Goal: Task Accomplishment & Management: Use online tool/utility

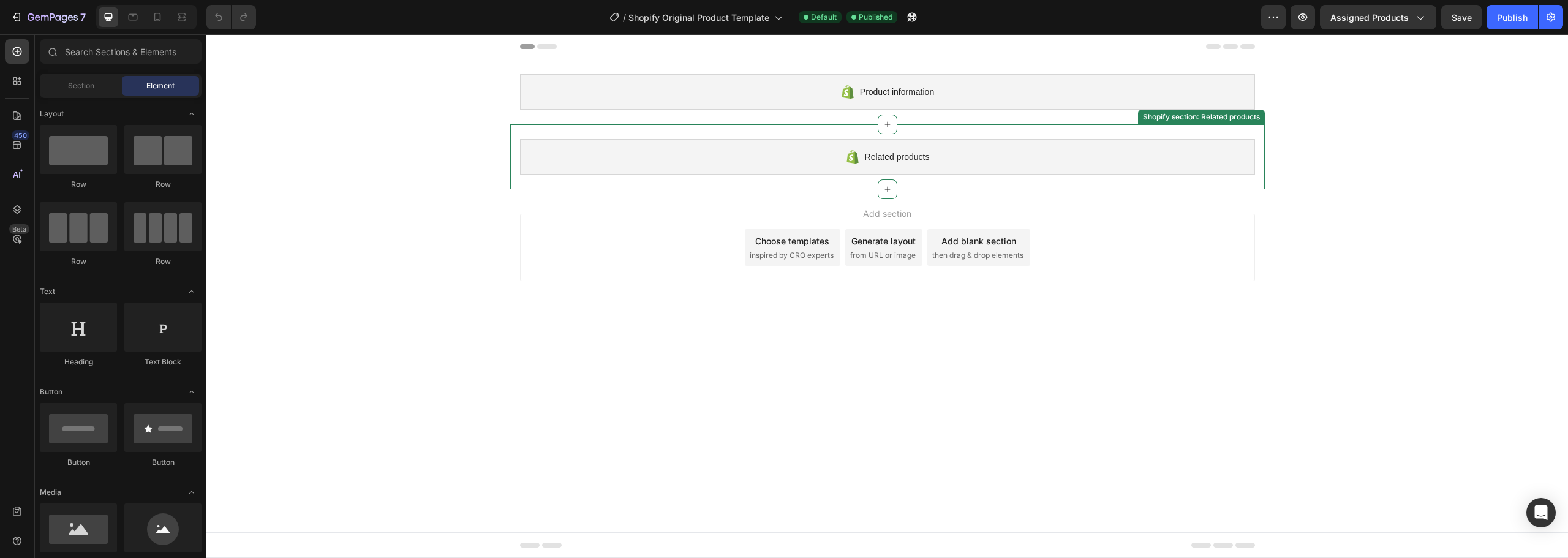
click at [972, 166] on div "Related products" at bounding box center [887, 157] width 735 height 35
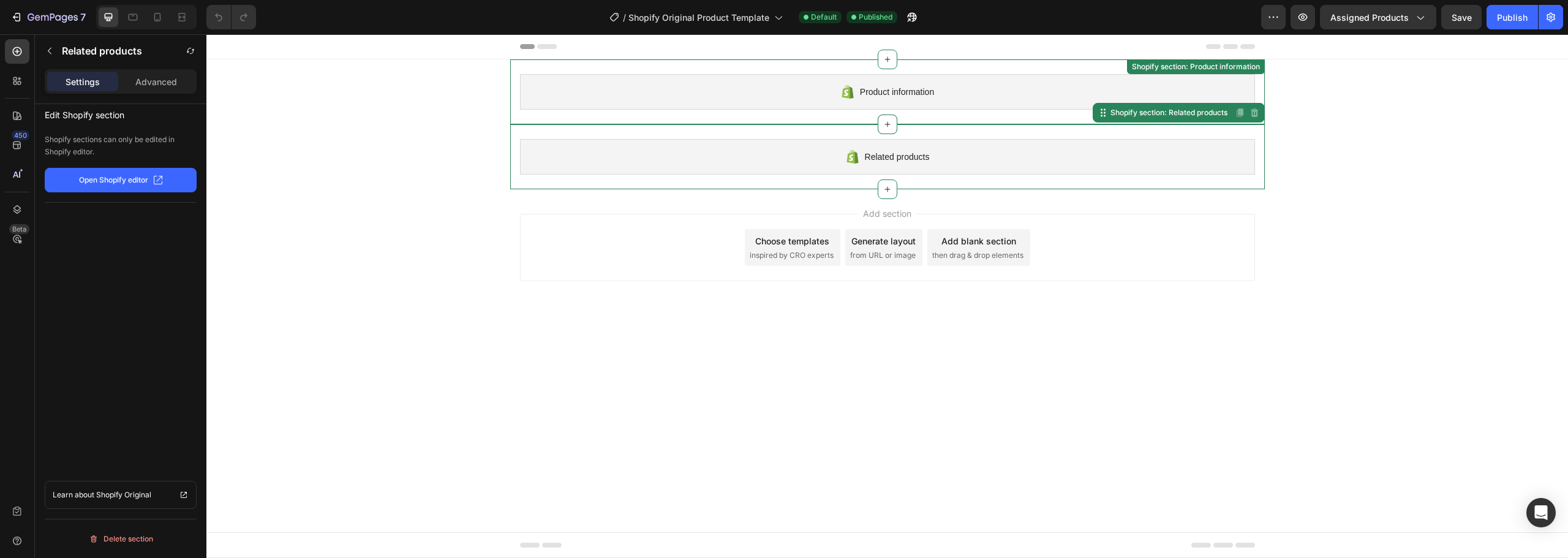
click at [955, 103] on div "Product information" at bounding box center [887, 92] width 735 height 35
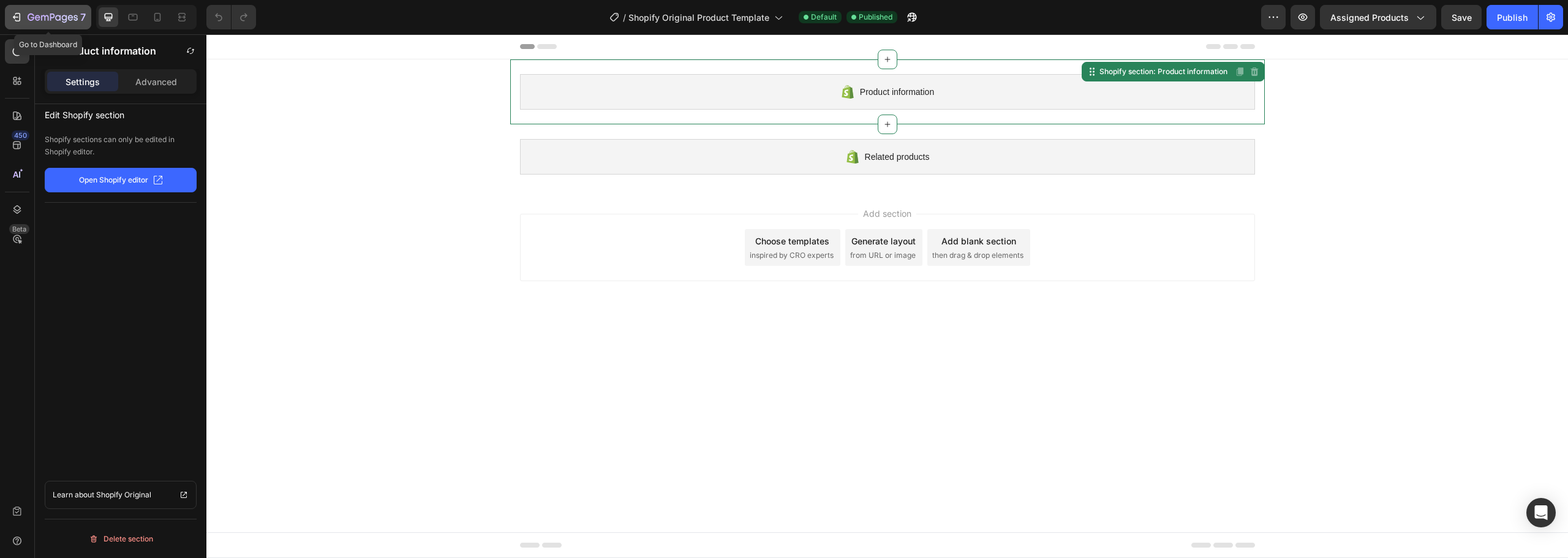
click at [24, 19] on div "7" at bounding box center [48, 17] width 75 height 15
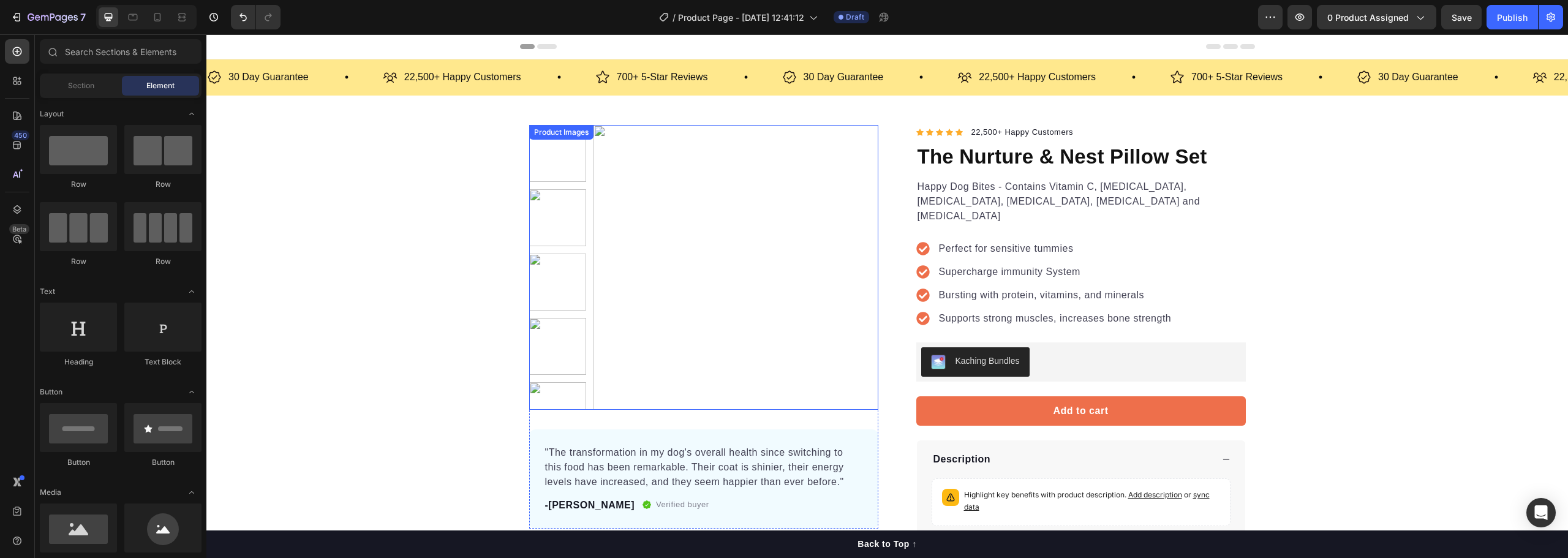
click at [789, 242] on img at bounding box center [736, 267] width 285 height 285
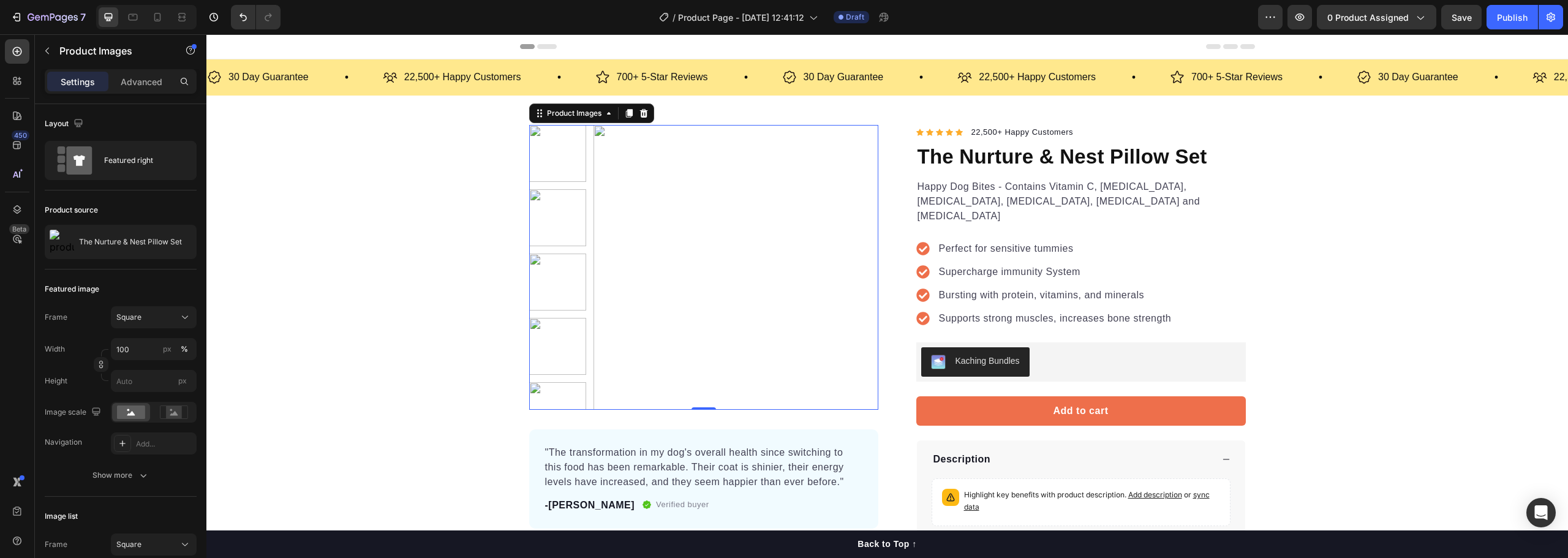
click at [736, 199] on img at bounding box center [736, 267] width 285 height 285
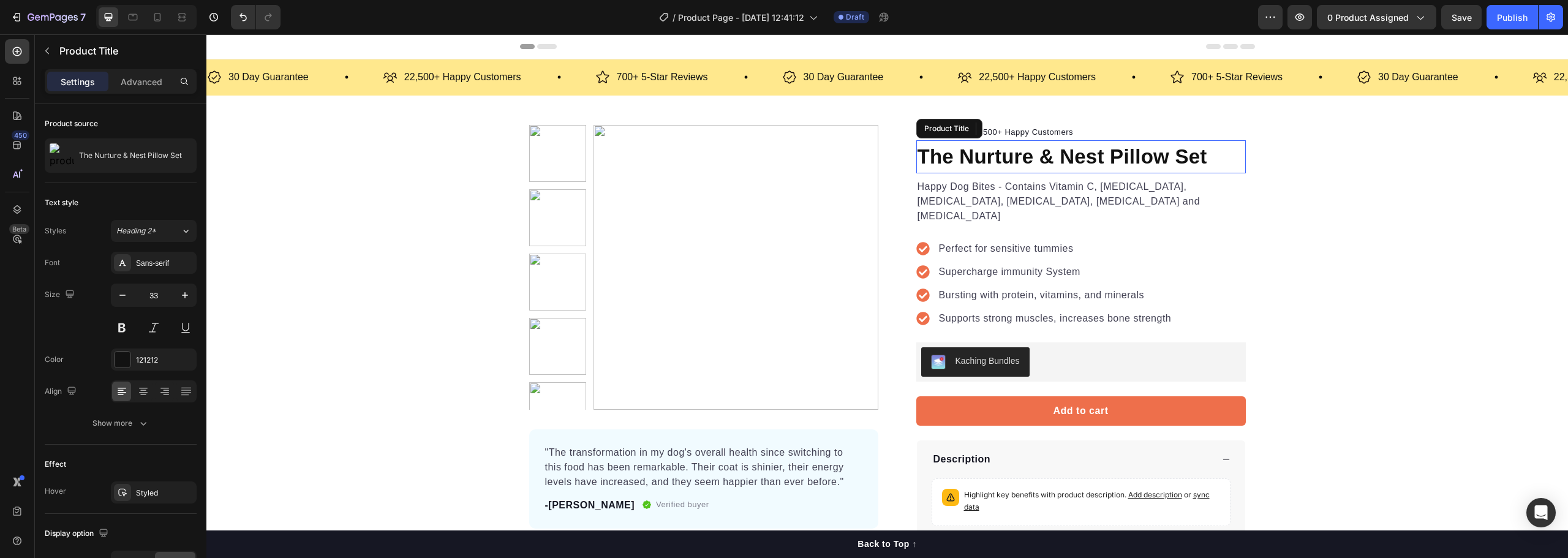
click at [1044, 154] on h1 "The Nurture & Nest Pillow Set" at bounding box center [1081, 156] width 330 height 33
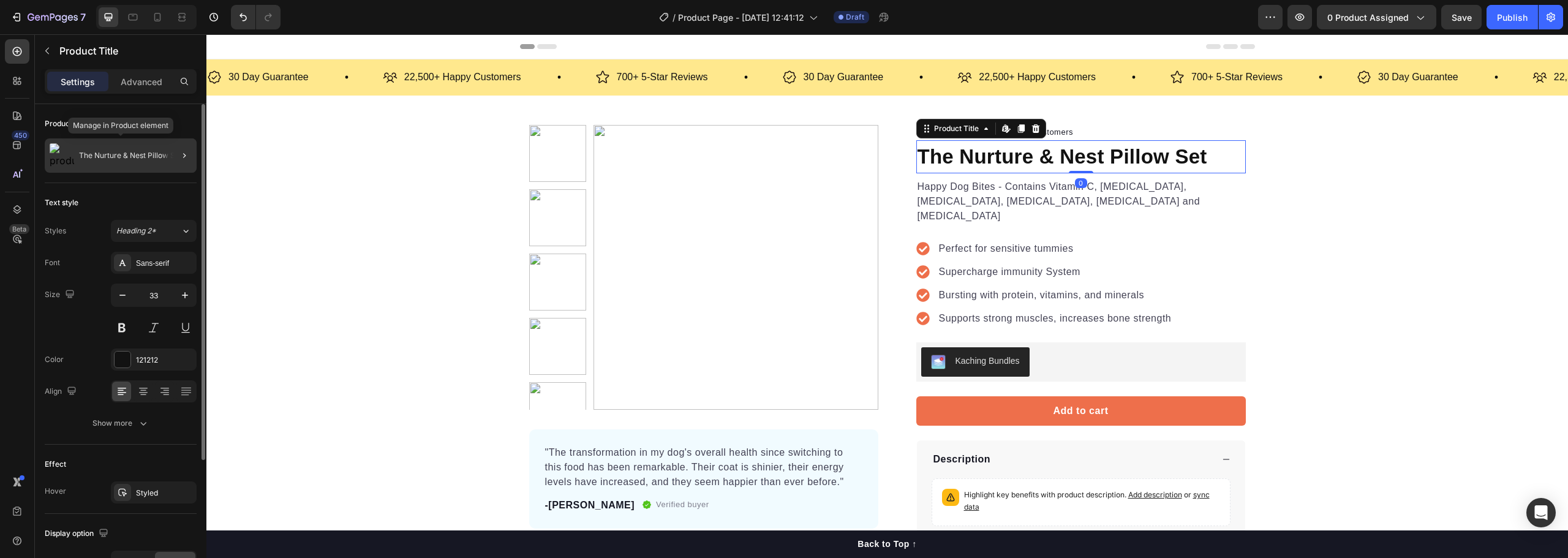
click at [117, 160] on div "The Nurture & Nest Pillow Set" at bounding box center [120, 156] width 152 height 34
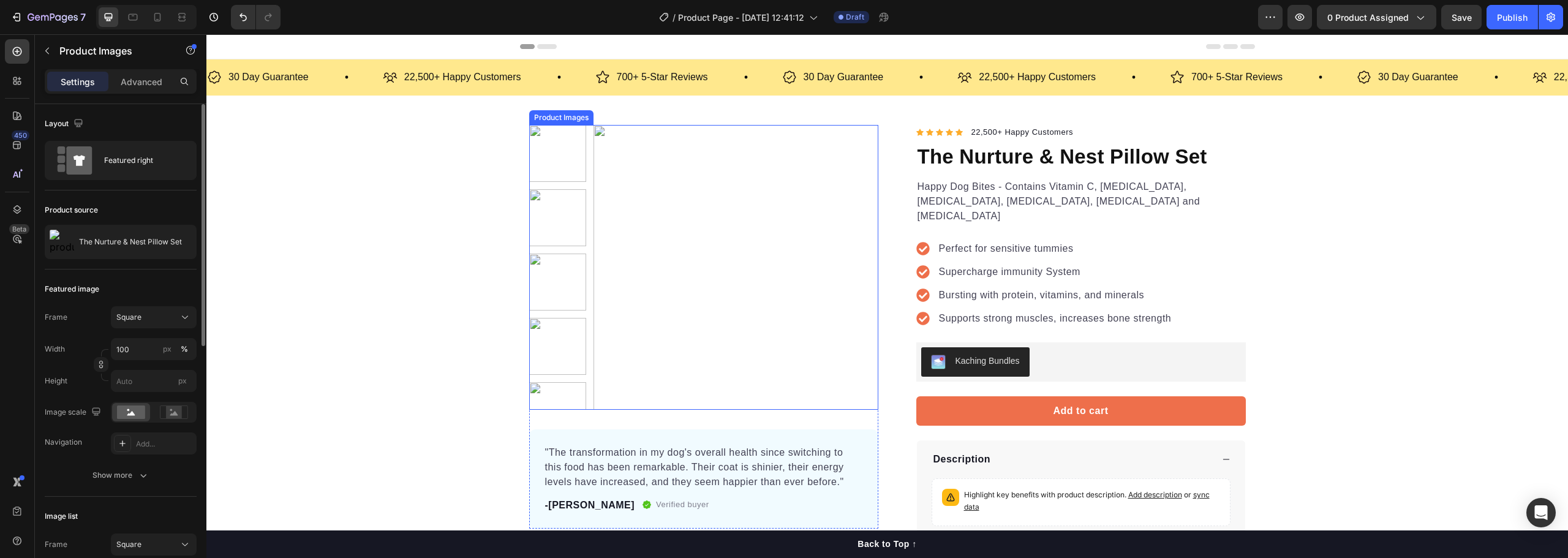
click at [755, 247] on img at bounding box center [736, 267] width 285 height 285
click at [142, 79] on p "Advanced" at bounding box center [142, 81] width 42 height 13
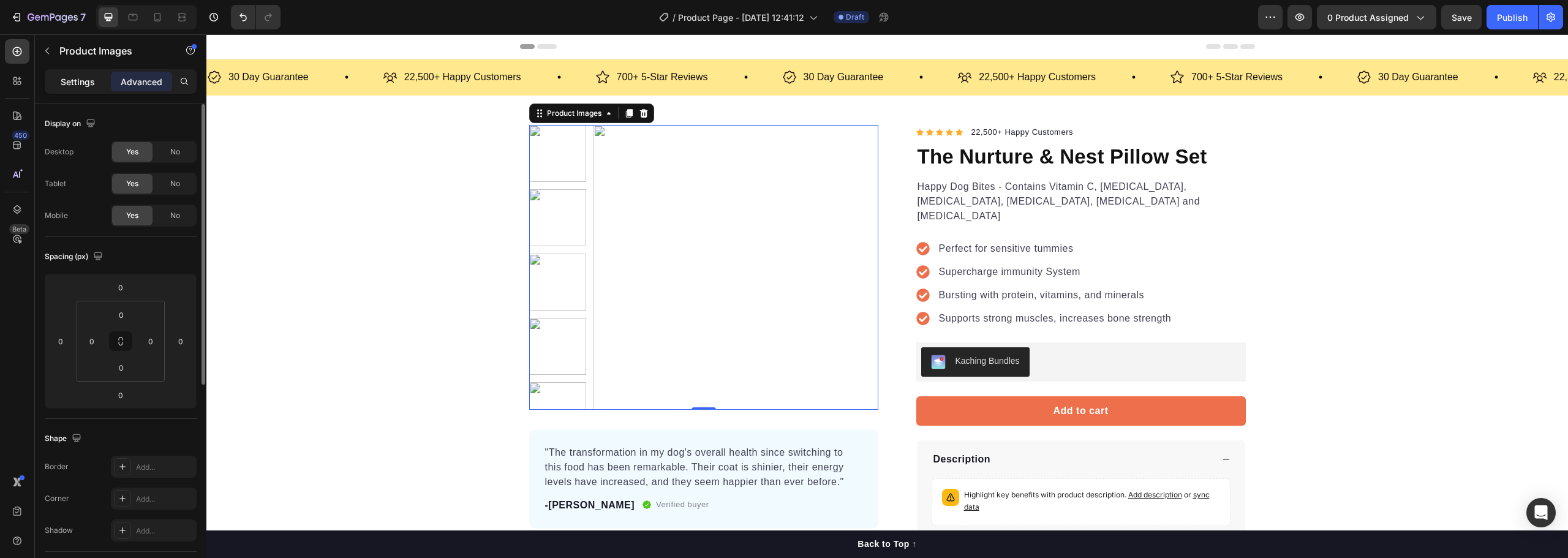
click at [93, 88] on p "Settings" at bounding box center [78, 81] width 34 height 13
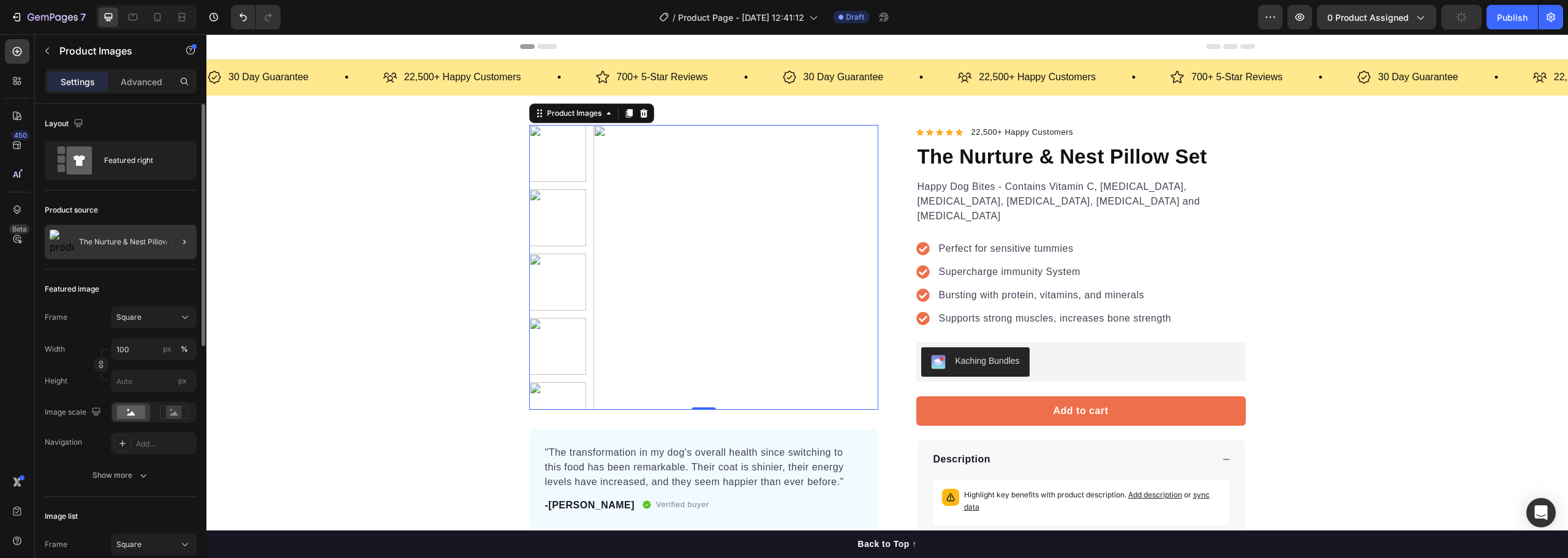
click at [171, 245] on div at bounding box center [179, 242] width 34 height 34
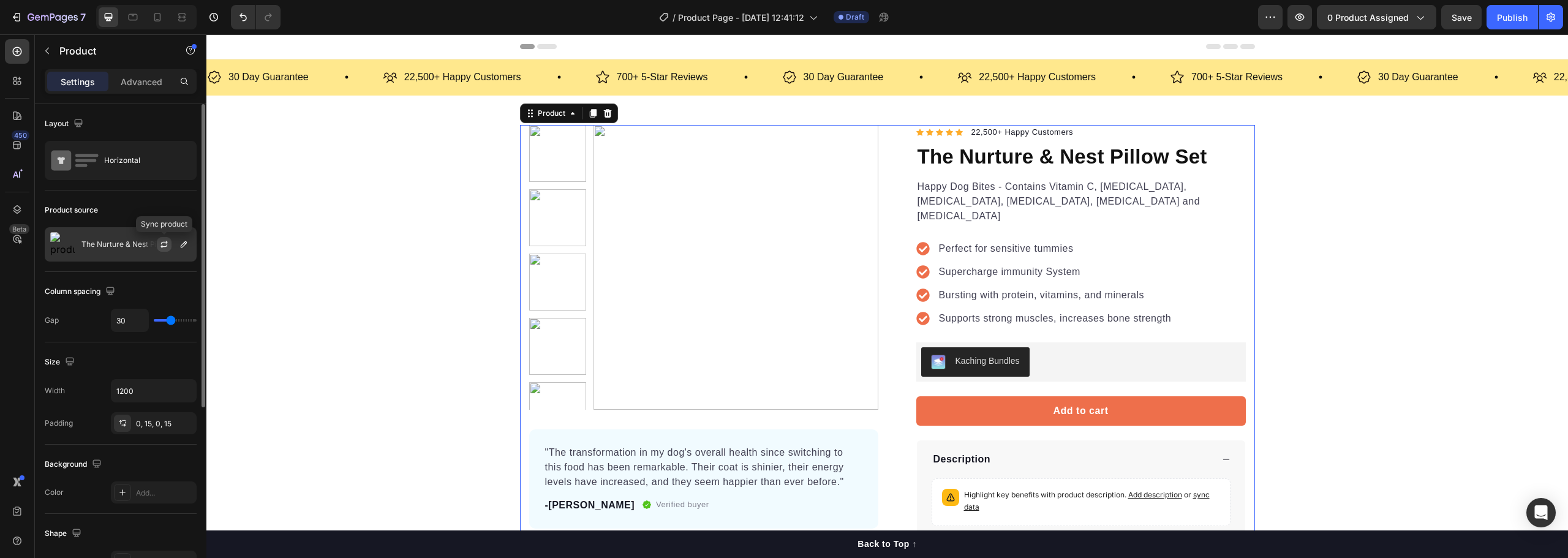
click at [163, 245] on icon "button" at bounding box center [164, 244] width 10 height 10
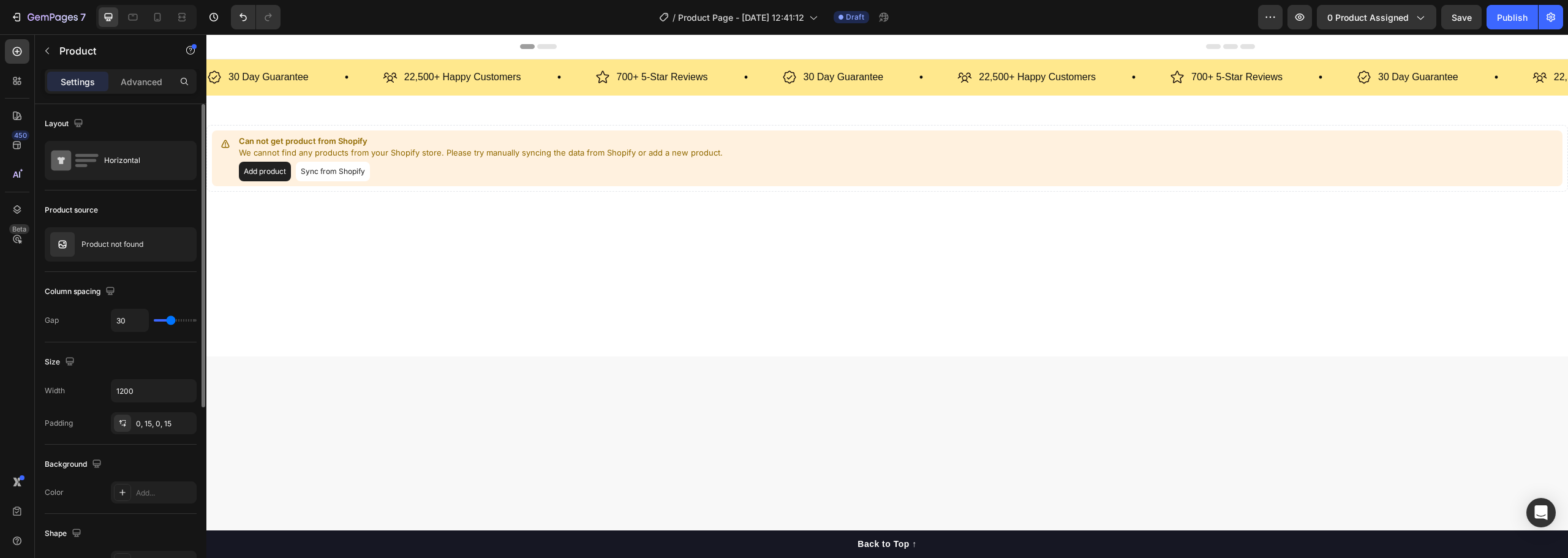
click at [267, 170] on button "Add product" at bounding box center [265, 172] width 52 height 20
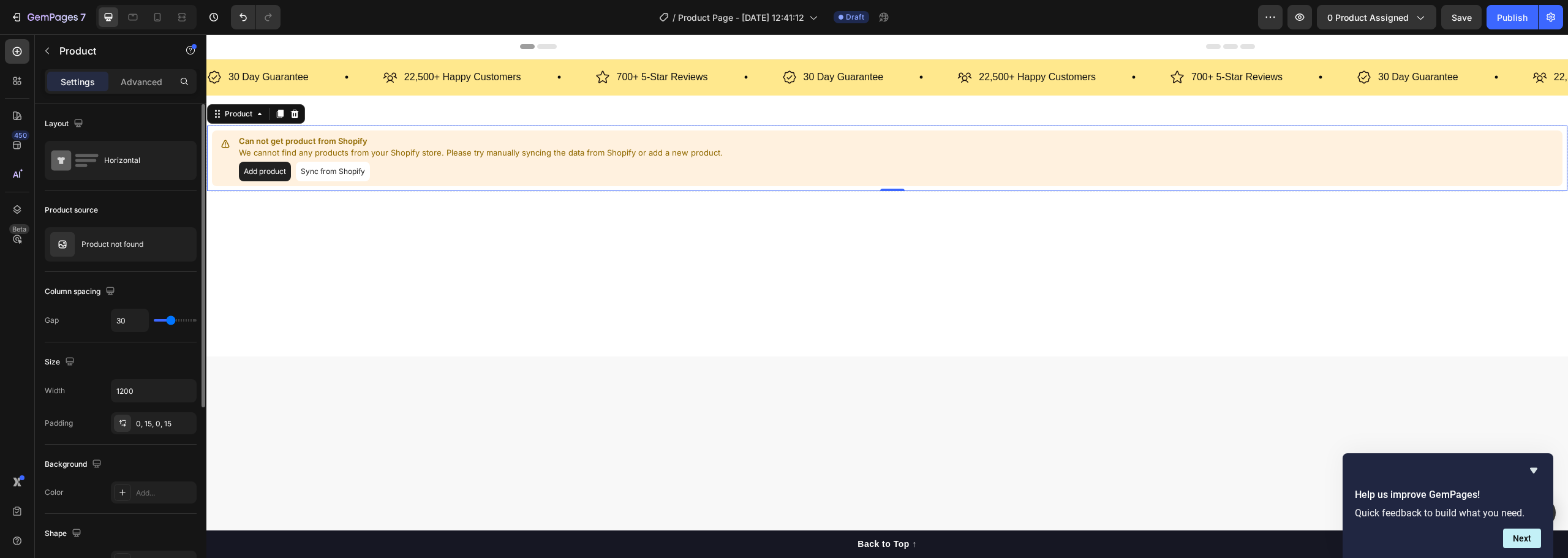
click at [277, 171] on button "Add product" at bounding box center [265, 172] width 52 height 20
click at [349, 173] on button "Sync from Shopify" at bounding box center [333, 172] width 74 height 20
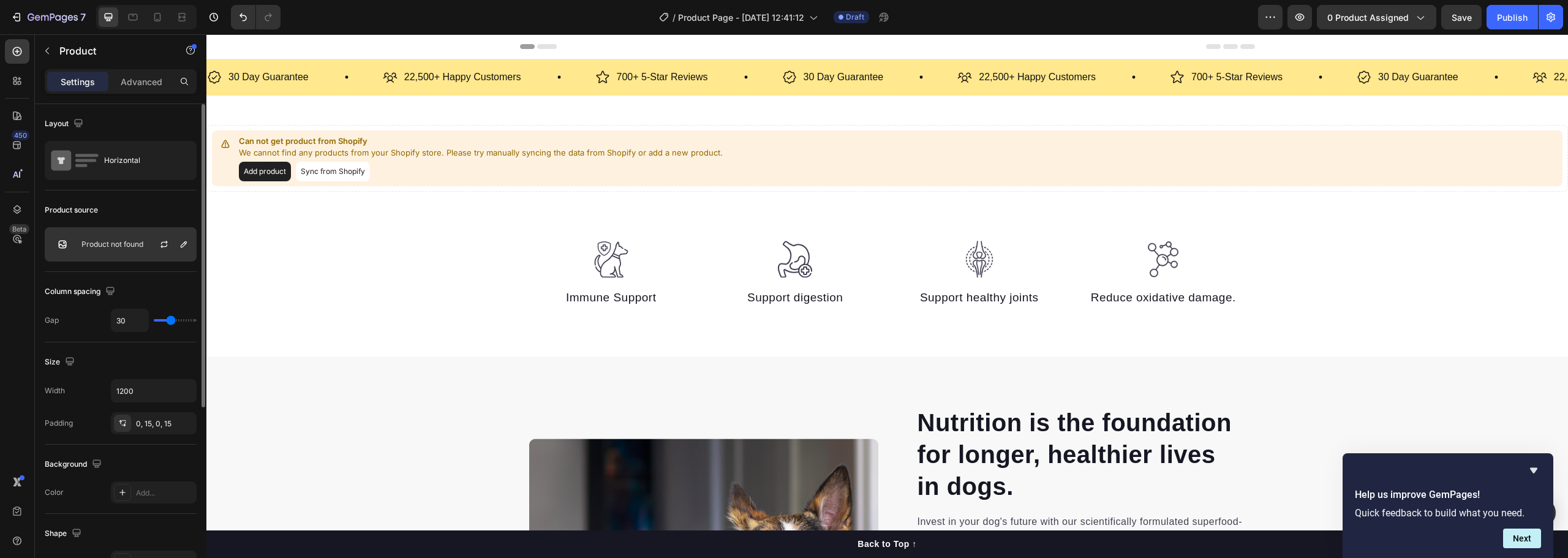
click at [113, 241] on p "Product not found" at bounding box center [112, 244] width 62 height 8
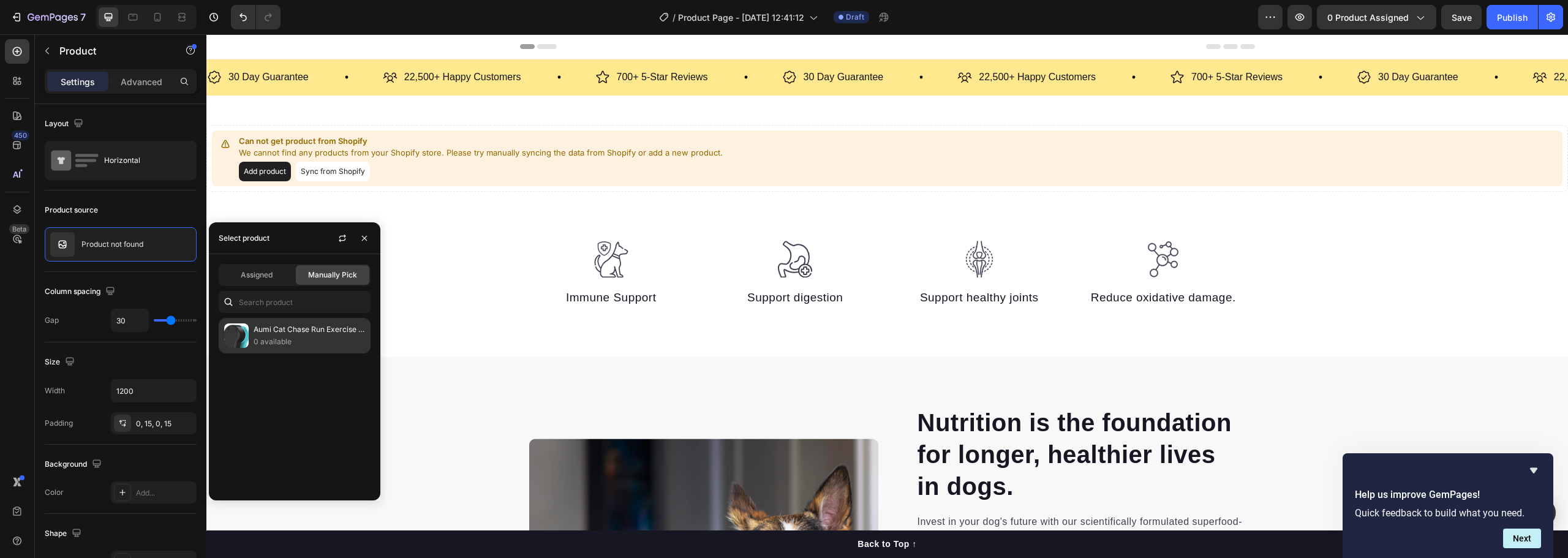
click at [310, 336] on p "0 available" at bounding box center [309, 341] width 112 height 12
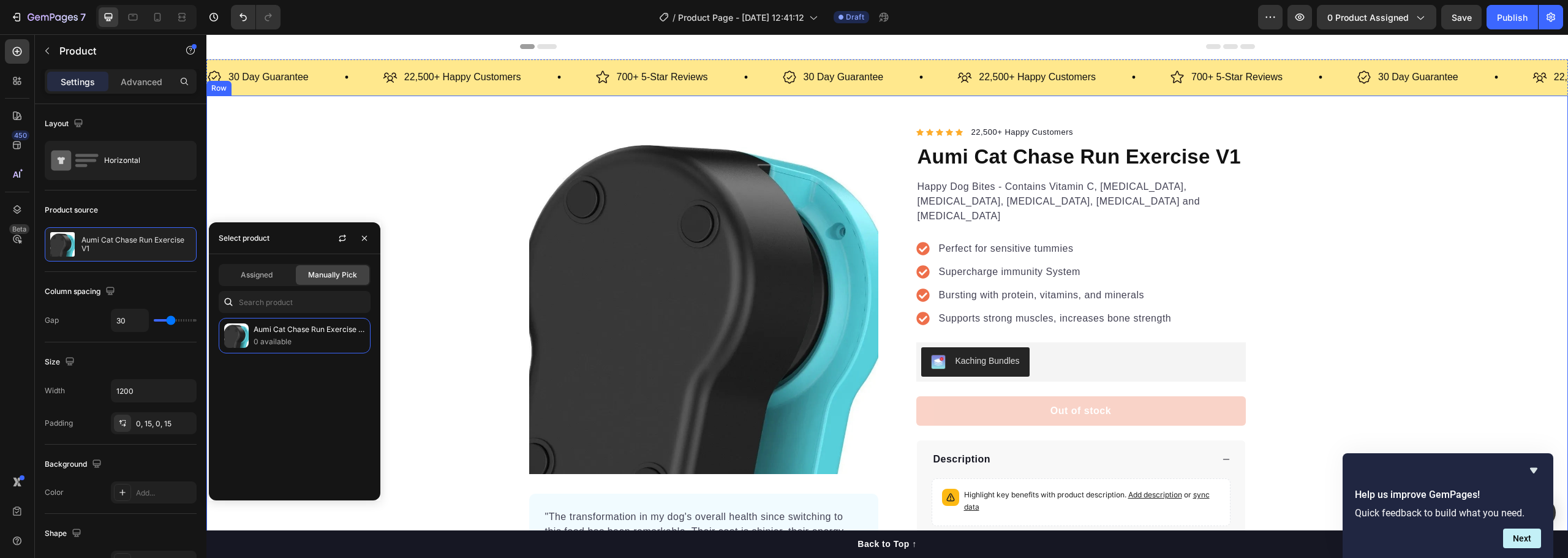
click at [1367, 255] on div "Product Images "The transformation in my dog's overall health since switching t…" at bounding box center [887, 359] width 1361 height 467
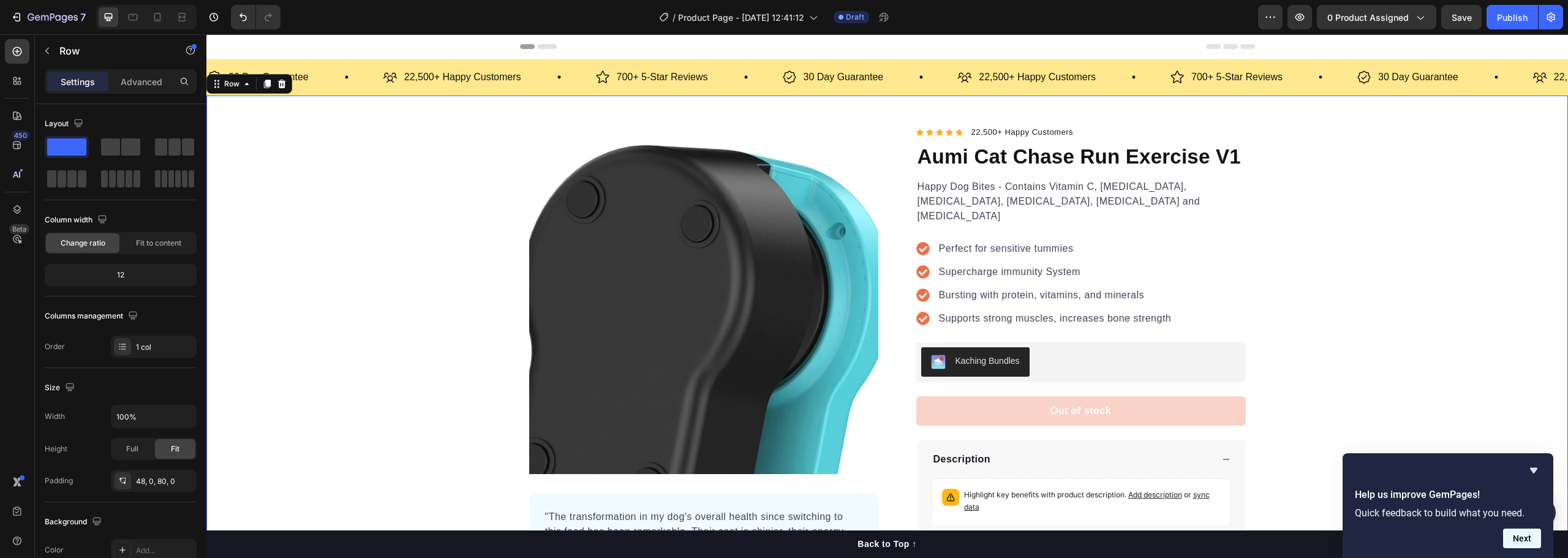
click at [1518, 540] on button "Next" at bounding box center [1522, 538] width 38 height 20
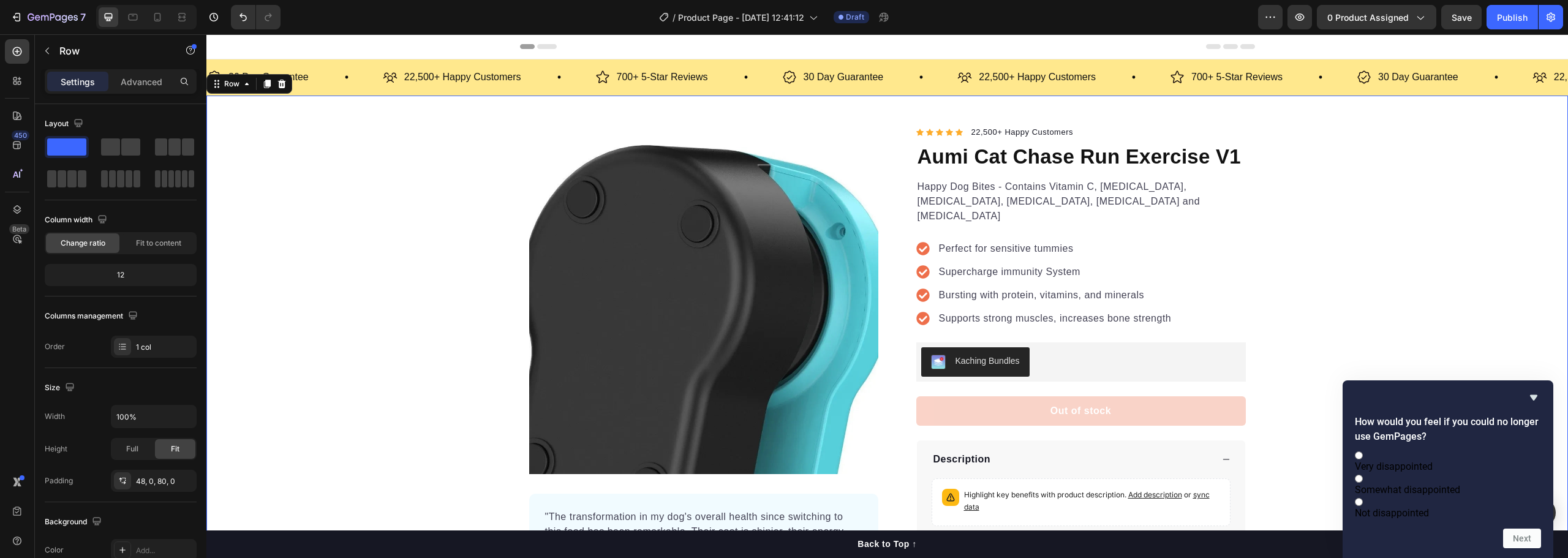
click at [1506, 449] on label "Very disappointed" at bounding box center [1448, 460] width 186 height 23
click at [1363, 451] on input "Very disappointed" at bounding box center [1359, 455] width 8 height 8
radio input "true"
click at [1521, 534] on button "Next" at bounding box center [1522, 538] width 38 height 20
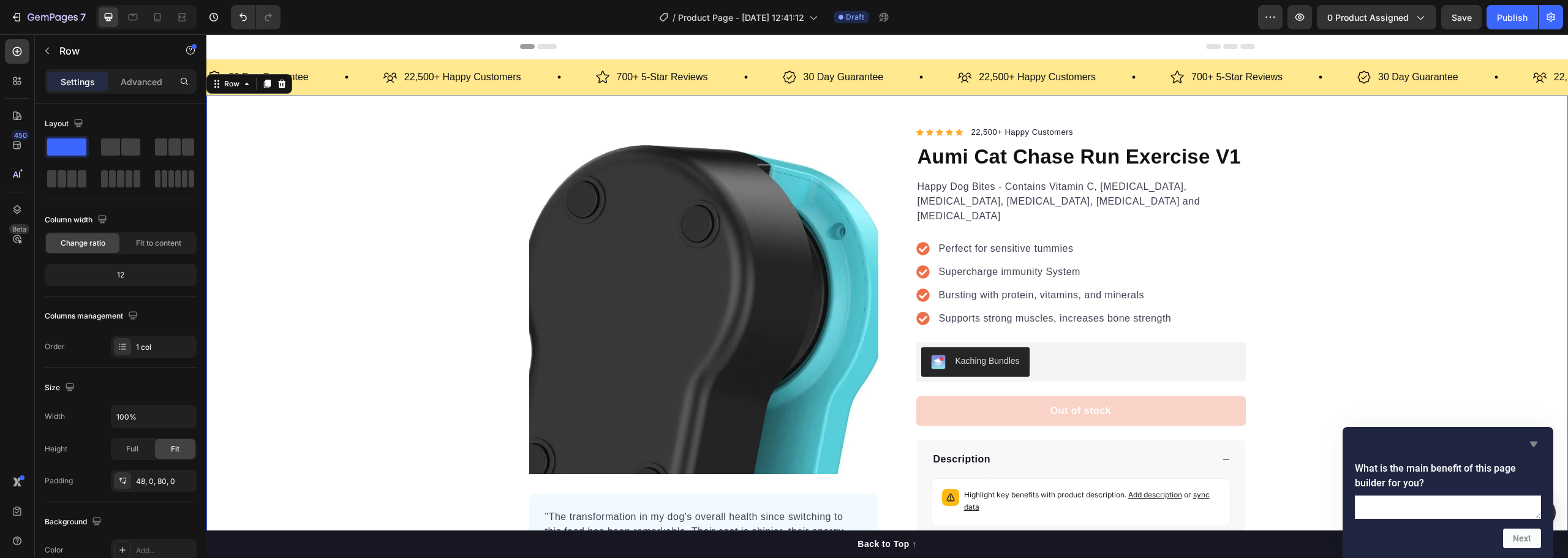
click at [1528, 436] on icon "Hide survey" at bounding box center [1533, 443] width 15 height 15
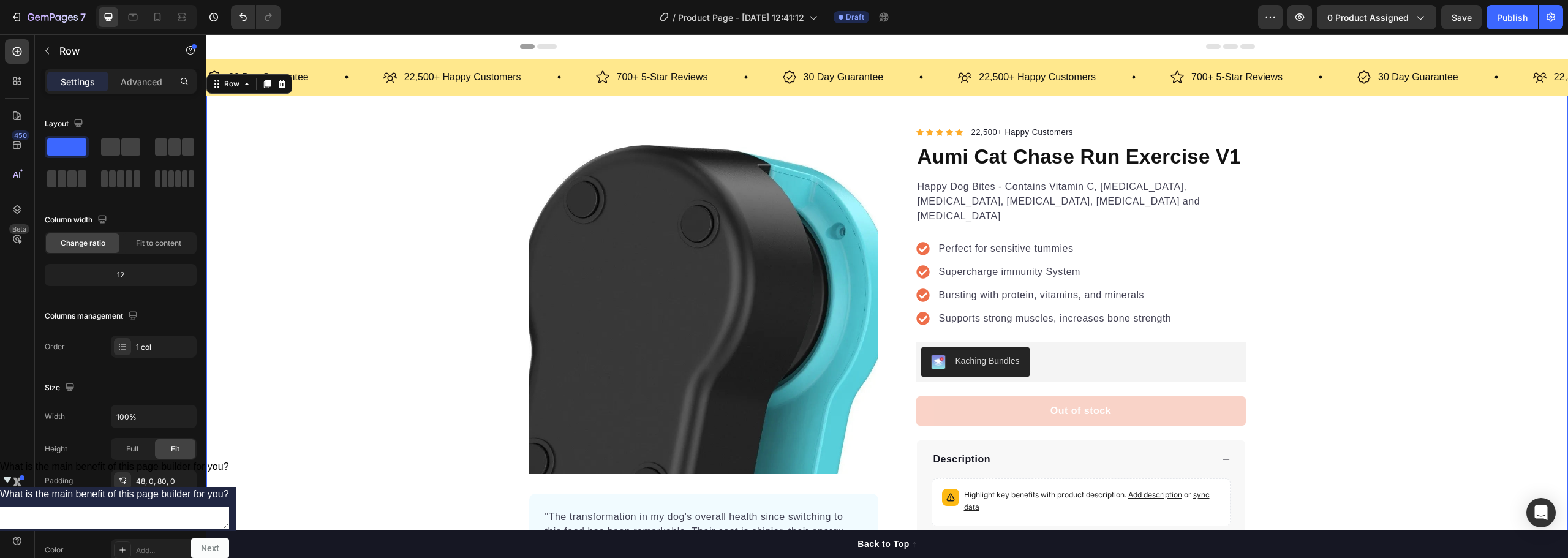
click at [1379, 298] on div "Product Images "The transformation in my dog's overall health since switching t…" at bounding box center [887, 359] width 1361 height 467
click at [658, 240] on img at bounding box center [703, 299] width 349 height 349
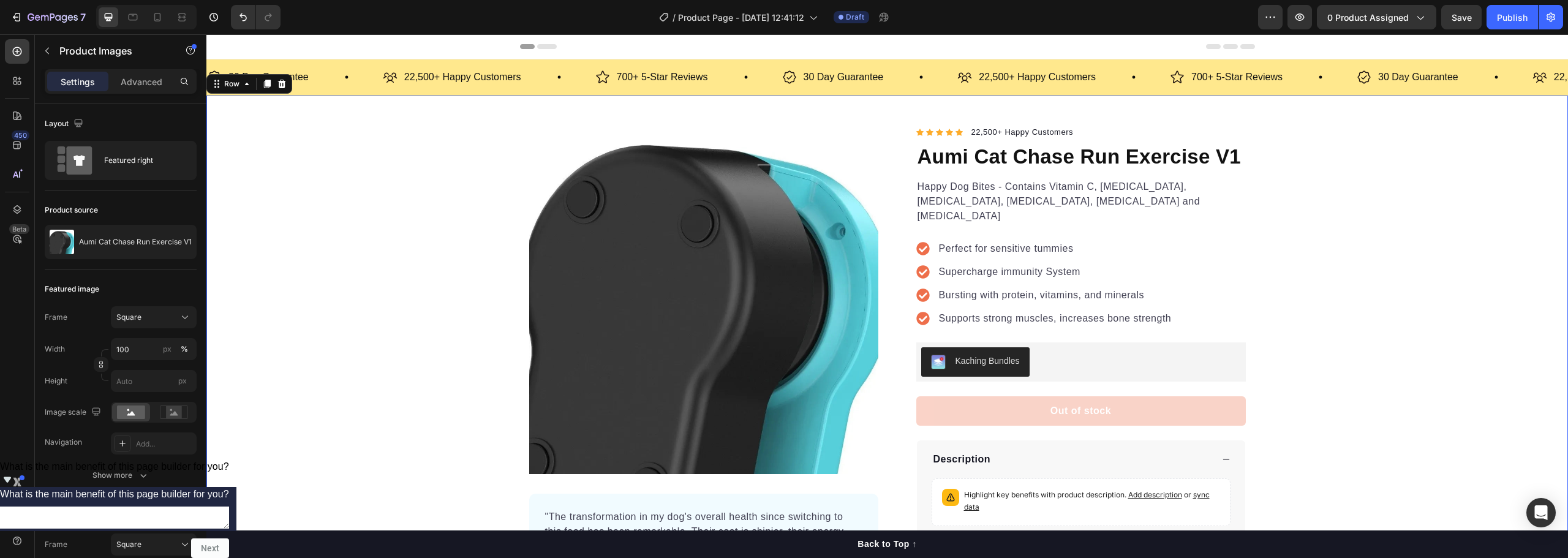
click at [405, 331] on div "Product Images "The transformation in my dog's overall health since switching t…" at bounding box center [887, 359] width 1361 height 467
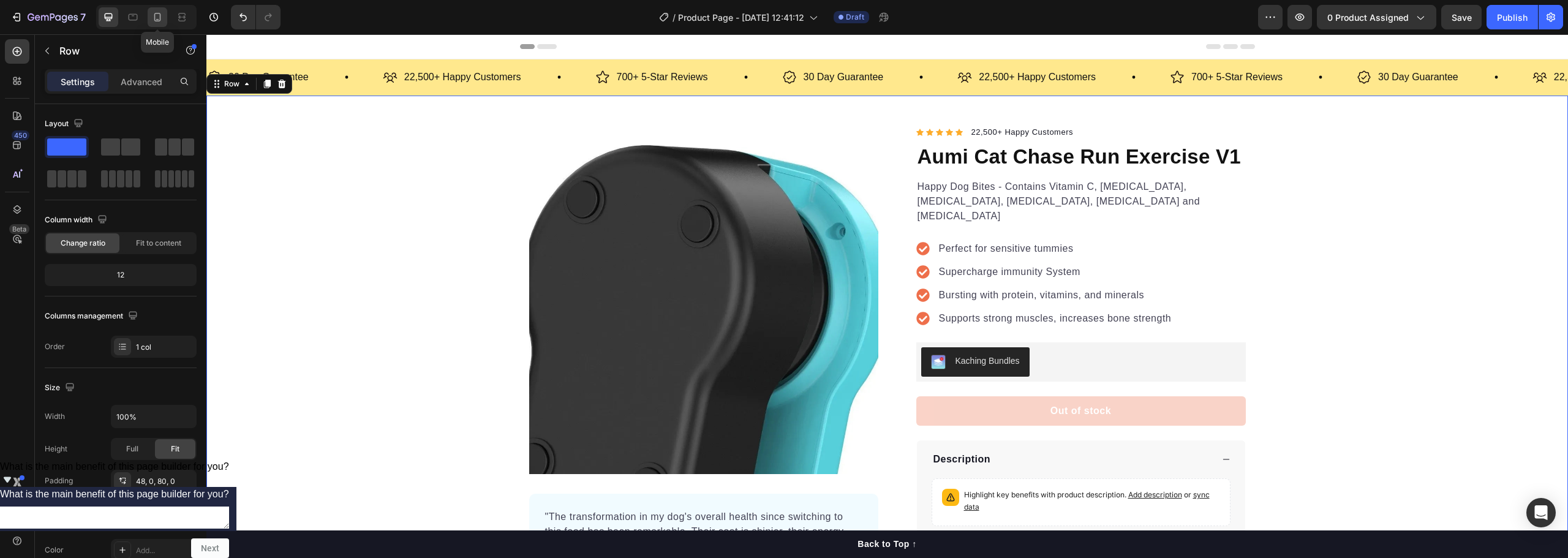
click at [161, 17] on icon at bounding box center [157, 17] width 12 height 12
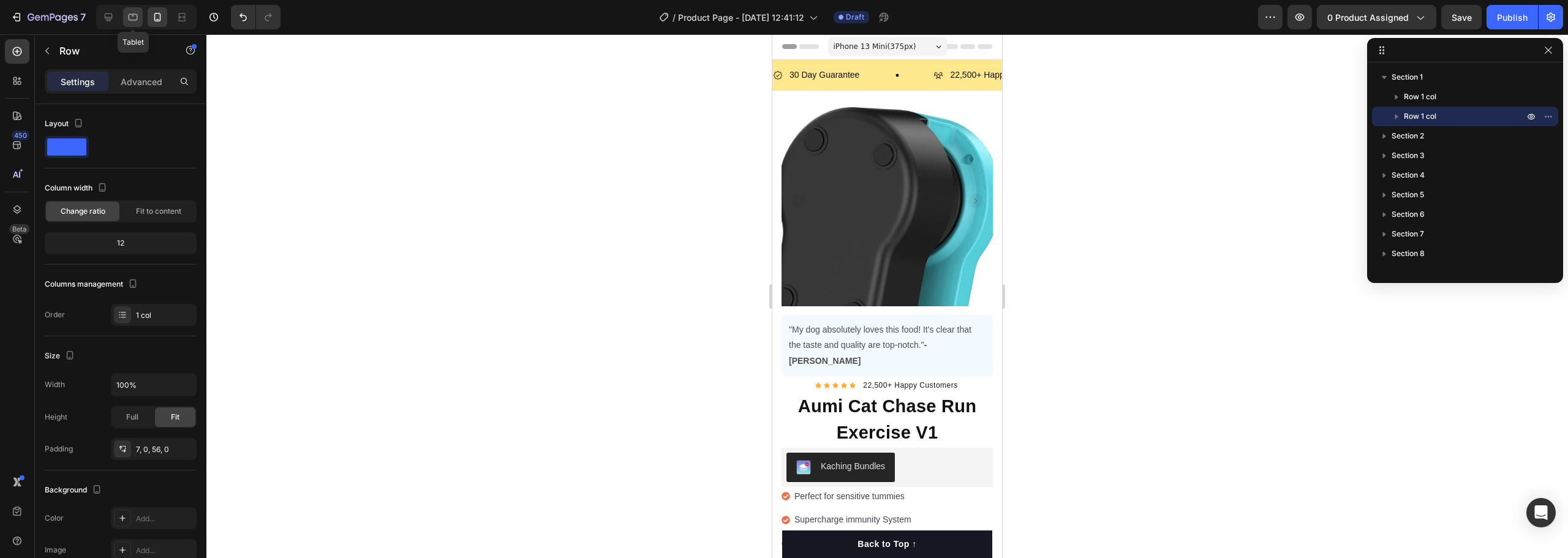
click at [134, 22] on icon at bounding box center [132, 17] width 12 height 12
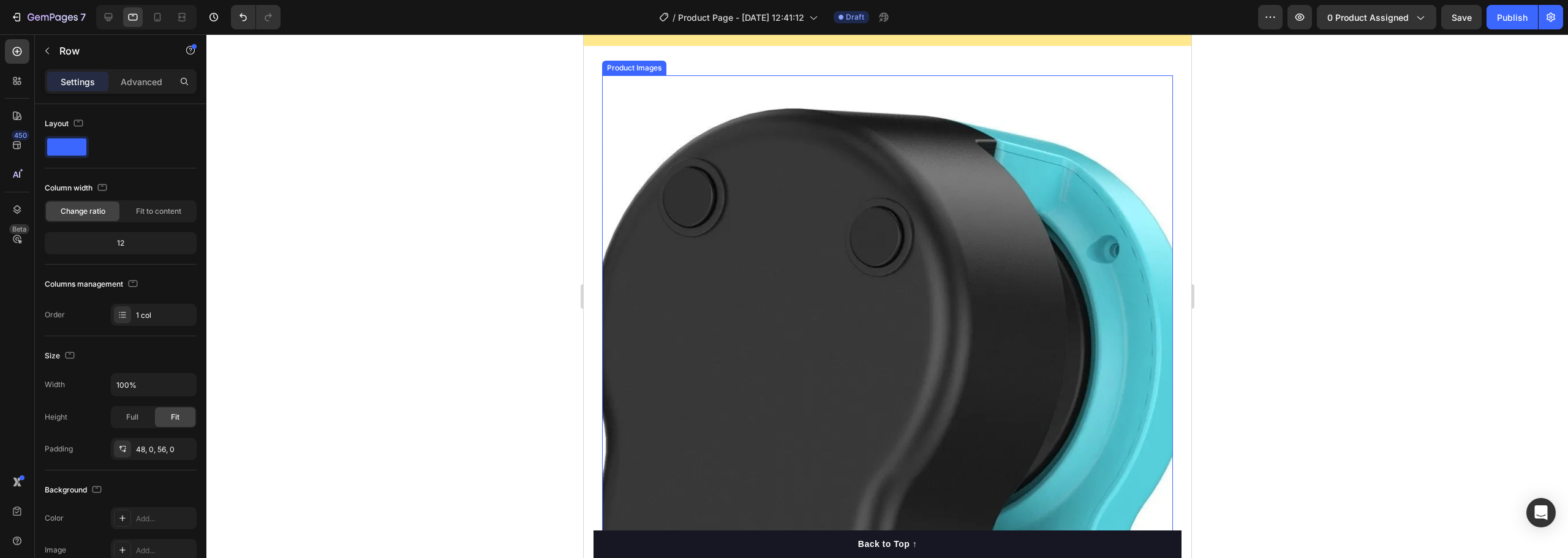
scroll to position [122, 0]
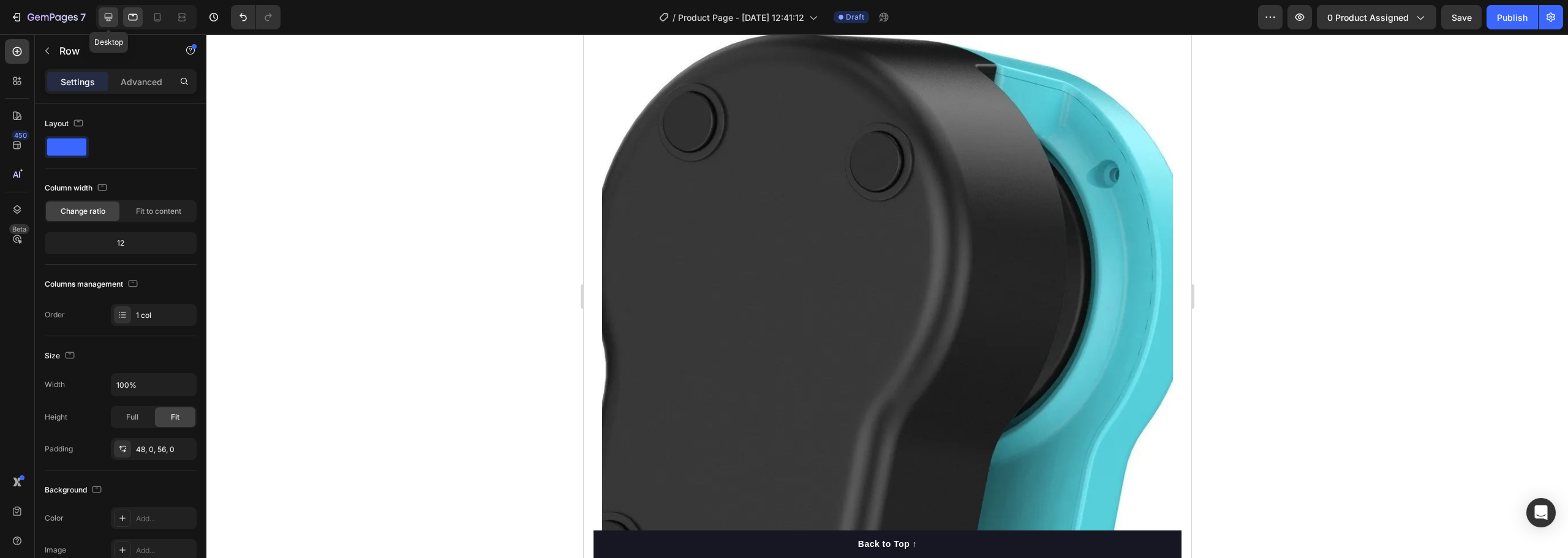
click at [112, 18] on icon at bounding box center [108, 17] width 8 height 8
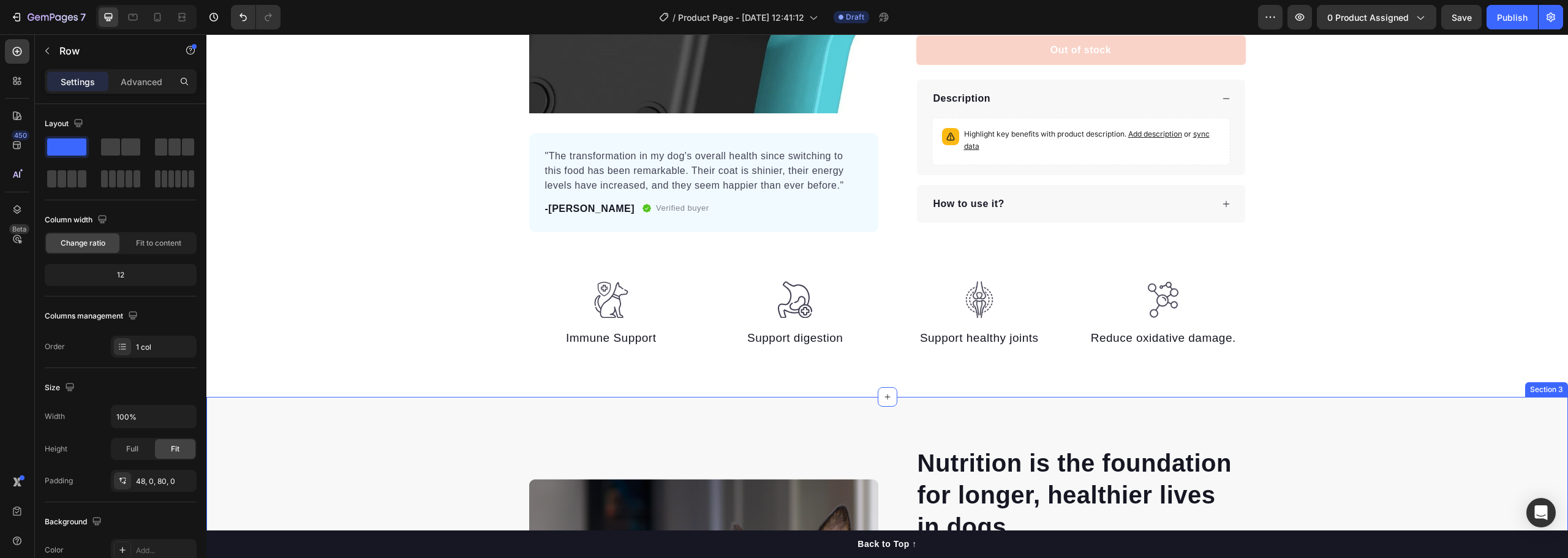
scroll to position [184, 0]
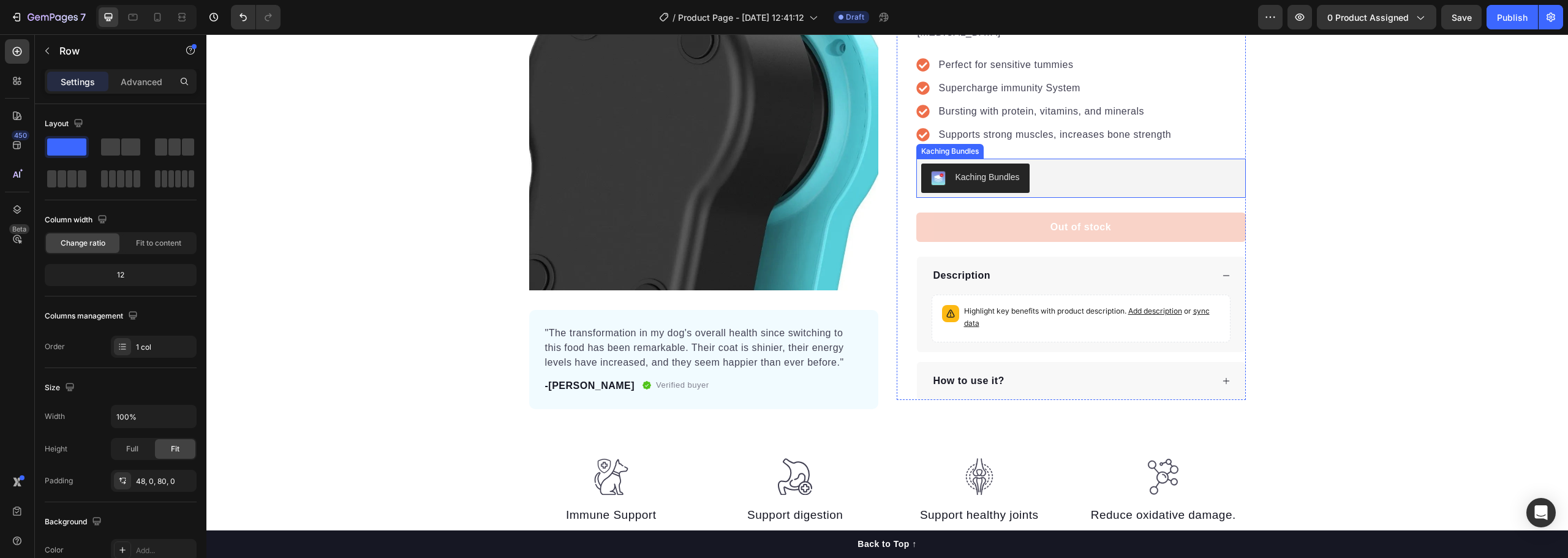
click at [996, 170] on button "Kaching Bundles" at bounding box center [975, 178] width 108 height 30
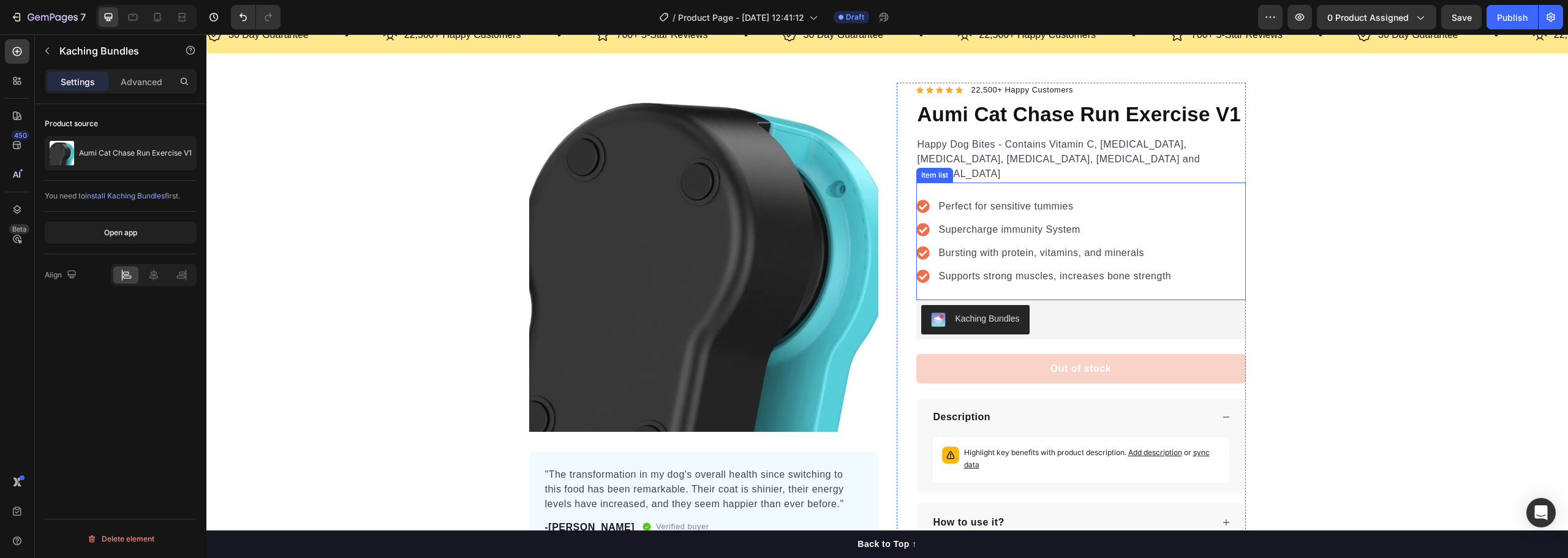
scroll to position [0, 0]
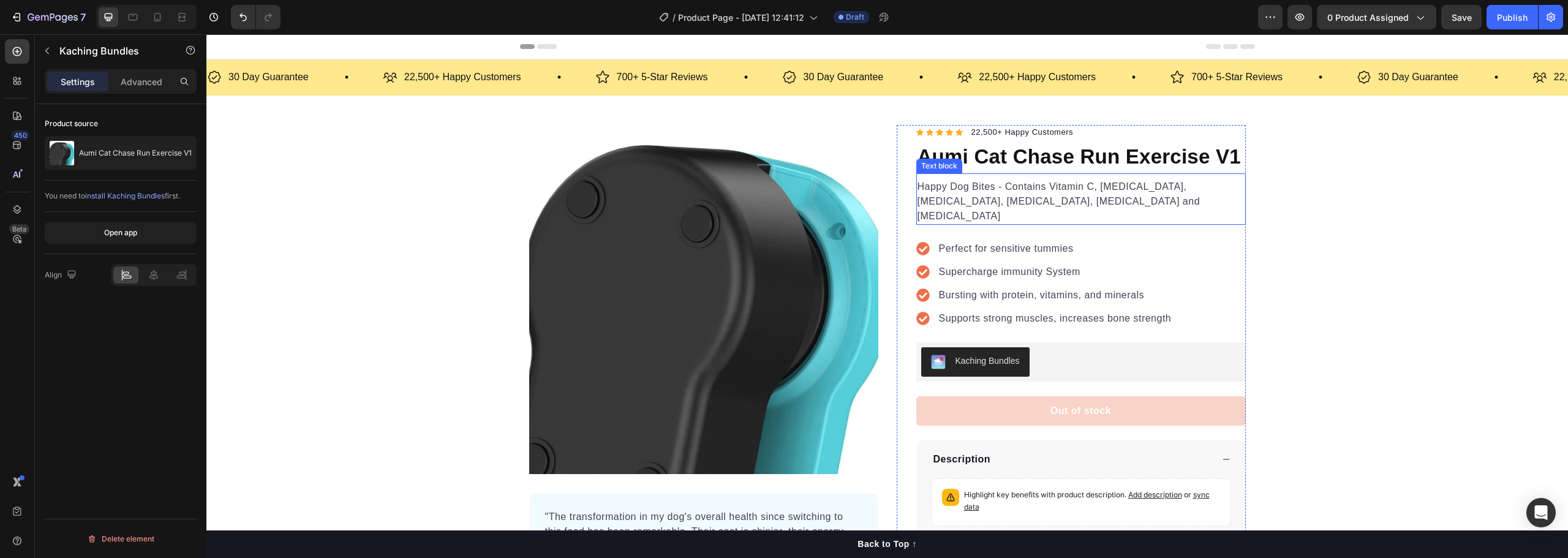
click at [969, 194] on p "Happy Dog Bites - Contains Vitamin C, [MEDICAL_DATA], [MEDICAL_DATA], [MEDICAL_…" at bounding box center [1081, 202] width 327 height 44
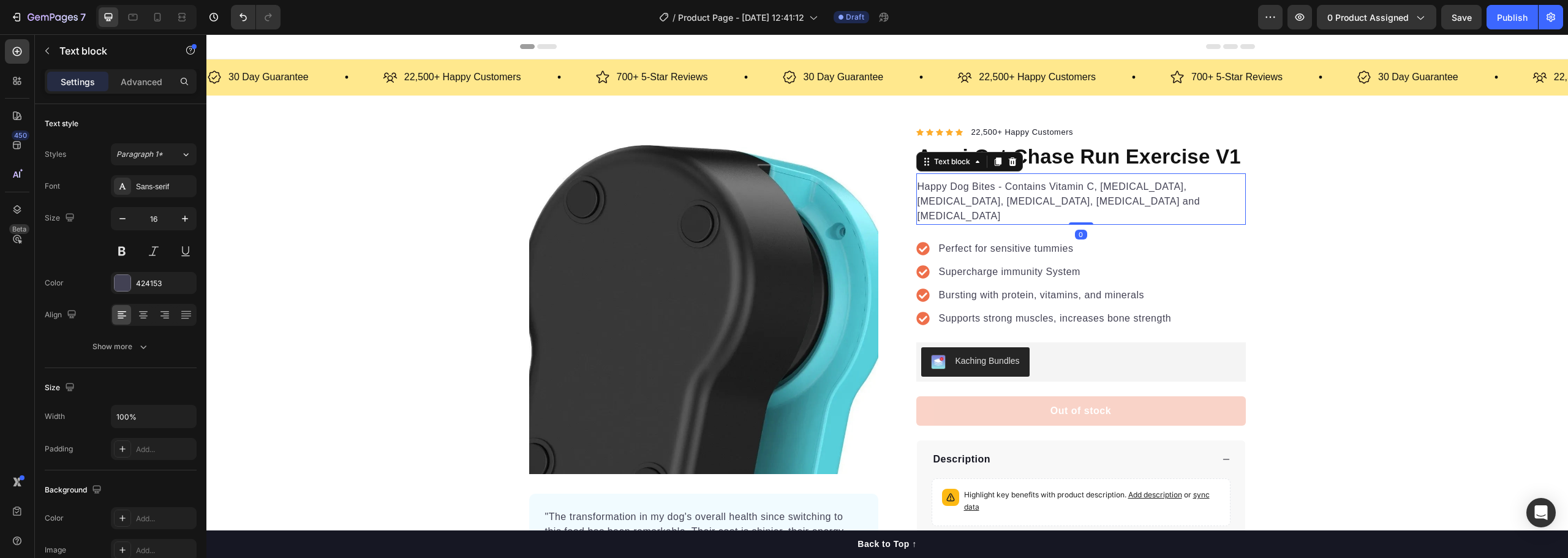
click at [969, 194] on p "Happy Dog Bites - Contains Vitamin C, [MEDICAL_DATA], [MEDICAL_DATA], [MEDICAL_…" at bounding box center [1081, 202] width 327 height 44
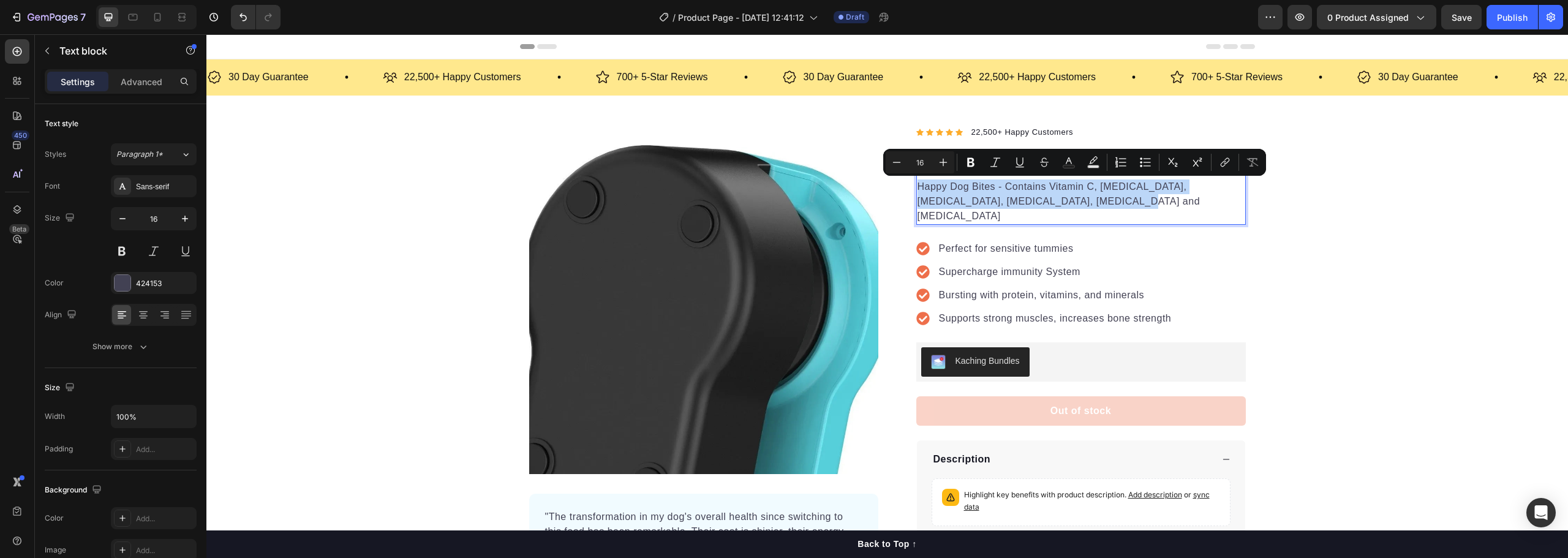
click at [984, 198] on p "Happy Dog Bites - Contains Vitamin C, [MEDICAL_DATA], [MEDICAL_DATA], [MEDICAL_…" at bounding box center [1081, 202] width 327 height 44
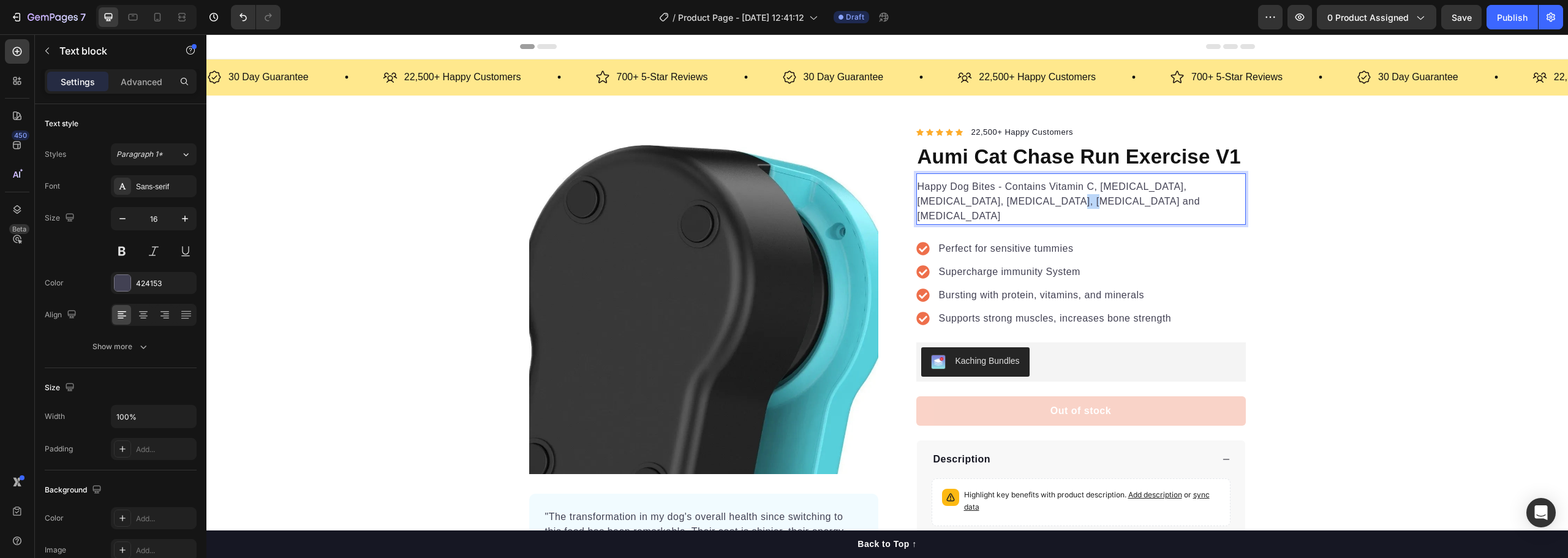
click at [984, 198] on p "Happy Dog Bites - Contains Vitamin C, [MEDICAL_DATA], [MEDICAL_DATA], [MEDICAL_…" at bounding box center [1081, 202] width 327 height 44
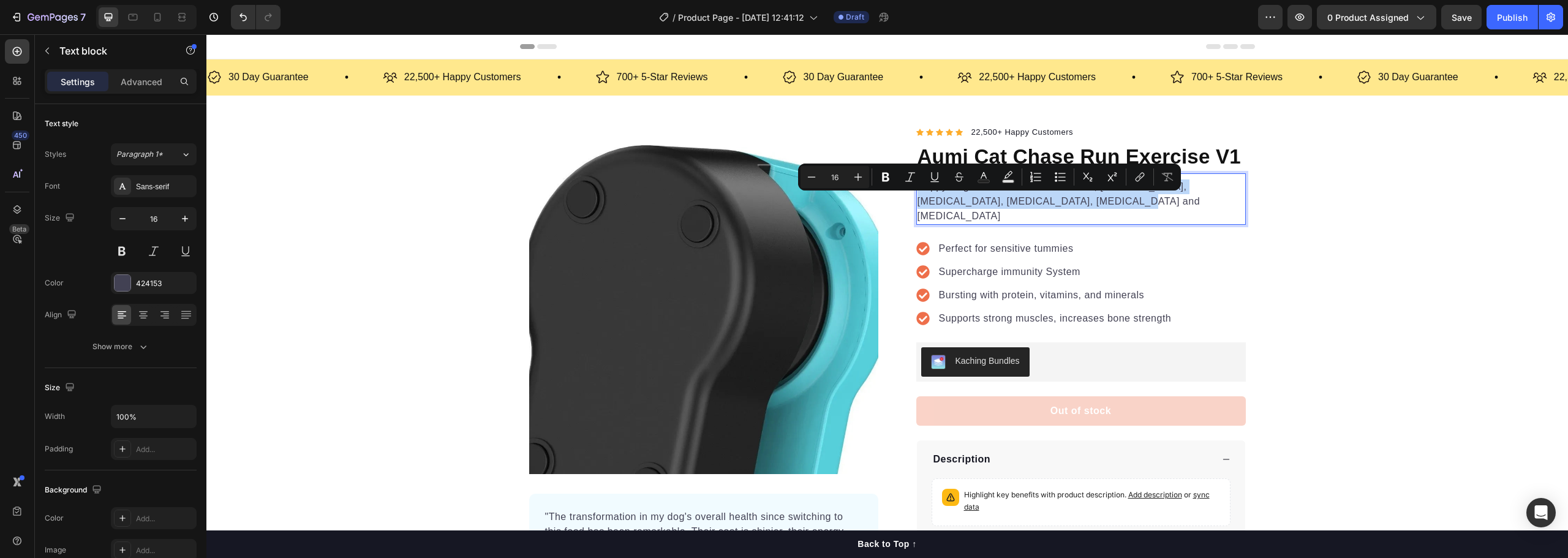
click at [984, 198] on p "Happy Dog Bites - Contains Vitamin C, [MEDICAL_DATA], [MEDICAL_DATA], [MEDICAL_…" at bounding box center [1081, 202] width 327 height 44
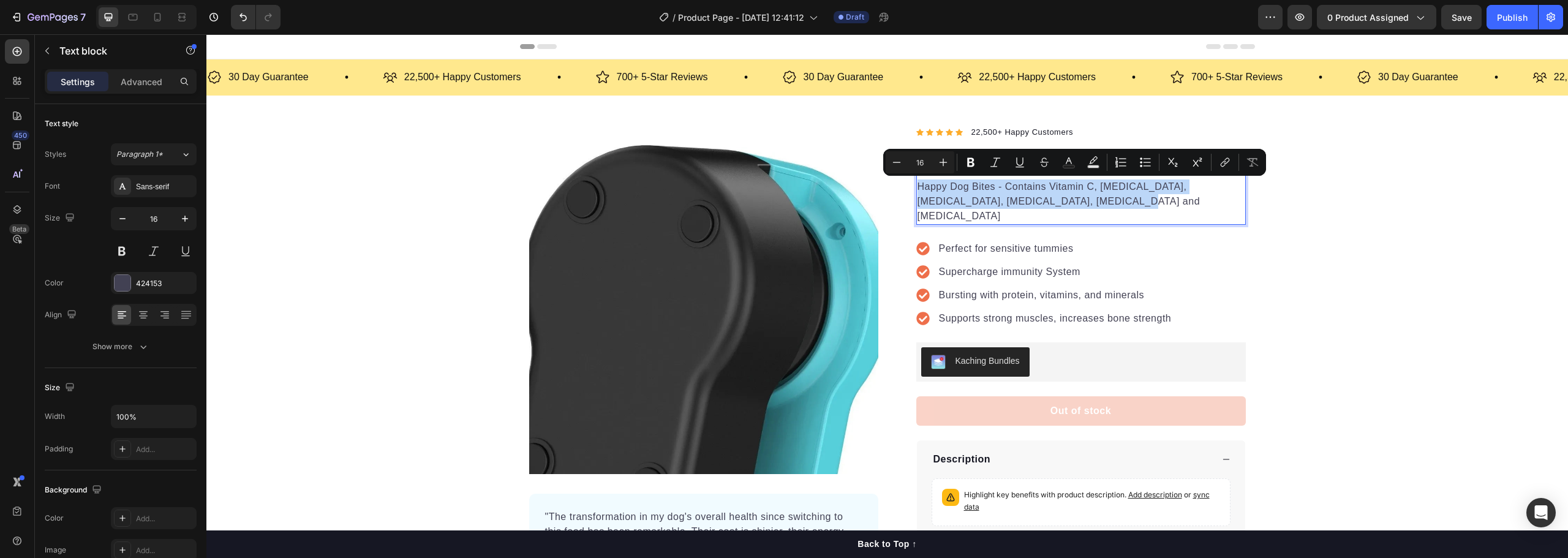
click at [969, 190] on p "Happy Dog Bites - Contains Vitamin C, [MEDICAL_DATA], [MEDICAL_DATA], [MEDICAL_…" at bounding box center [1081, 202] width 327 height 44
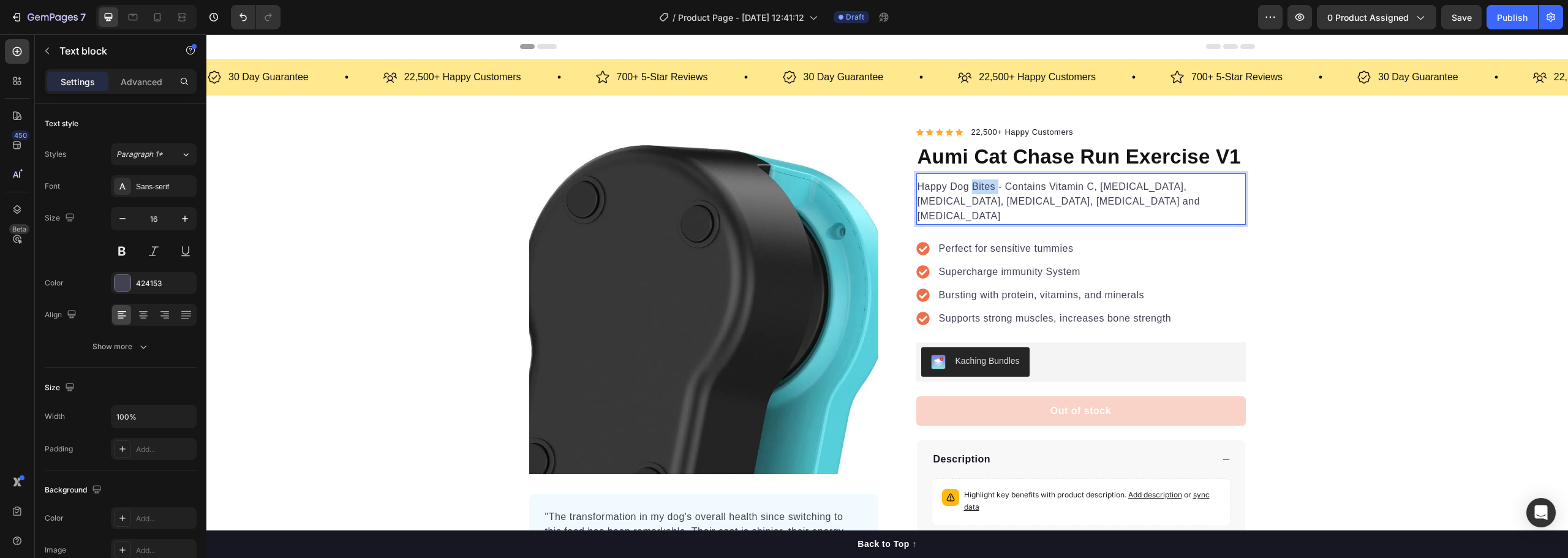
click at [969, 190] on p "Happy Dog Bites - Contains Vitamin C, [MEDICAL_DATA], [MEDICAL_DATA], [MEDICAL_…" at bounding box center [1081, 202] width 327 height 44
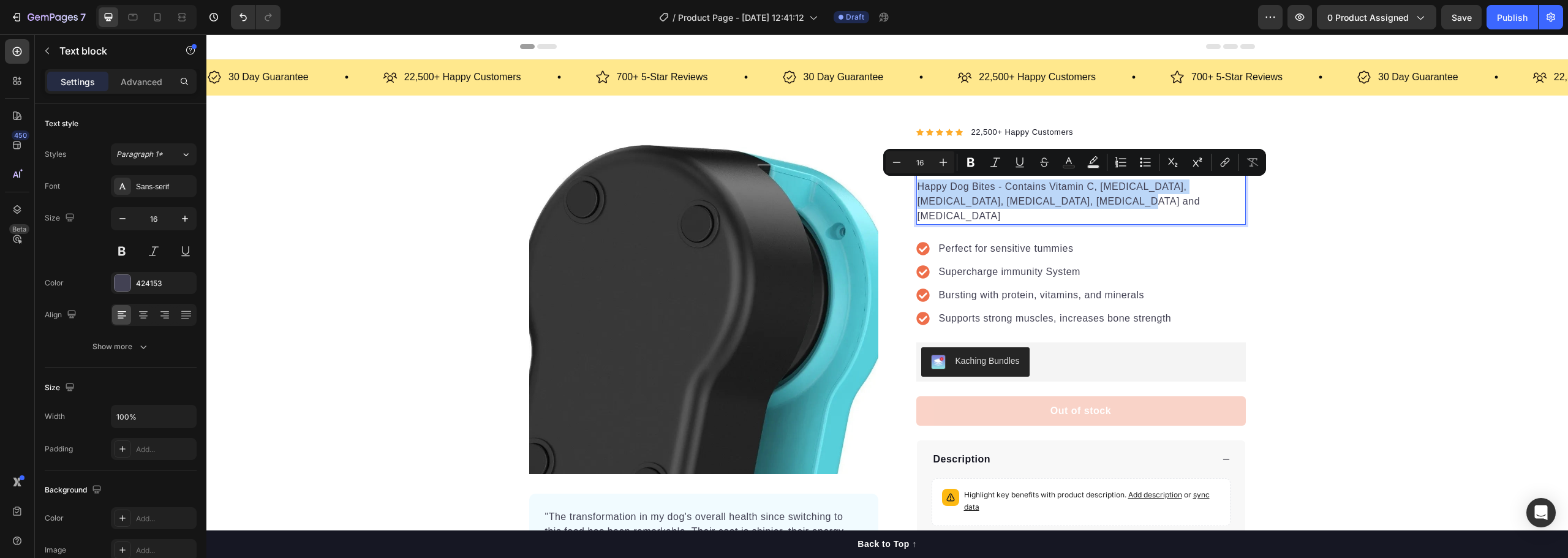
click at [979, 190] on p "Happy Dog Bites - Contains Vitamin C, [MEDICAL_DATA], [MEDICAL_DATA], [MEDICAL_…" at bounding box center [1081, 202] width 327 height 44
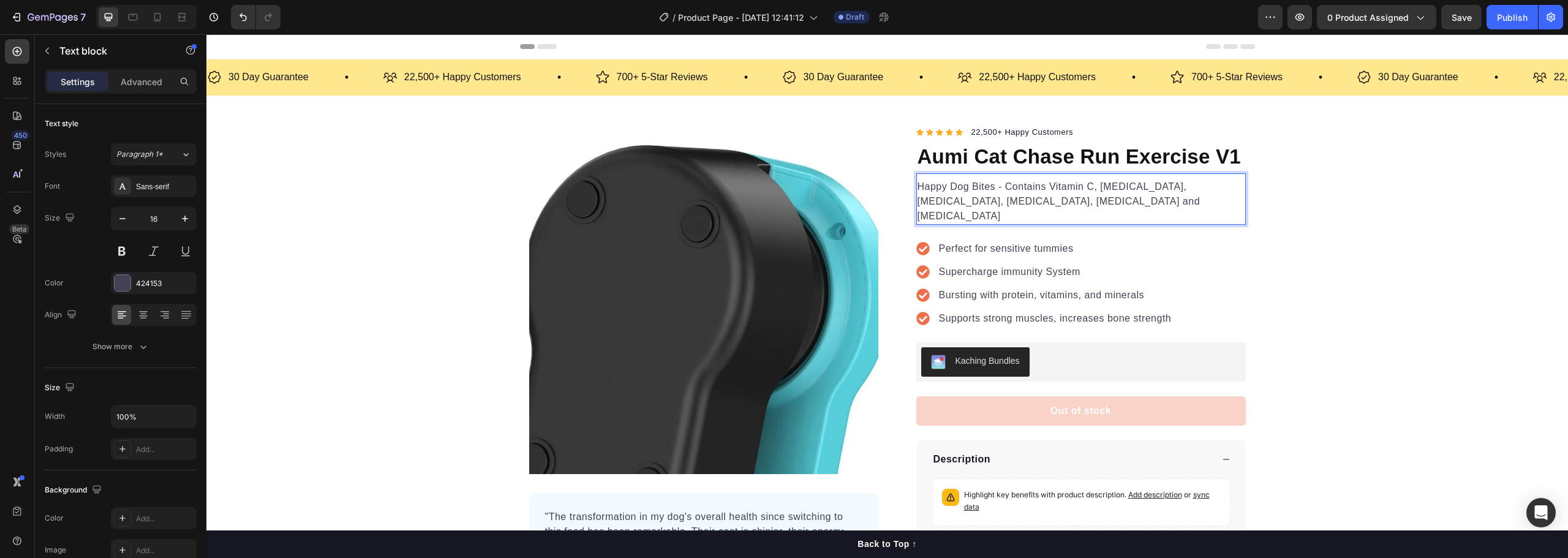
click at [952, 184] on p "Happy Dog Bites - Contains Vitamin C, [MEDICAL_DATA], [MEDICAL_DATA], [MEDICAL_…" at bounding box center [1081, 202] width 327 height 44
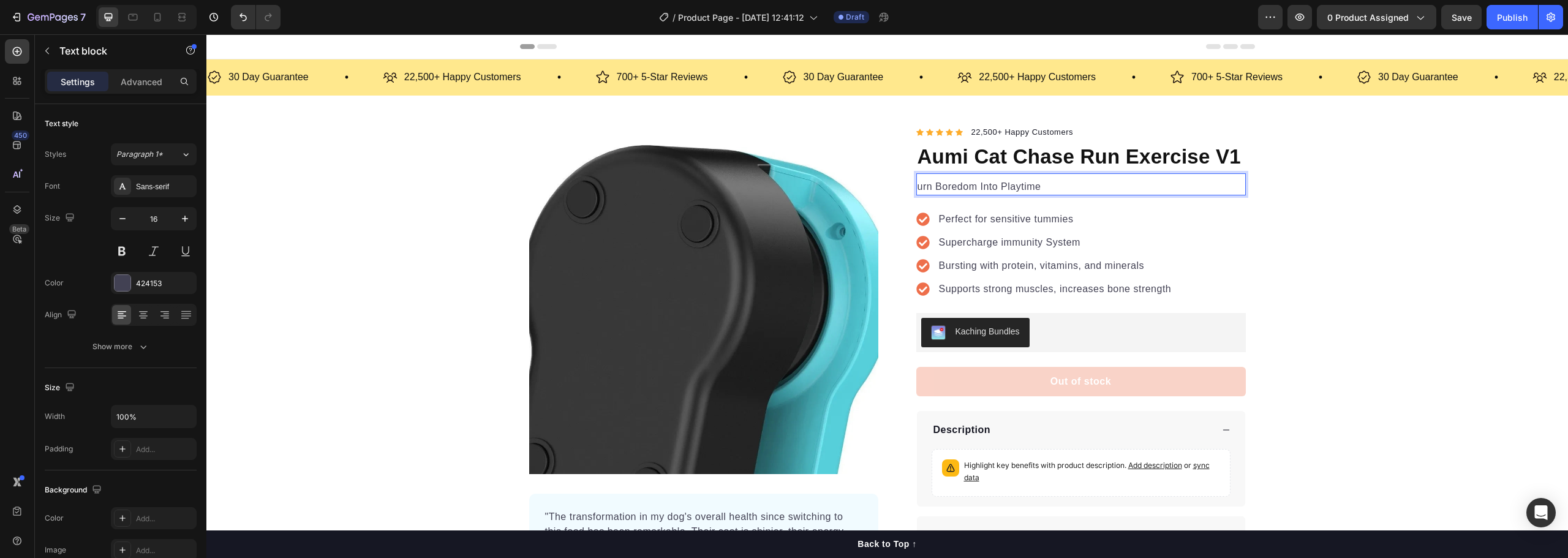
click at [1122, 182] on p "urn Boredom Into Playtime" at bounding box center [1081, 187] width 327 height 15
click at [979, 189] on p "urn Boredom Into Playtime" at bounding box center [1081, 187] width 327 height 15
click at [1300, 306] on div "Product Images "The transformation in my dog's overall health since switching t…" at bounding box center [887, 359] width 1361 height 467
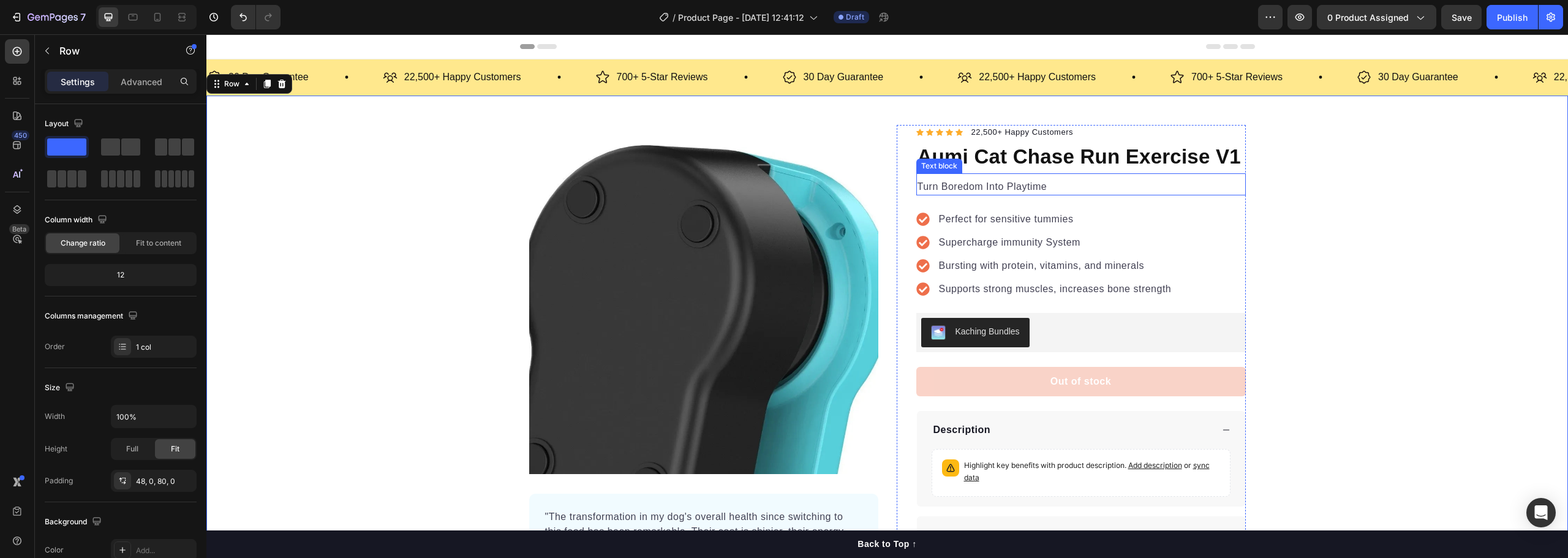
click at [981, 183] on p "Turn Boredom Into Playtime" at bounding box center [1081, 187] width 327 height 15
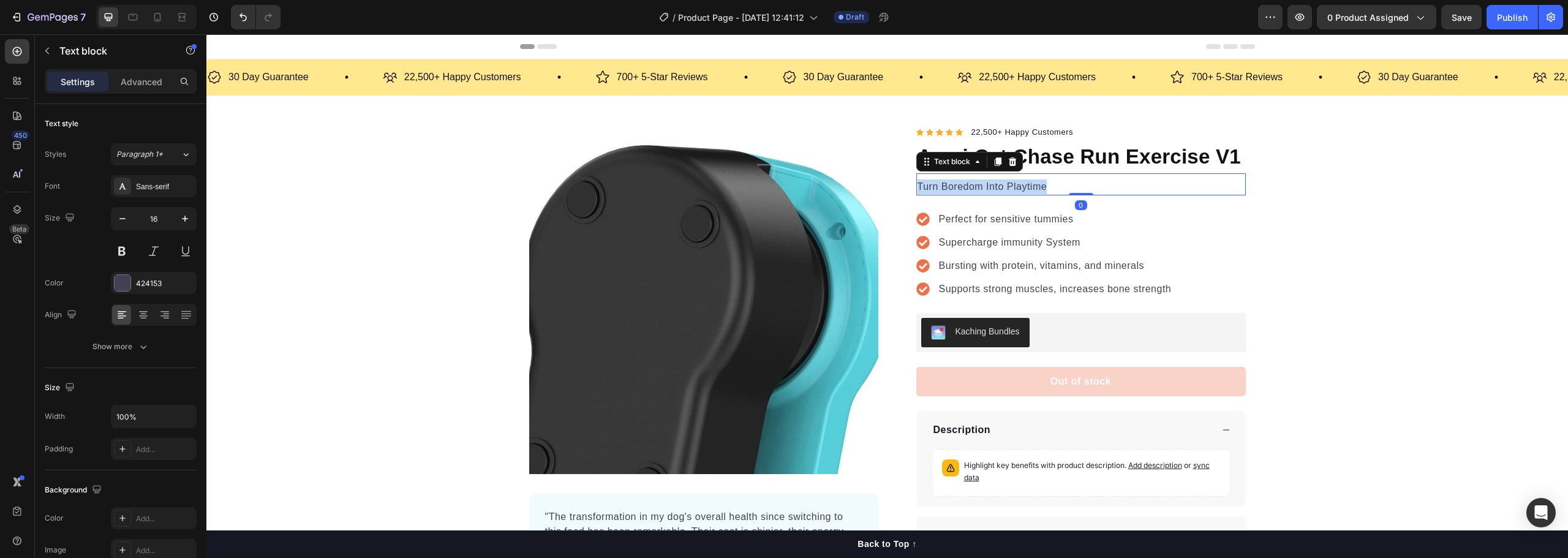
click at [981, 183] on p "Turn Boredom Into Playtime" at bounding box center [1081, 187] width 327 height 15
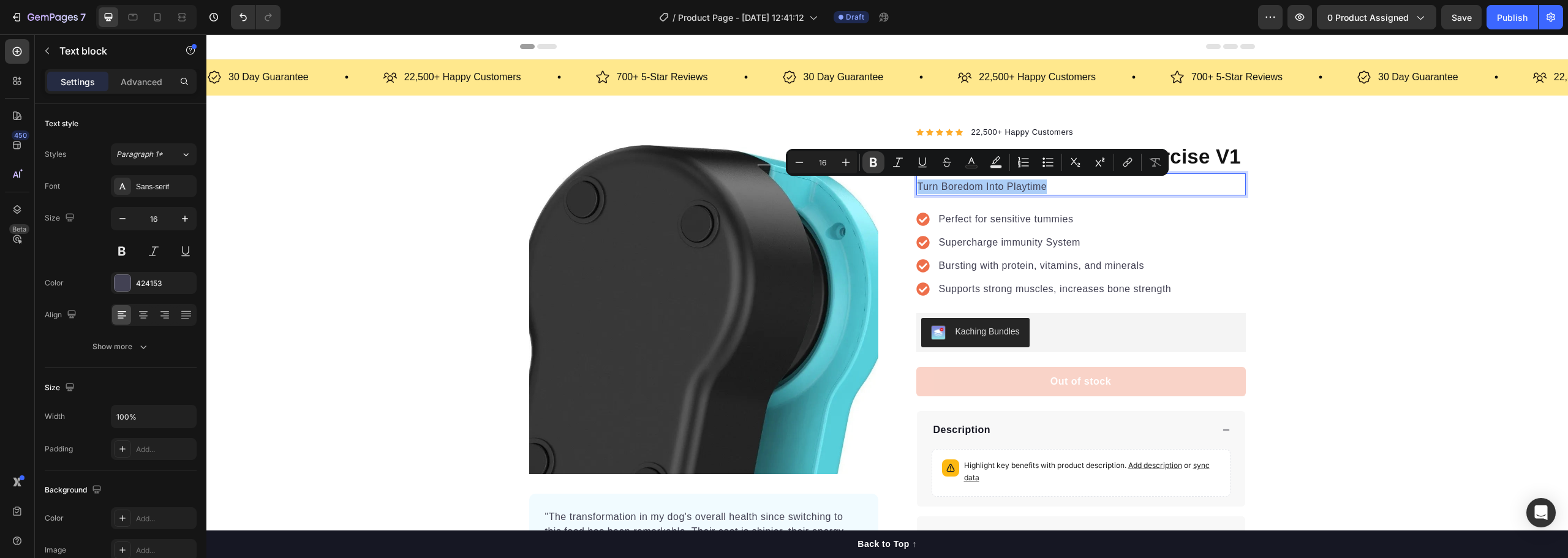
click at [873, 162] on icon "Editor contextual toolbar" at bounding box center [873, 162] width 7 height 9
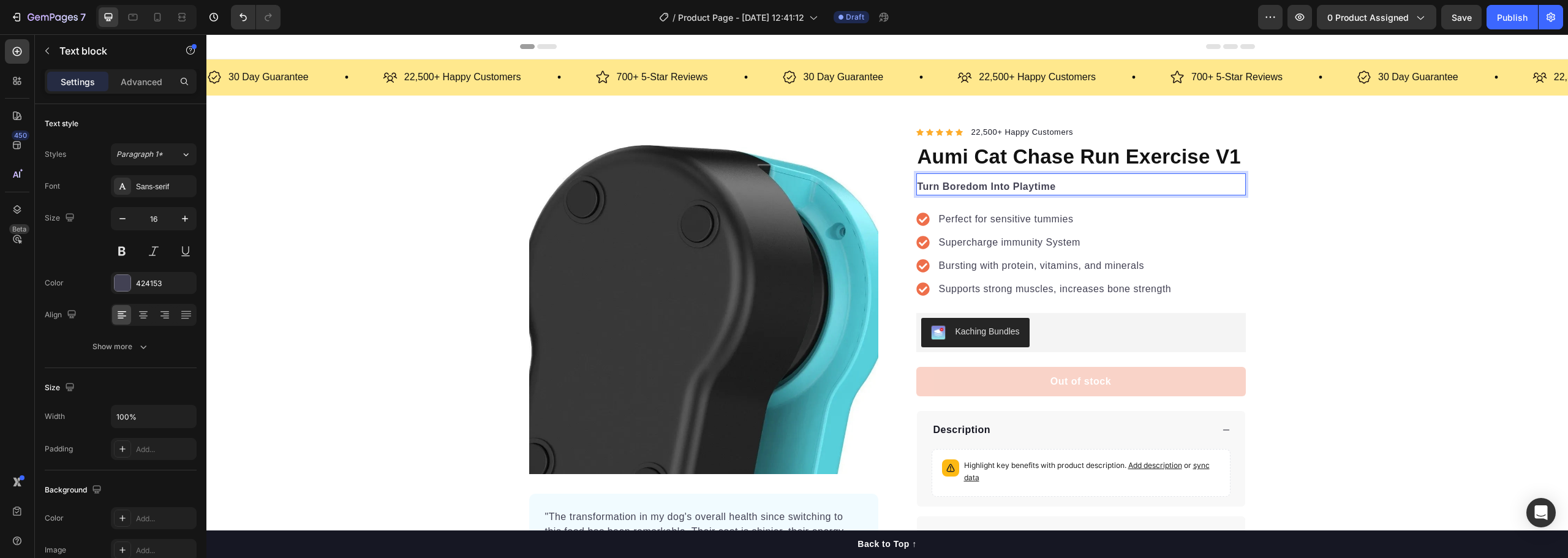
click at [1085, 187] on p "Turn Boredom Into Playtime" at bounding box center [1081, 187] width 327 height 15
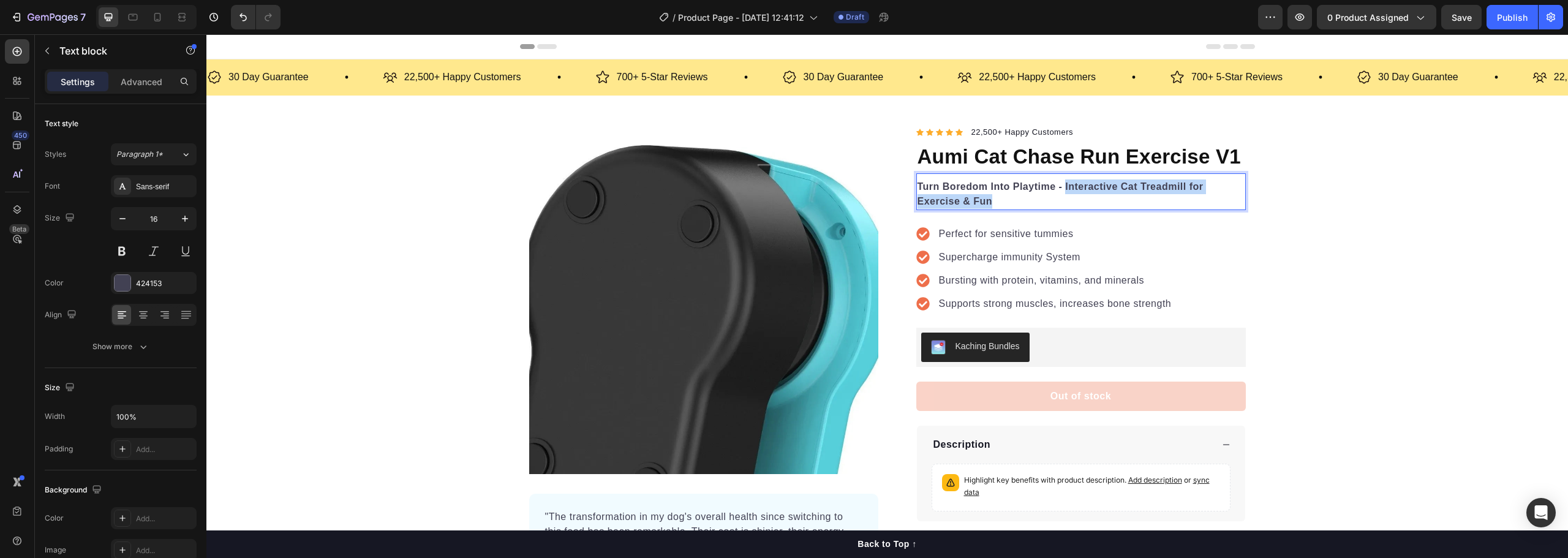
drag, startPoint x: 996, startPoint y: 198, endPoint x: 1060, endPoint y: 179, distance: 66.8
click at [1060, 180] on p "Turn Boredom Into Playtime - Interactive Cat Treadmill for Exercise & Fun" at bounding box center [1081, 194] width 327 height 30
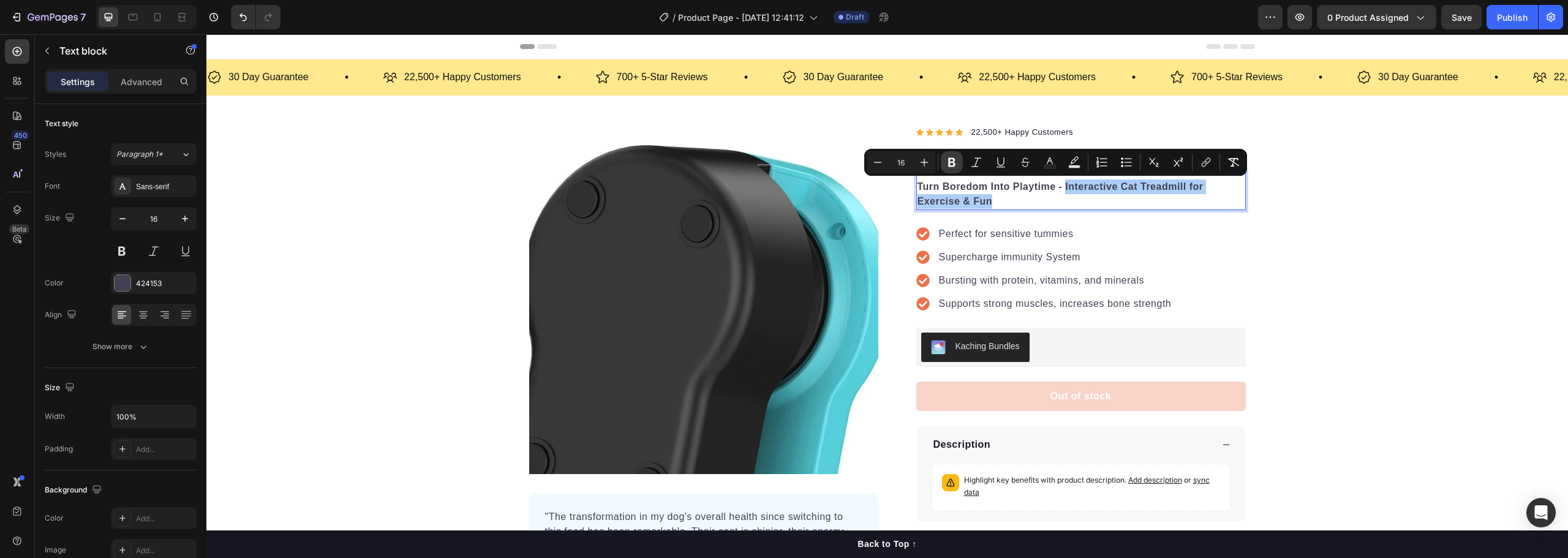
click at [955, 163] on icon "Editor contextual toolbar" at bounding box center [952, 162] width 7 height 9
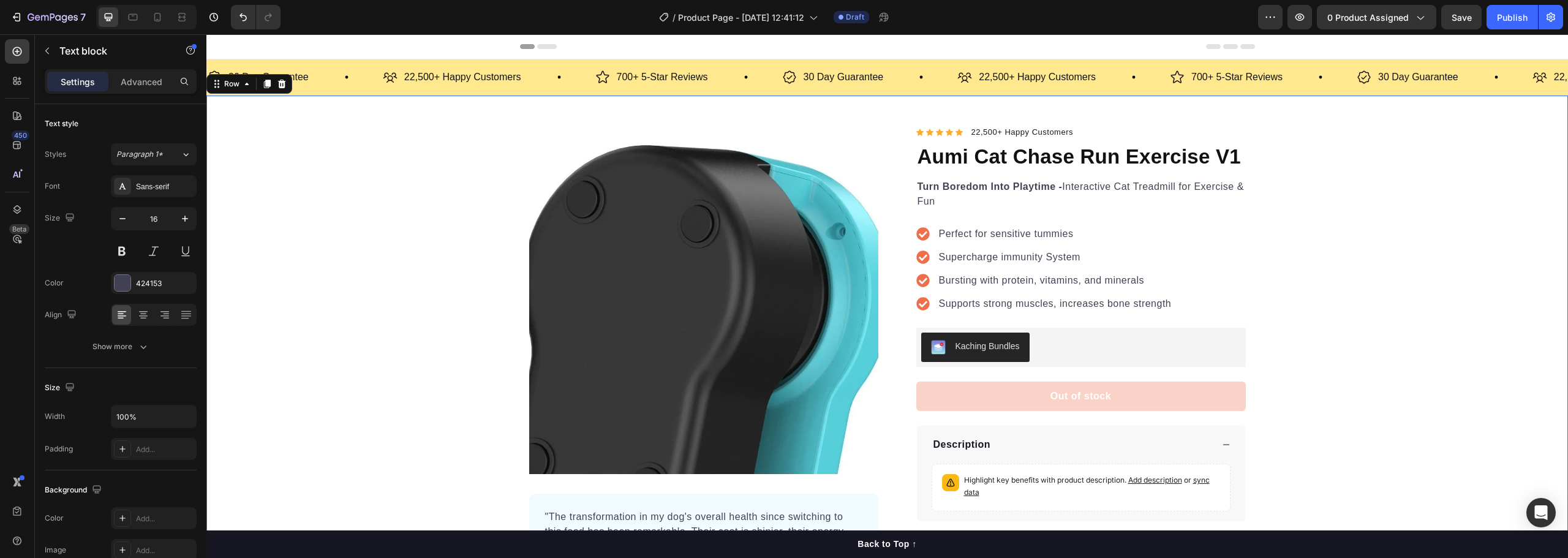
click at [1323, 262] on div "Product Images "The transformation in my dog's overall health since switching t…" at bounding box center [887, 359] width 1361 height 467
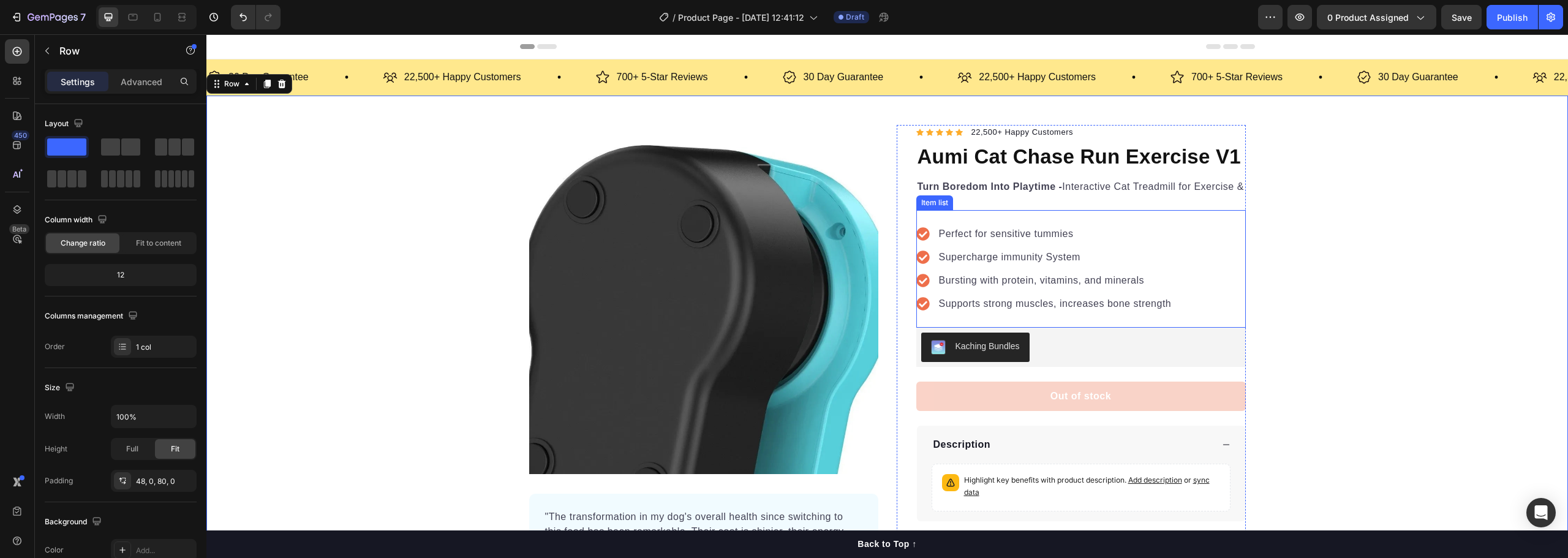
click at [1008, 233] on p "Perfect for sensitive tummies" at bounding box center [1055, 233] width 233 height 15
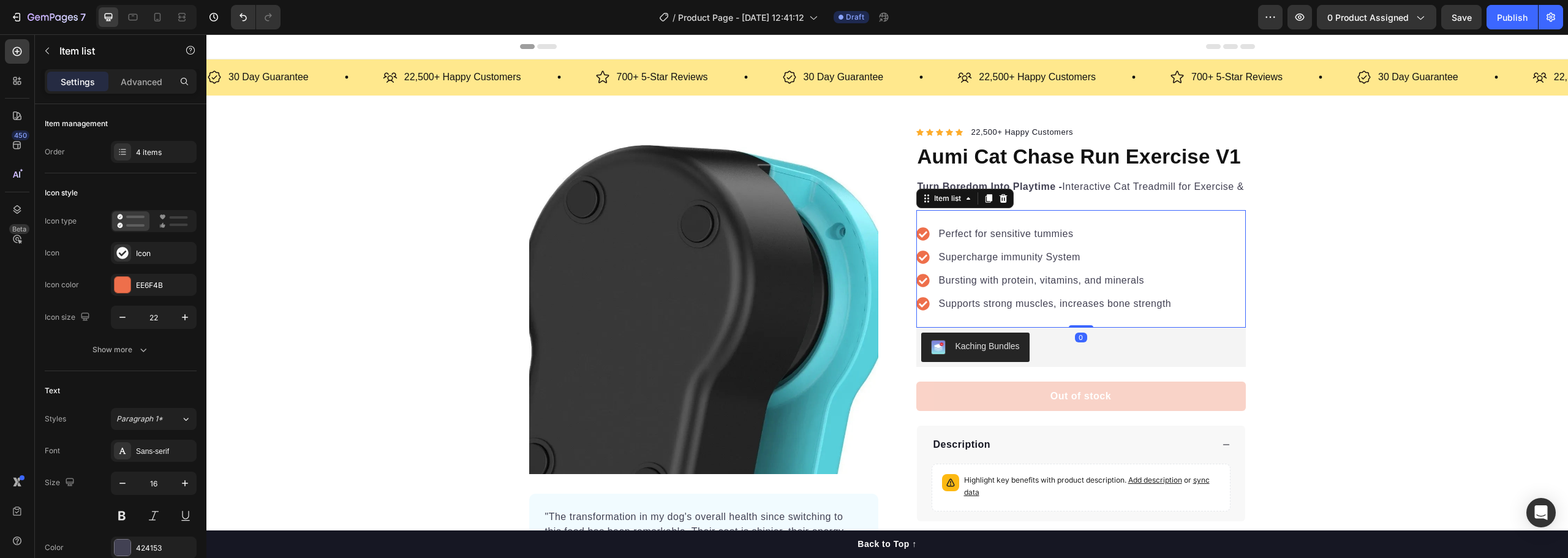
click at [1008, 233] on p "Perfect for sensitive tummies" at bounding box center [1055, 233] width 233 height 15
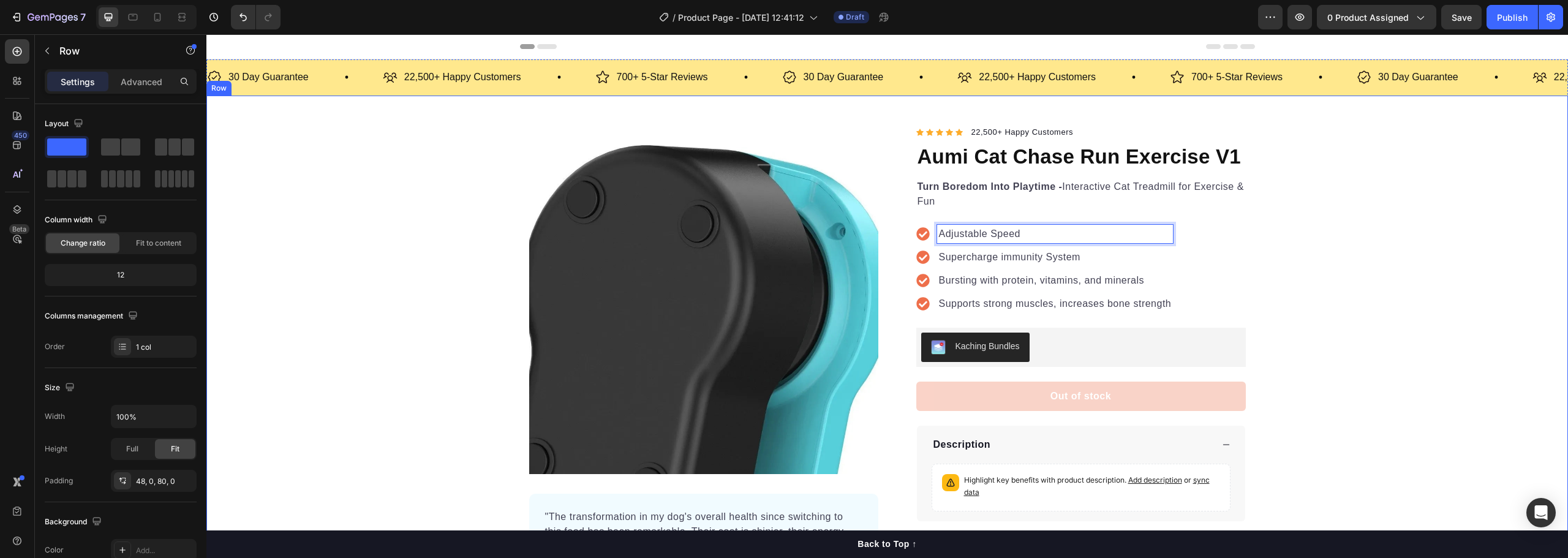
click at [1299, 288] on div "Product Images "The transformation in my dog's overall health since switching t…" at bounding box center [887, 359] width 1361 height 467
click at [968, 260] on p "Supercharge immunity System" at bounding box center [1055, 257] width 233 height 15
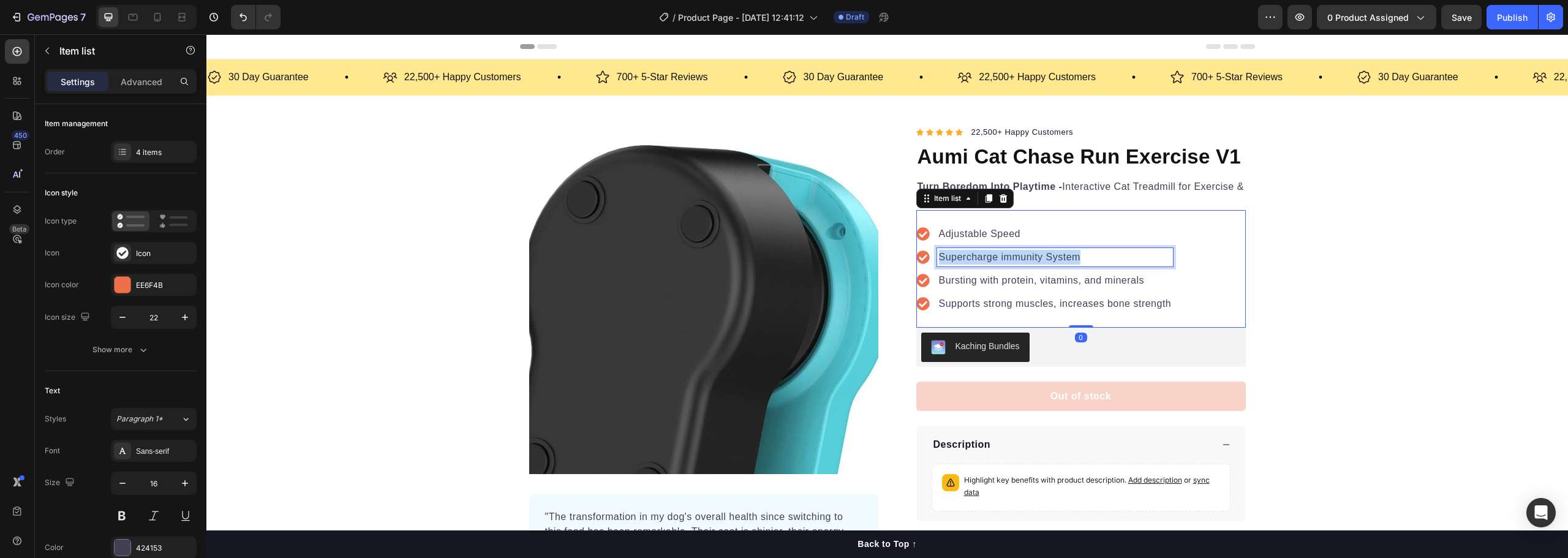
click at [968, 260] on p "Supercharge immunity System" at bounding box center [1055, 257] width 233 height 15
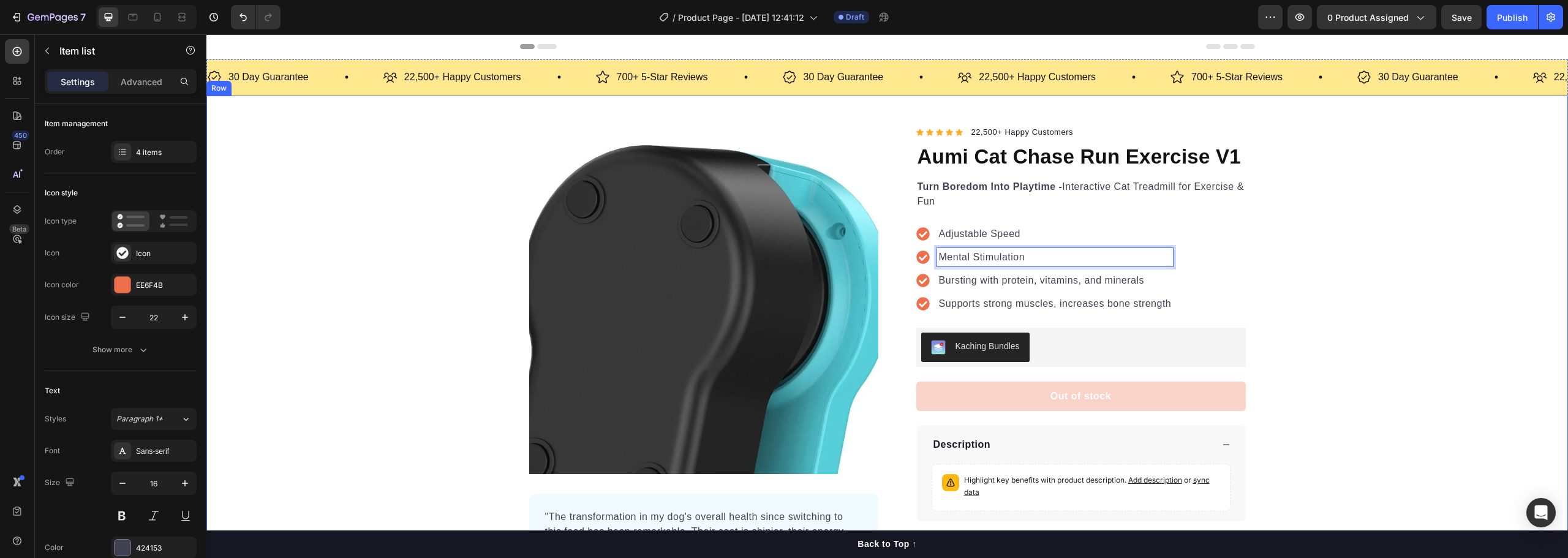
click at [1317, 271] on div "Product Images "The transformation in my dog's overall health since switching t…" at bounding box center [887, 359] width 1361 height 467
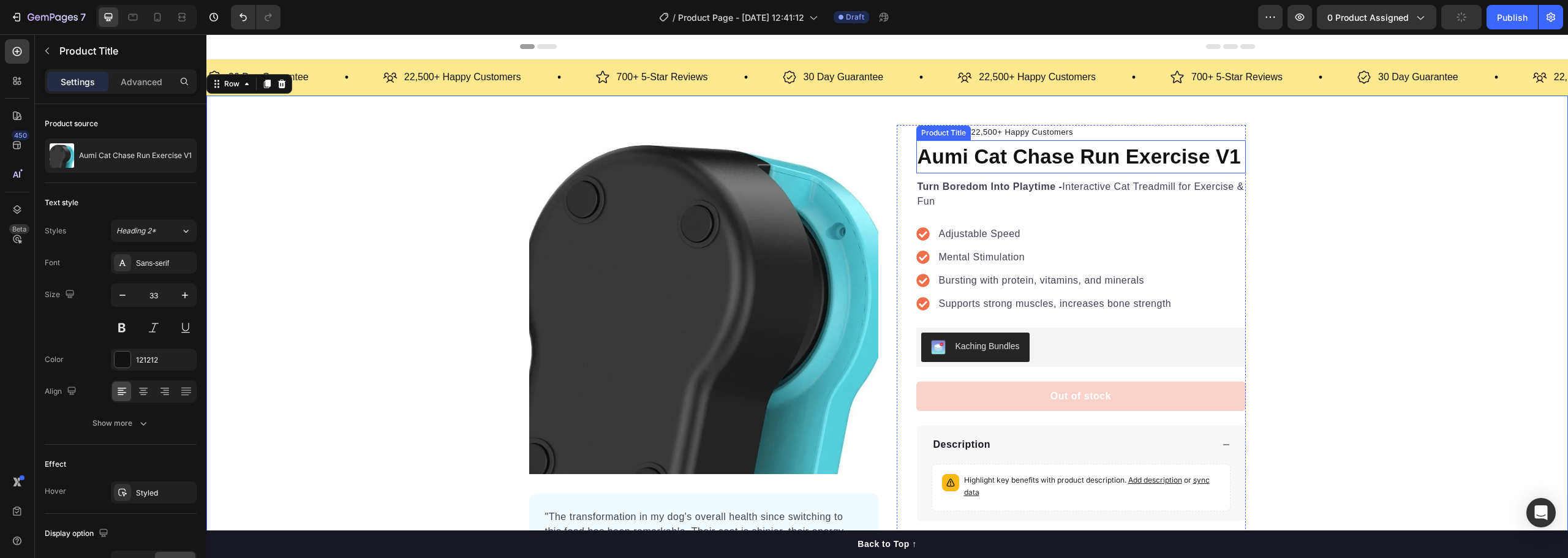
click at [1022, 157] on h1 "Aumi Cat Chase Run Exercise V1" at bounding box center [1081, 156] width 330 height 33
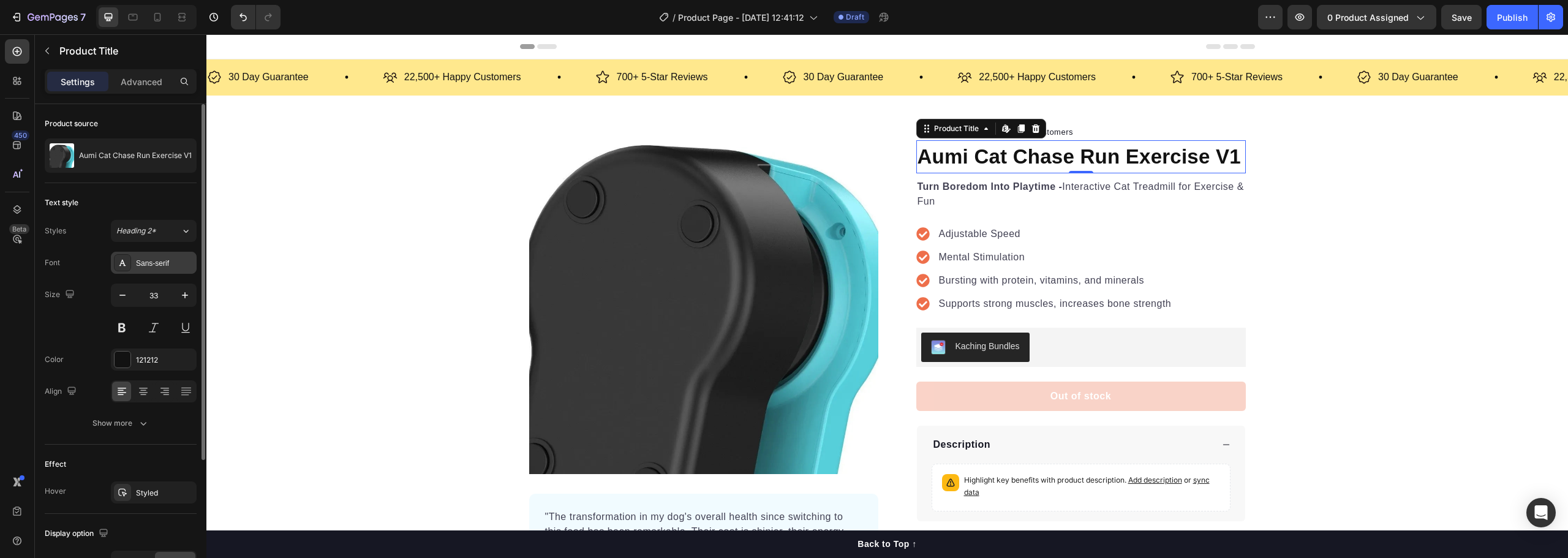
click at [154, 255] on div "Sans-serif" at bounding box center [154, 262] width 86 height 22
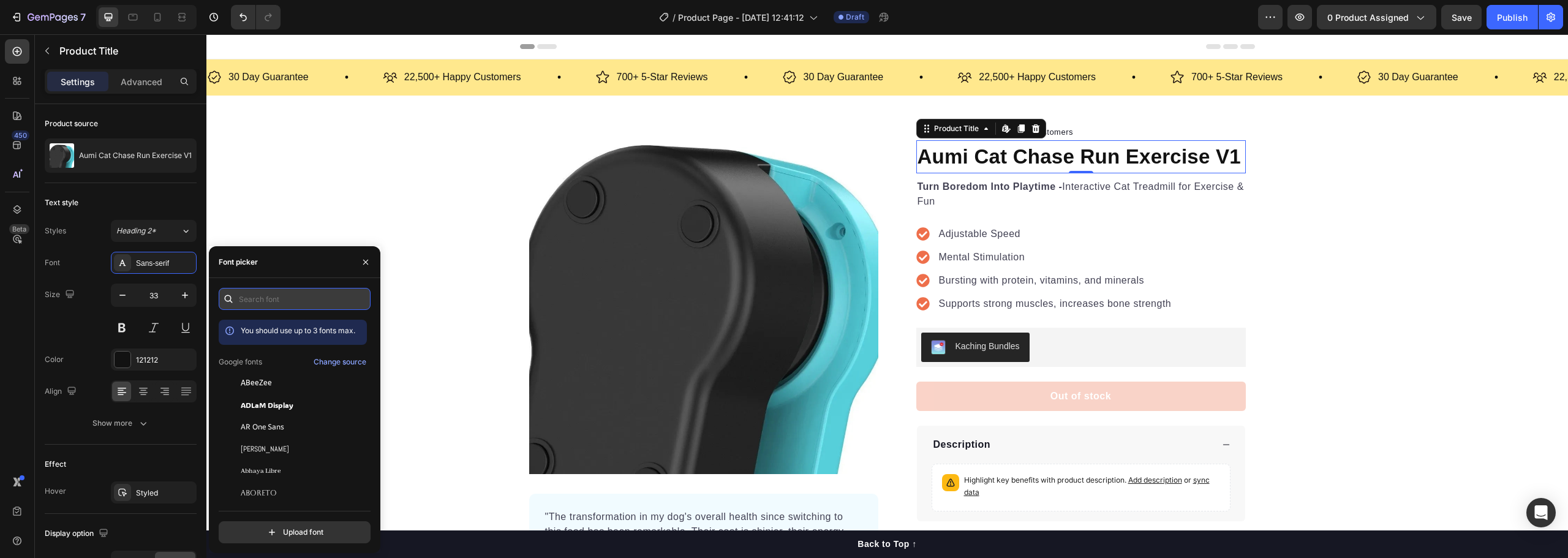
click at [268, 294] on input "text" at bounding box center [294, 298] width 152 height 22
type input "com"
click at [272, 404] on span "Comfortaa" at bounding box center [261, 405] width 41 height 11
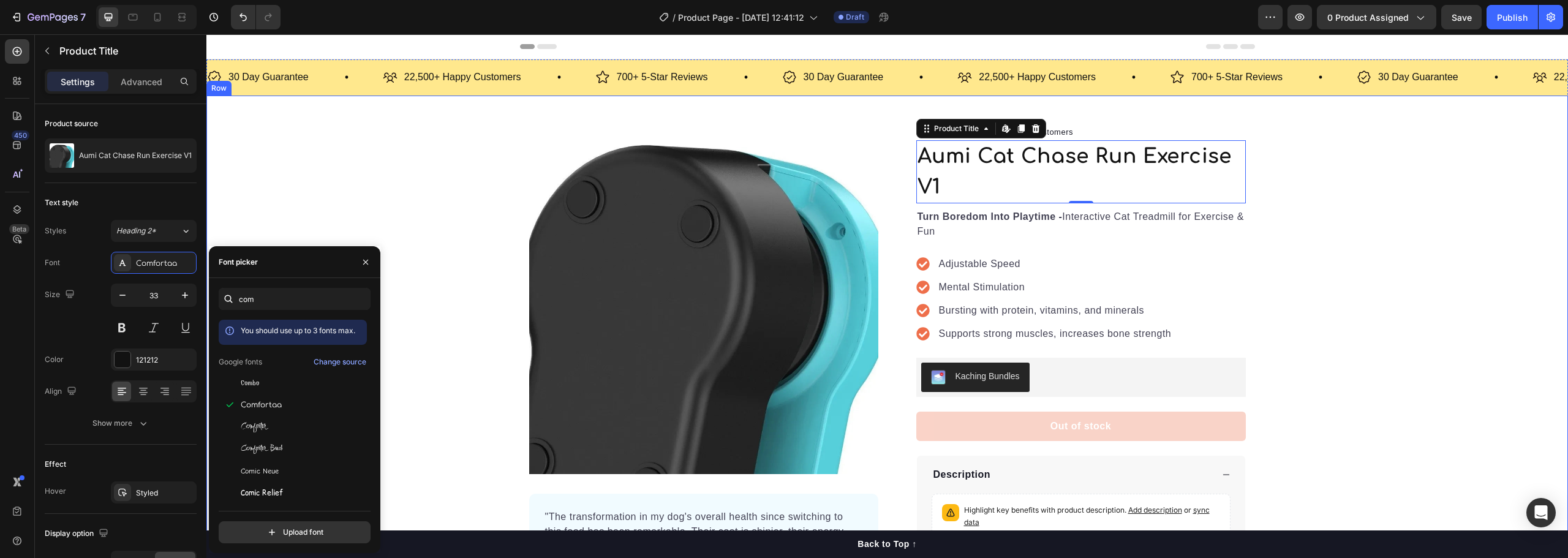
click at [1308, 180] on div "Product Images "The transformation in my dog's overall health since switching t…" at bounding box center [887, 362] width 1361 height 475
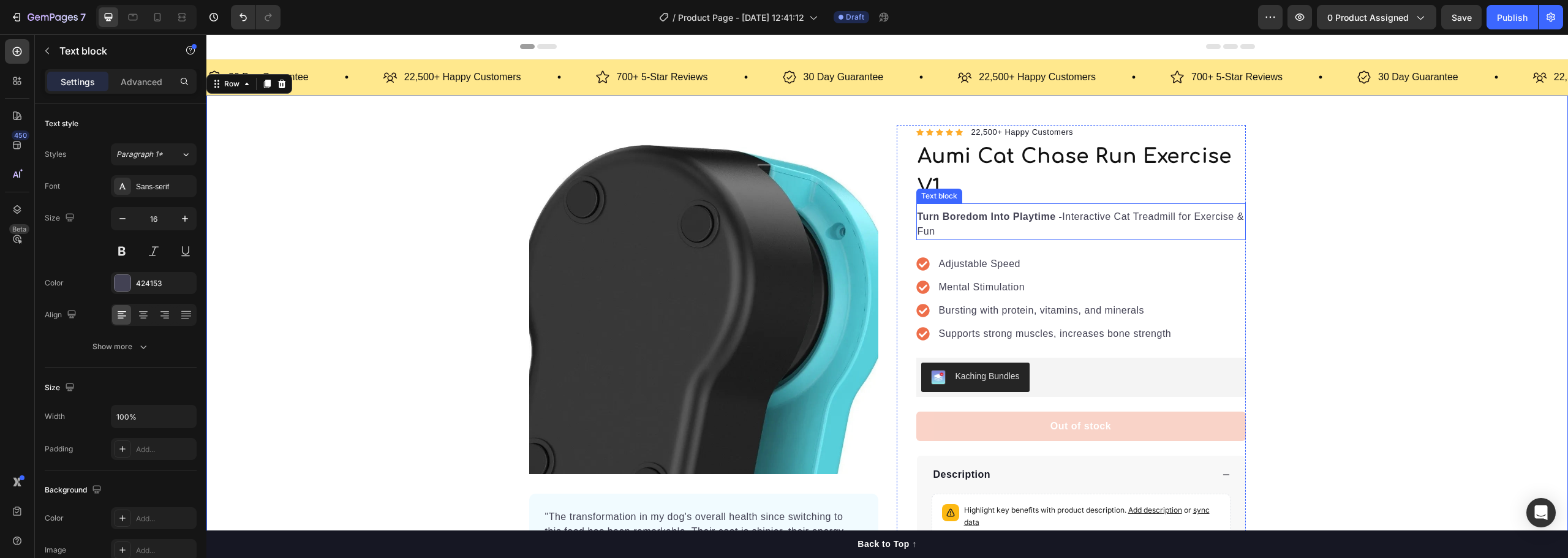
click at [995, 223] on p "Turn Boredom Into Playtime - Interactive Cat Treadmill for Exercise & Fun" at bounding box center [1081, 224] width 327 height 30
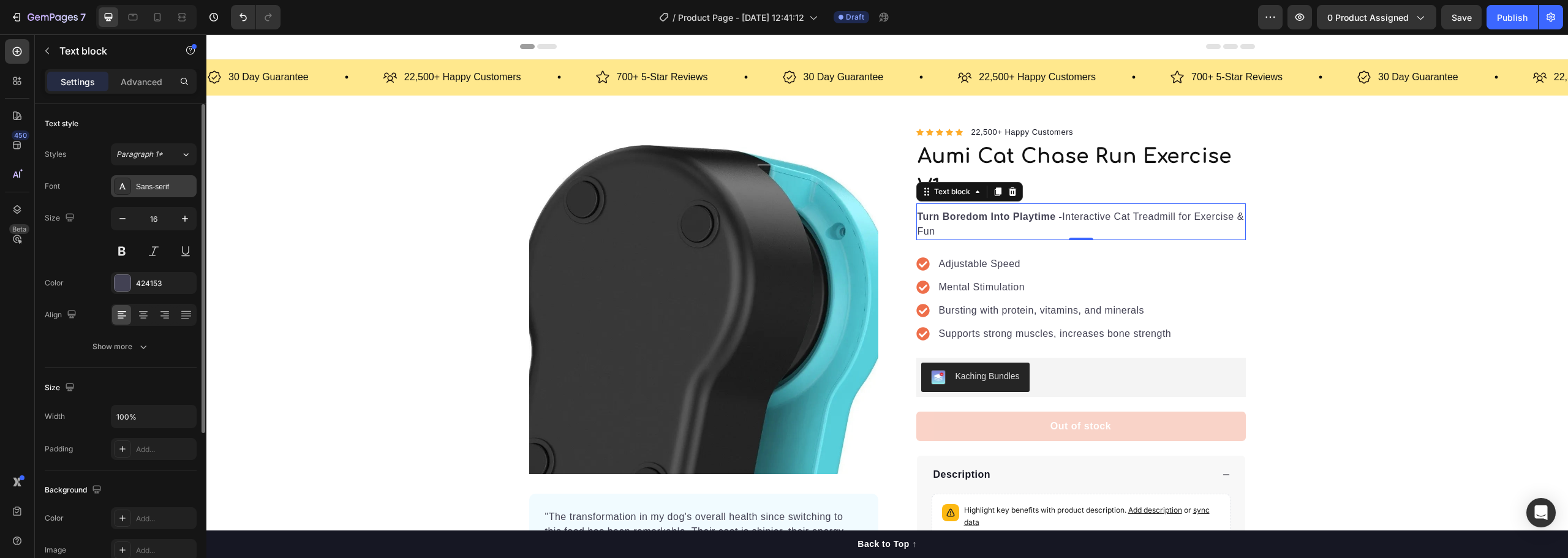
click at [159, 183] on div "Sans-serif" at bounding box center [164, 187] width 57 height 11
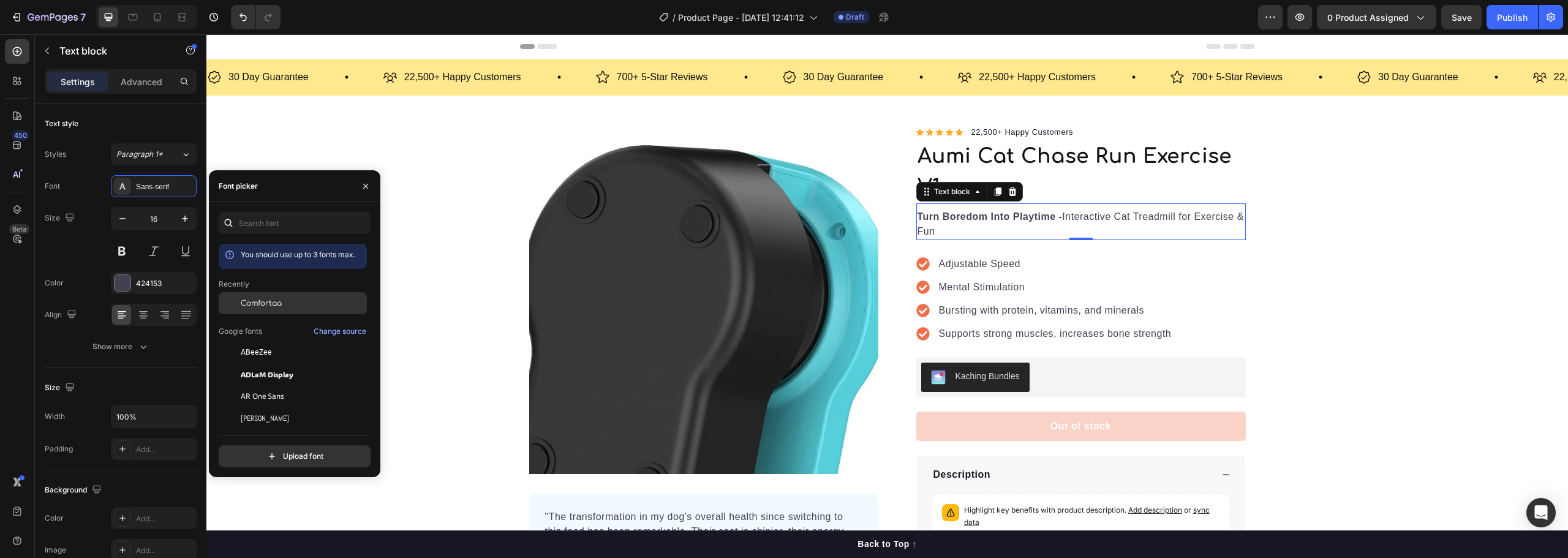
click at [258, 303] on span "Comfortaa" at bounding box center [261, 303] width 41 height 11
click at [1355, 230] on div "Product Images "The transformation in my dog's overall health since switching t…" at bounding box center [887, 362] width 1361 height 475
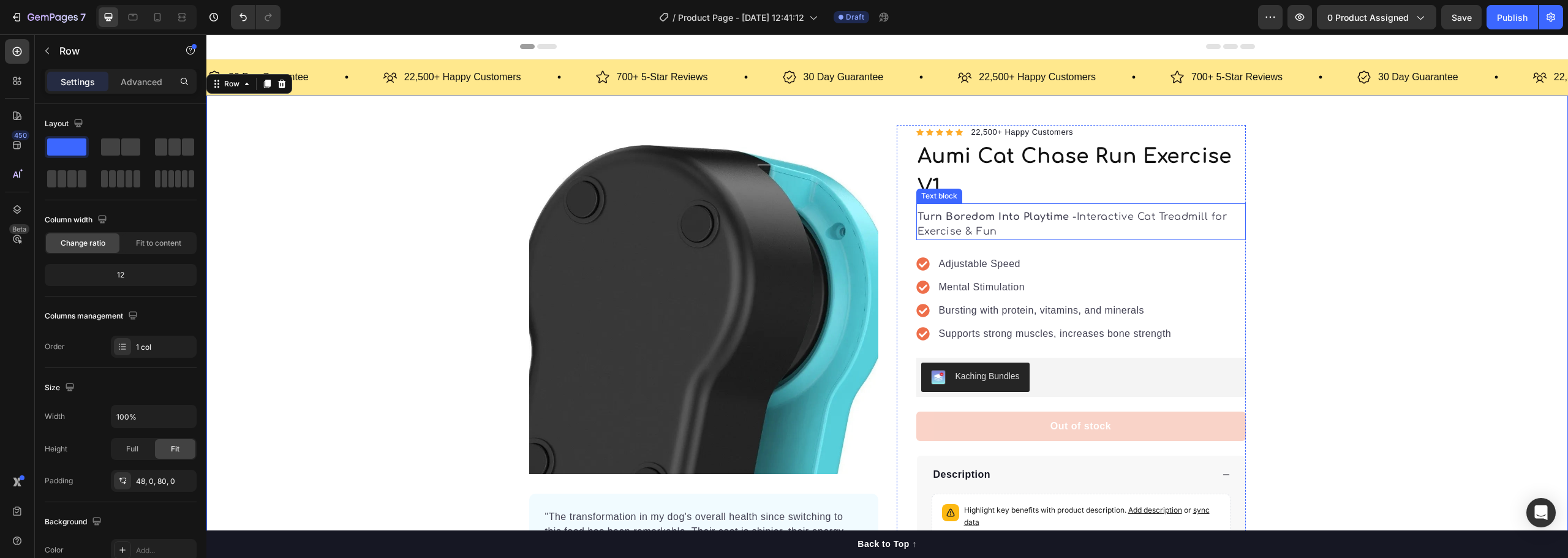
click at [986, 220] on strong "Turn Boredom Into Playtime -" at bounding box center [997, 217] width 159 height 11
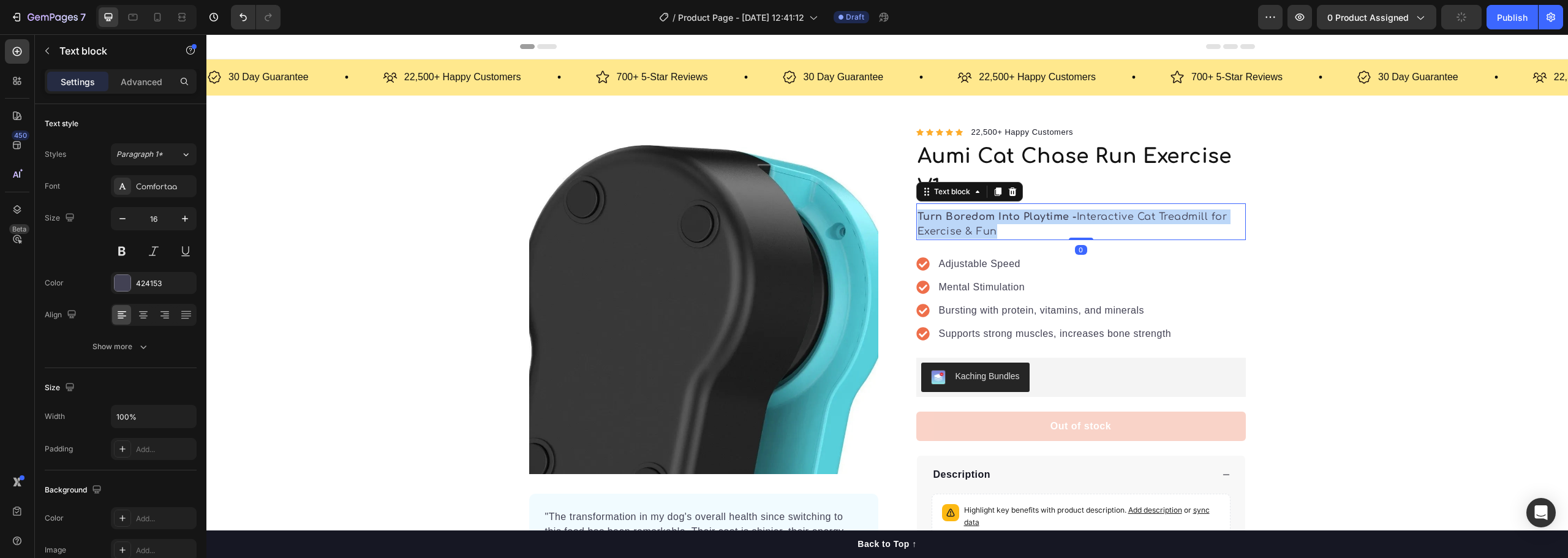
click at [986, 220] on strong "Turn Boredom Into Playtime -" at bounding box center [997, 217] width 159 height 11
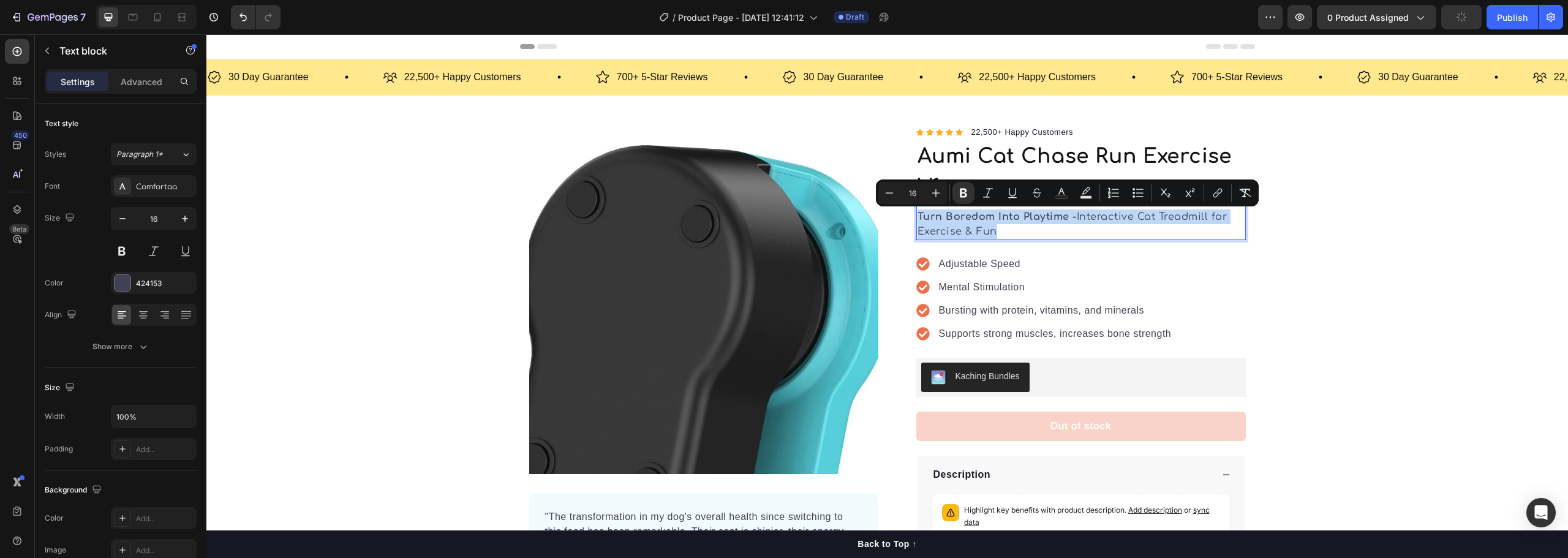
click at [1004, 221] on strong "Turn Boredom Into Playtime -" at bounding box center [997, 217] width 159 height 11
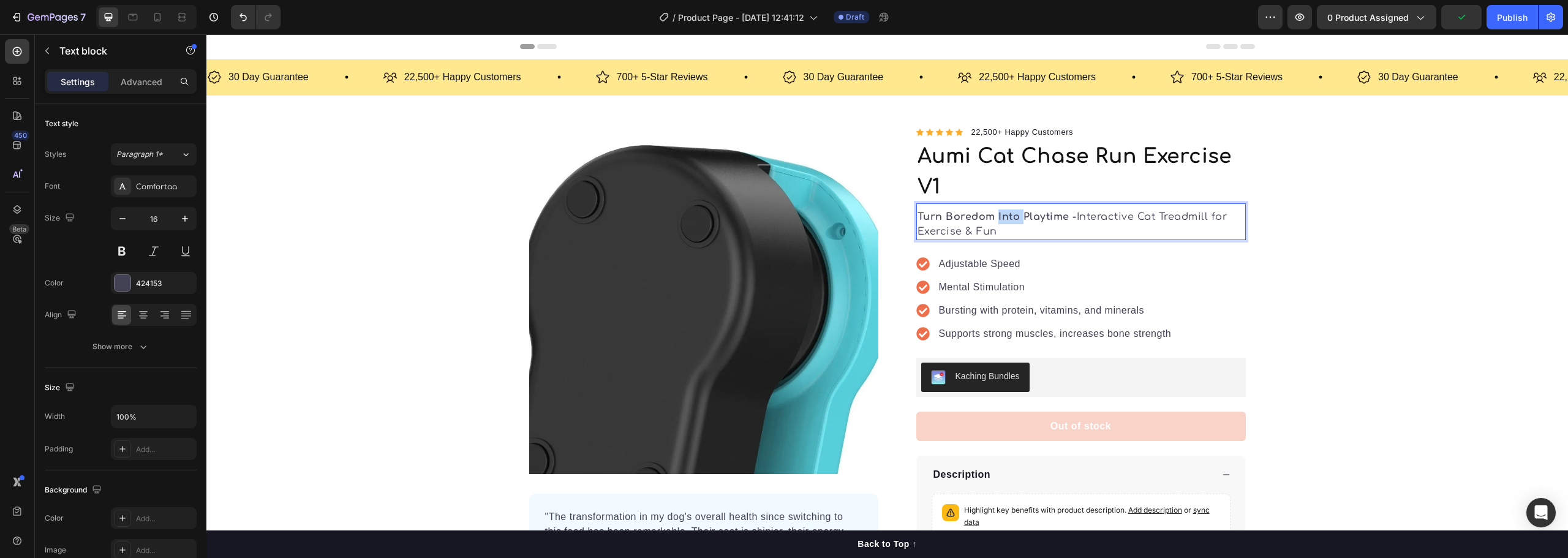
click at [1004, 221] on strong "Turn Boredom Into Playtime -" at bounding box center [997, 217] width 159 height 11
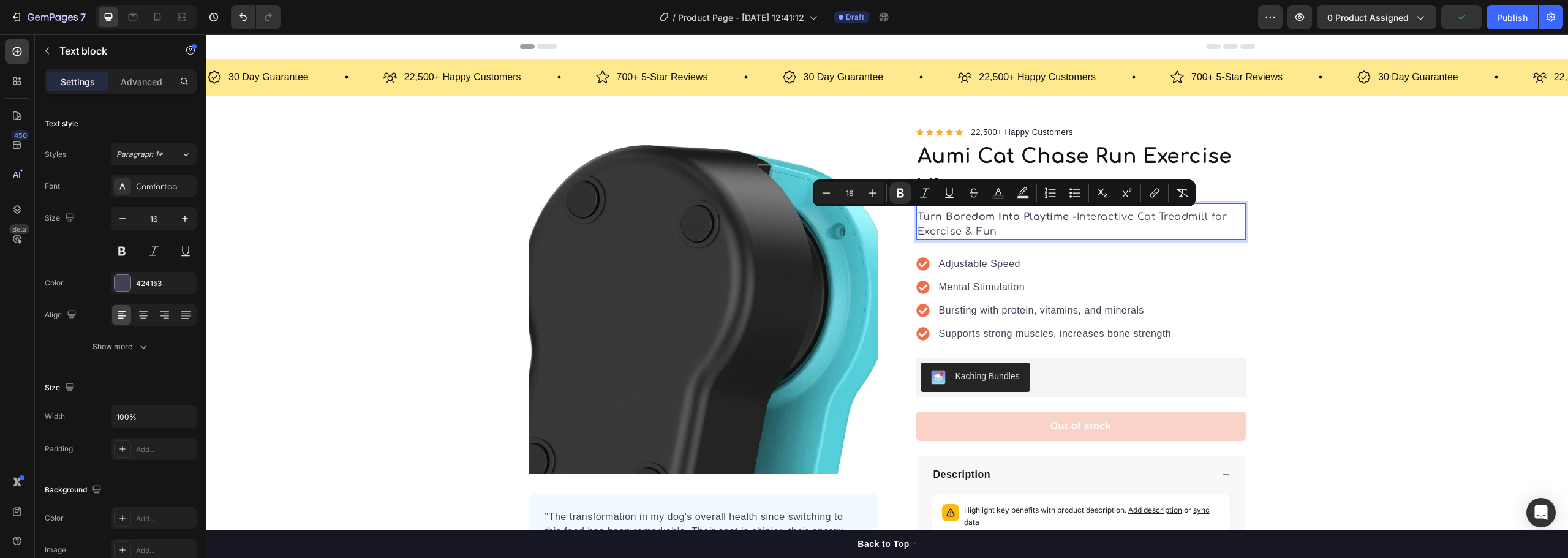
click at [1055, 216] on strong "Turn Boredom Into Playtime -" at bounding box center [997, 217] width 159 height 11
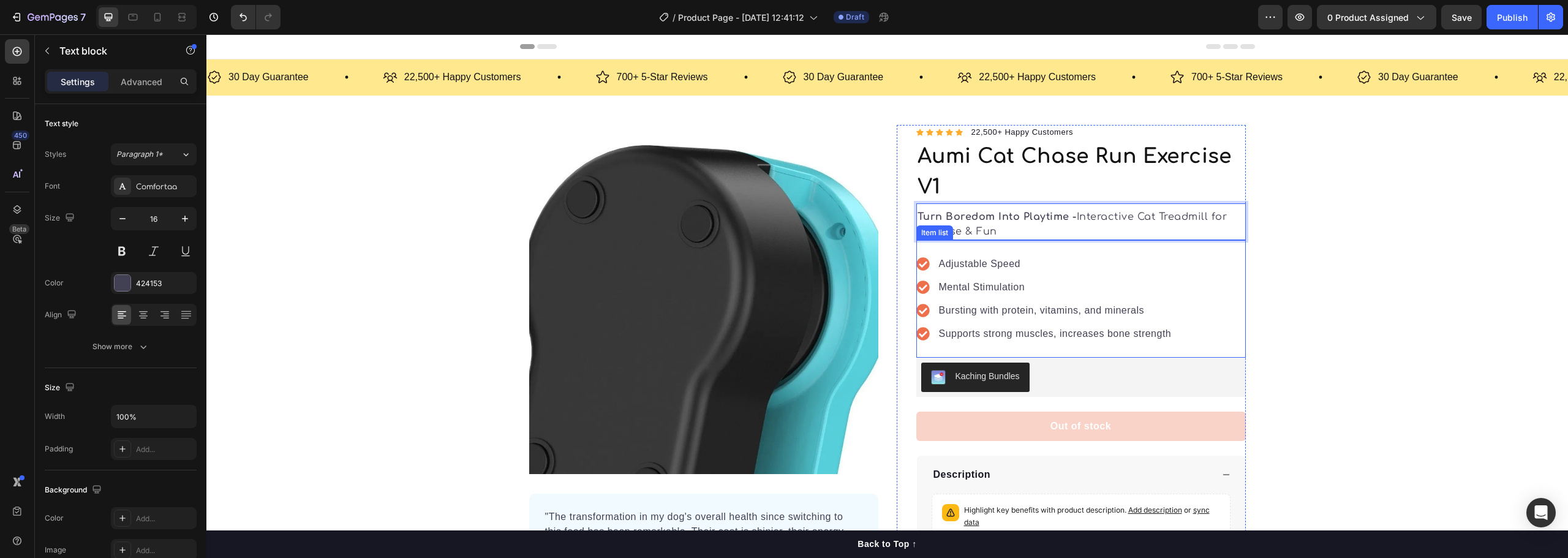
click at [984, 267] on p "Adjustable Speed" at bounding box center [1055, 264] width 233 height 15
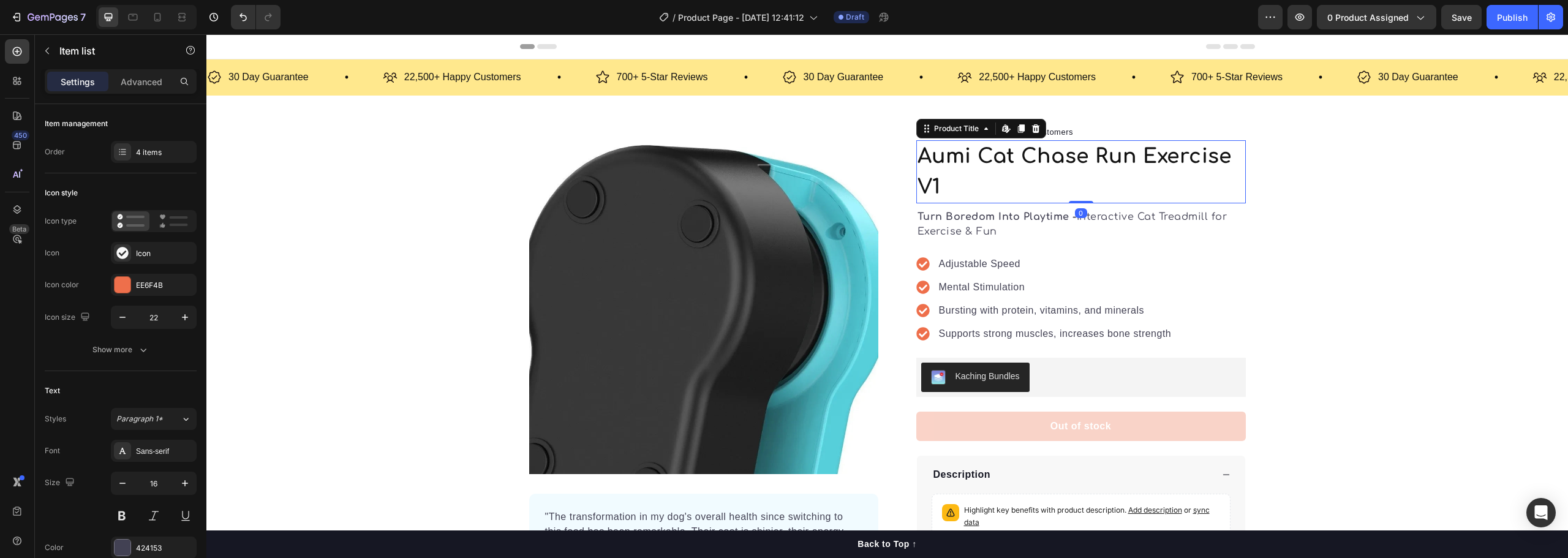
click at [1010, 168] on h1 "Aumi Cat Chase Run Exercise V1" at bounding box center [1081, 171] width 330 height 63
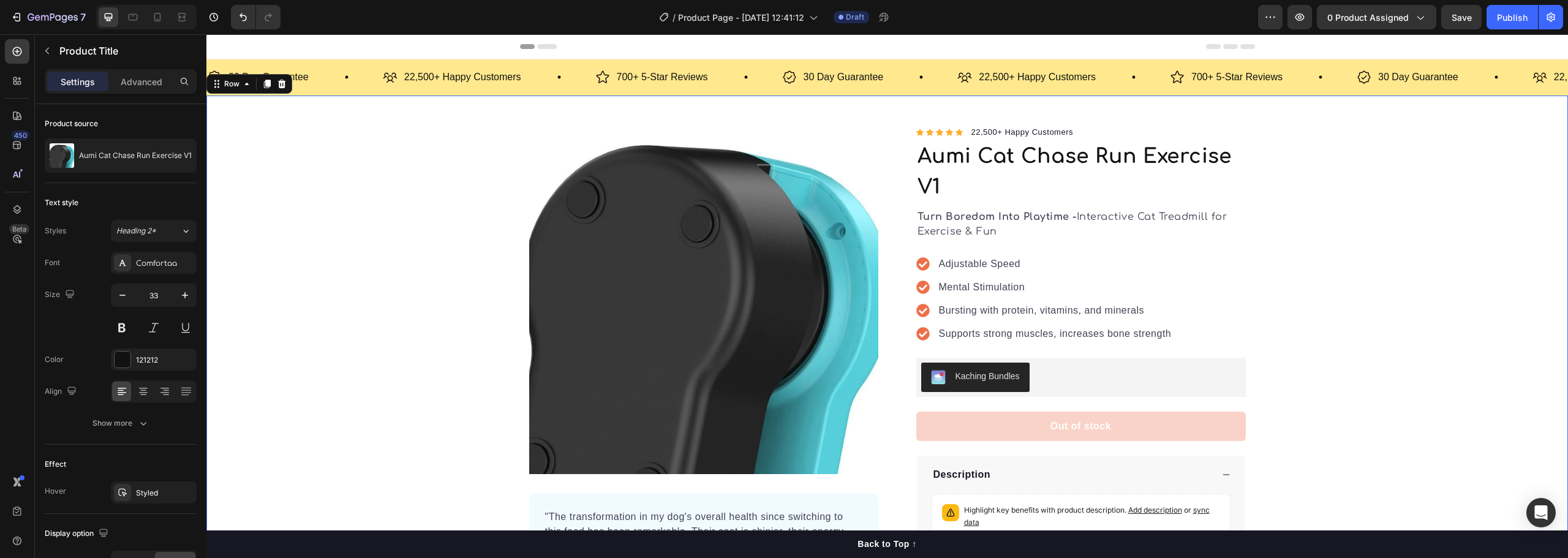
click at [1374, 230] on div "Product Images "The transformation in my dog's overall health since switching t…" at bounding box center [887, 362] width 1361 height 475
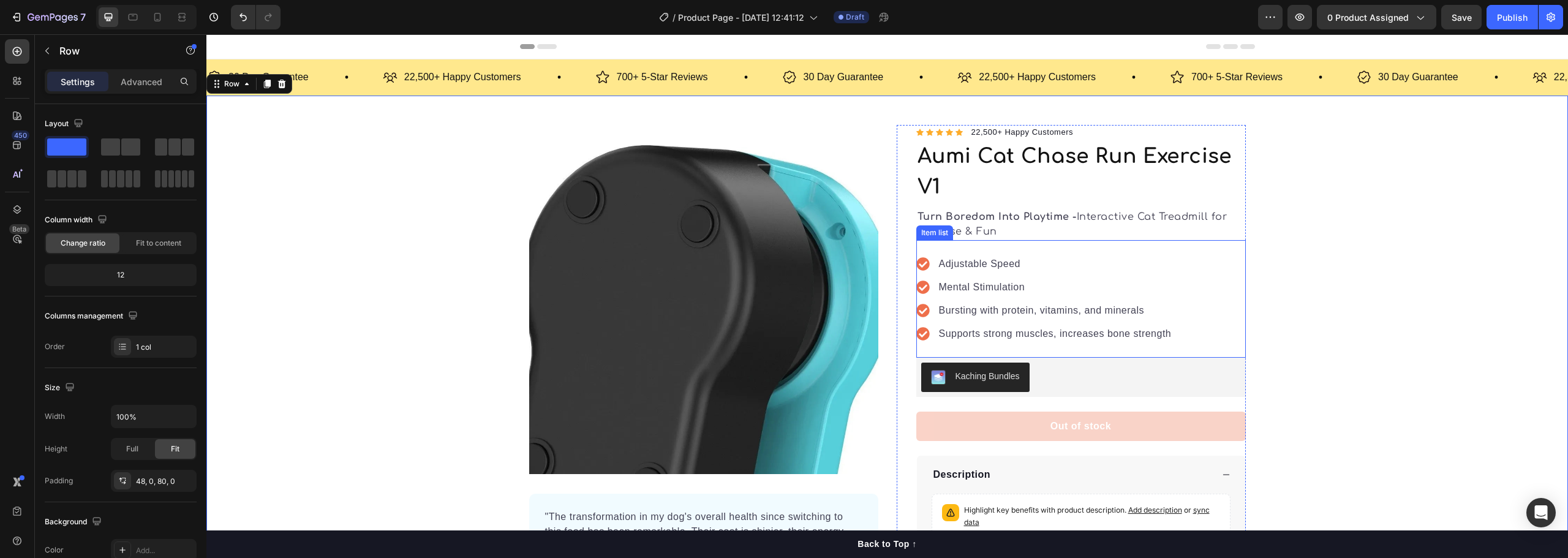
click at [964, 270] on p "Adjustable Speed" at bounding box center [1055, 264] width 233 height 15
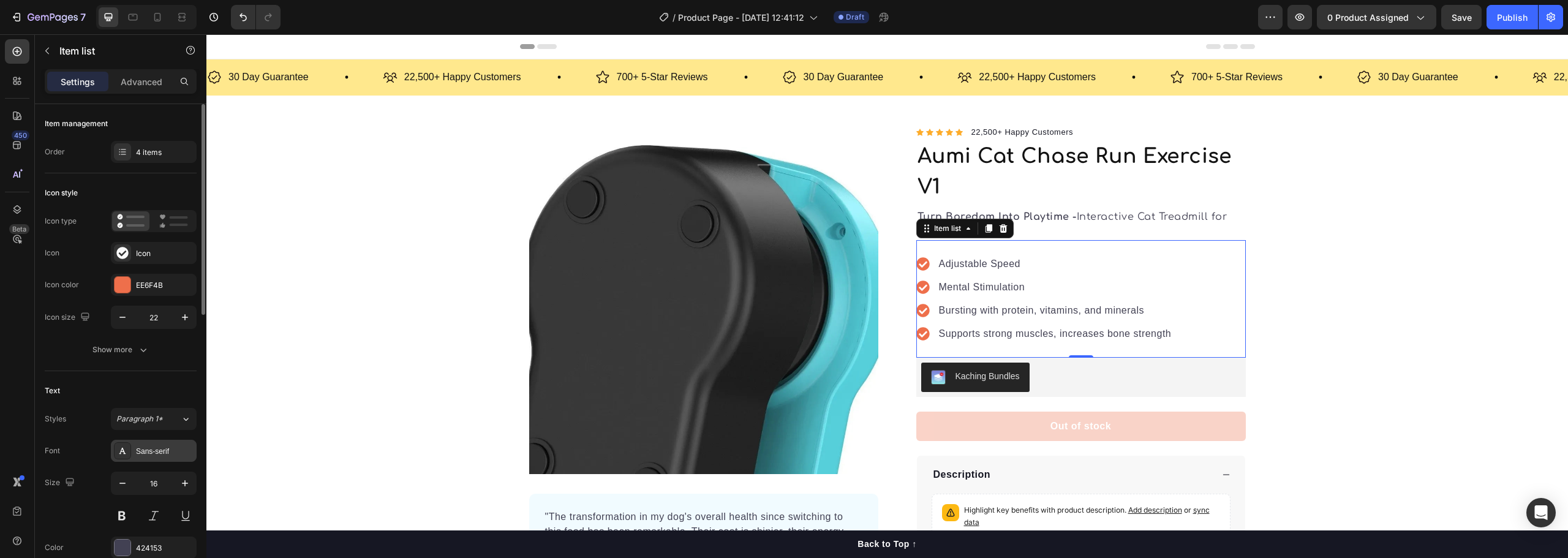
click at [166, 449] on div "Sans-serif" at bounding box center [164, 451] width 57 height 11
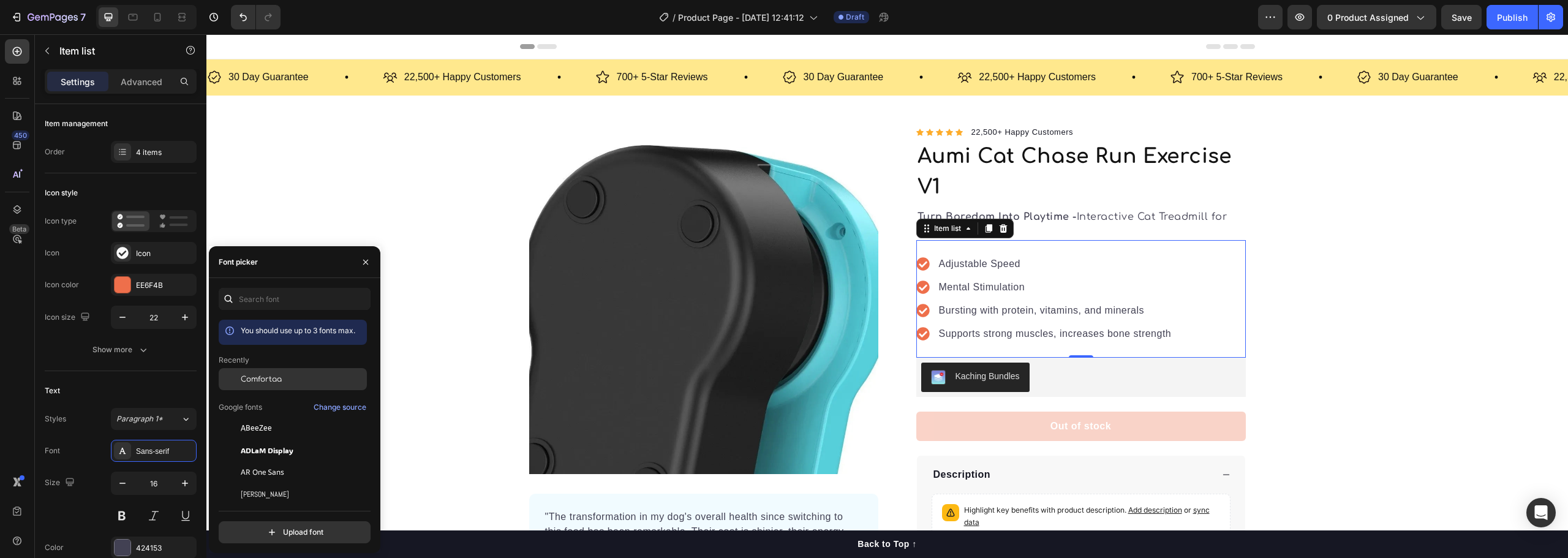
click at [270, 373] on div "Comfortaa" at bounding box center [292, 378] width 148 height 22
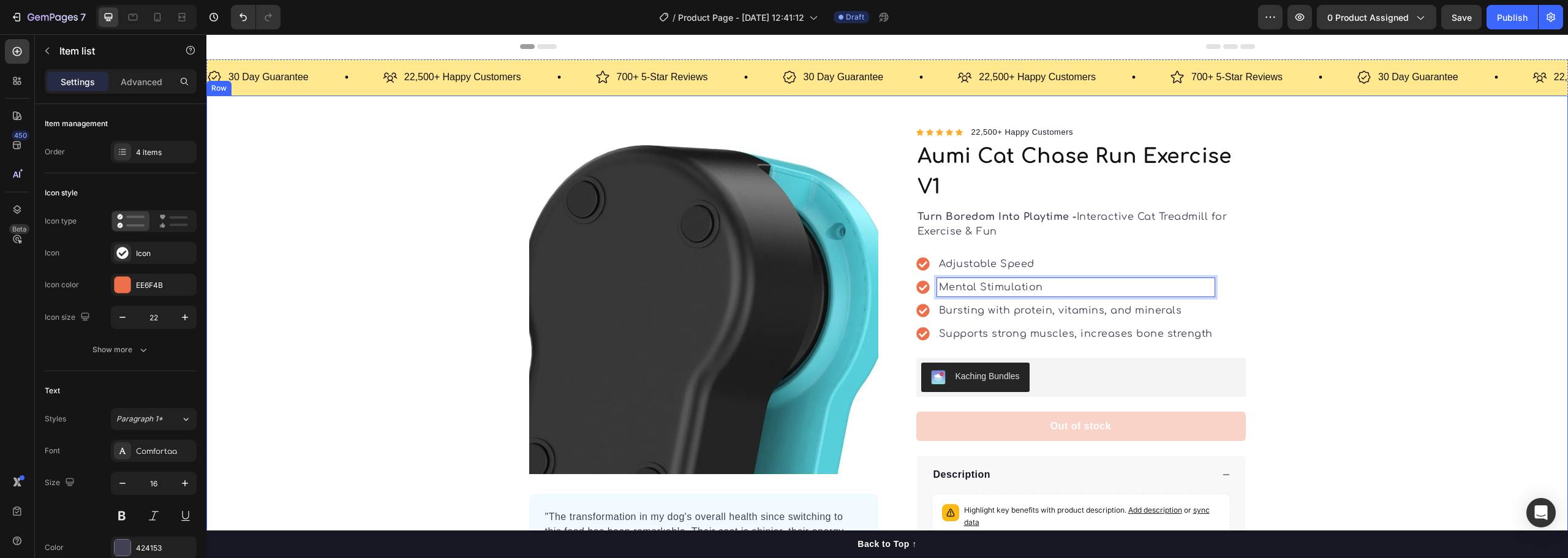
click at [1276, 301] on div "Product Images "The transformation in my dog's overall health since switching t…" at bounding box center [887, 362] width 1361 height 475
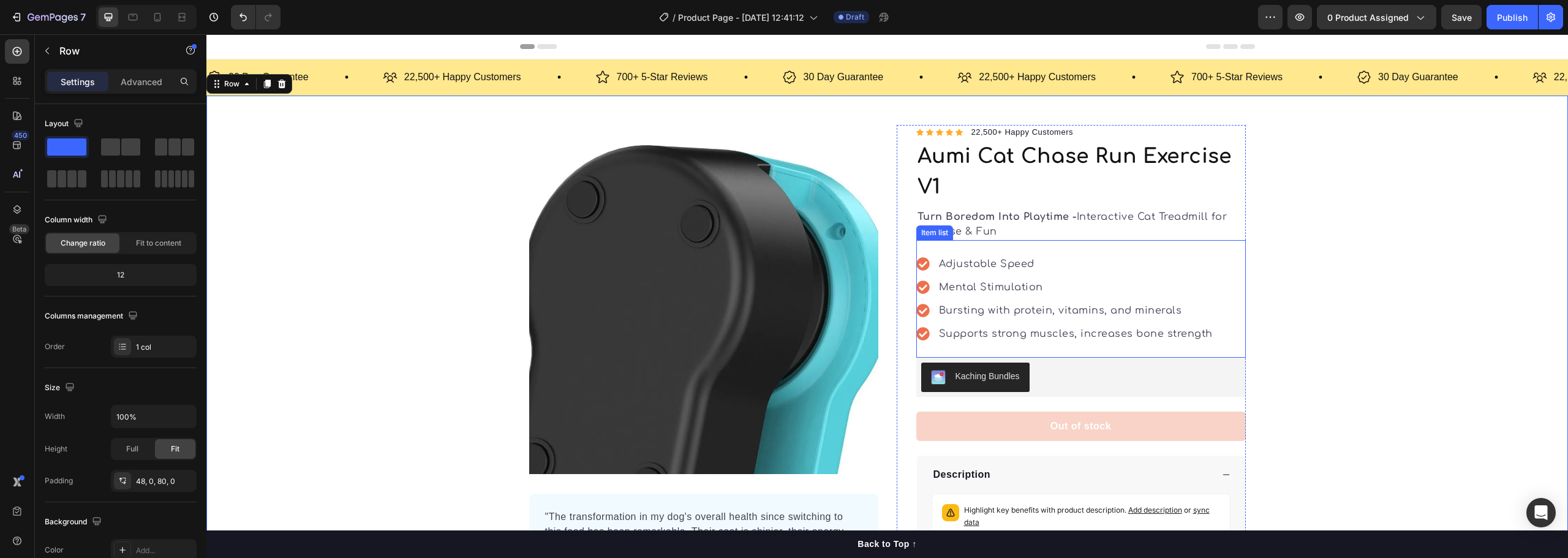
click at [918, 262] on icon at bounding box center [923, 264] width 13 height 13
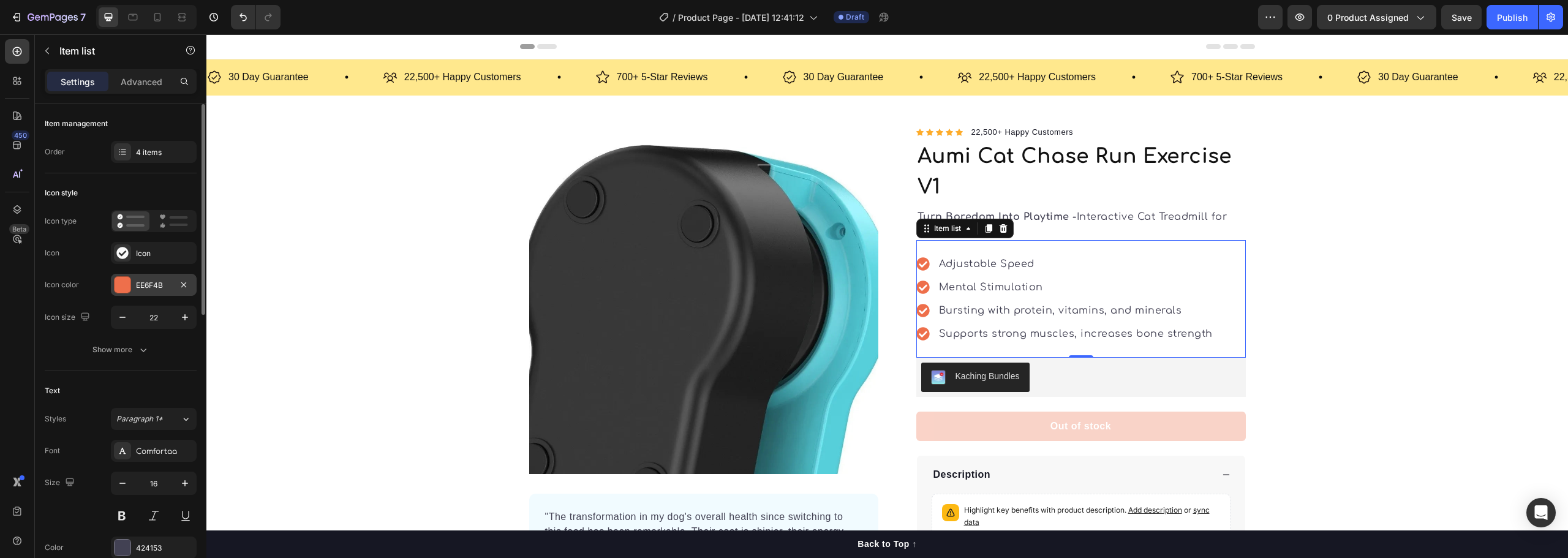
click at [132, 284] on div "EE6F4B" at bounding box center [154, 284] width 86 height 22
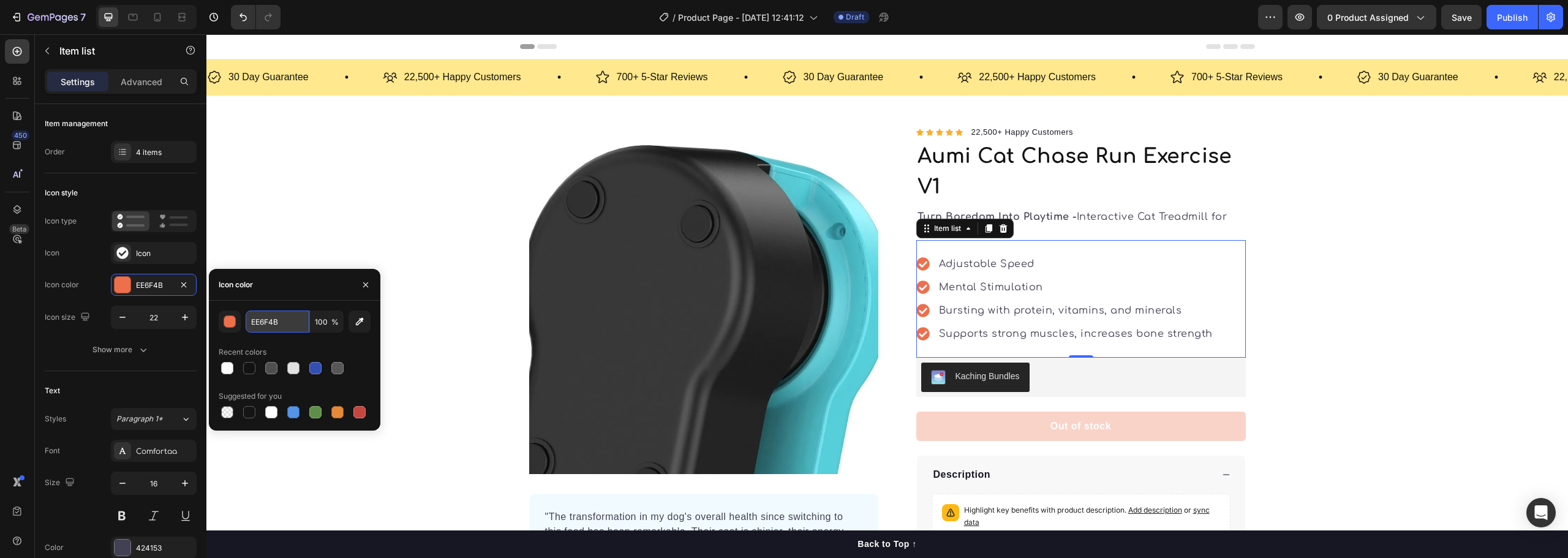
click at [279, 323] on input "EE6F4B" at bounding box center [277, 321] width 64 height 22
paste input "#0292b7"
type input "#0292b7"
click at [366, 435] on div "Product Images "The transformation in my dog's overall health since switching t…" at bounding box center [887, 362] width 1361 height 475
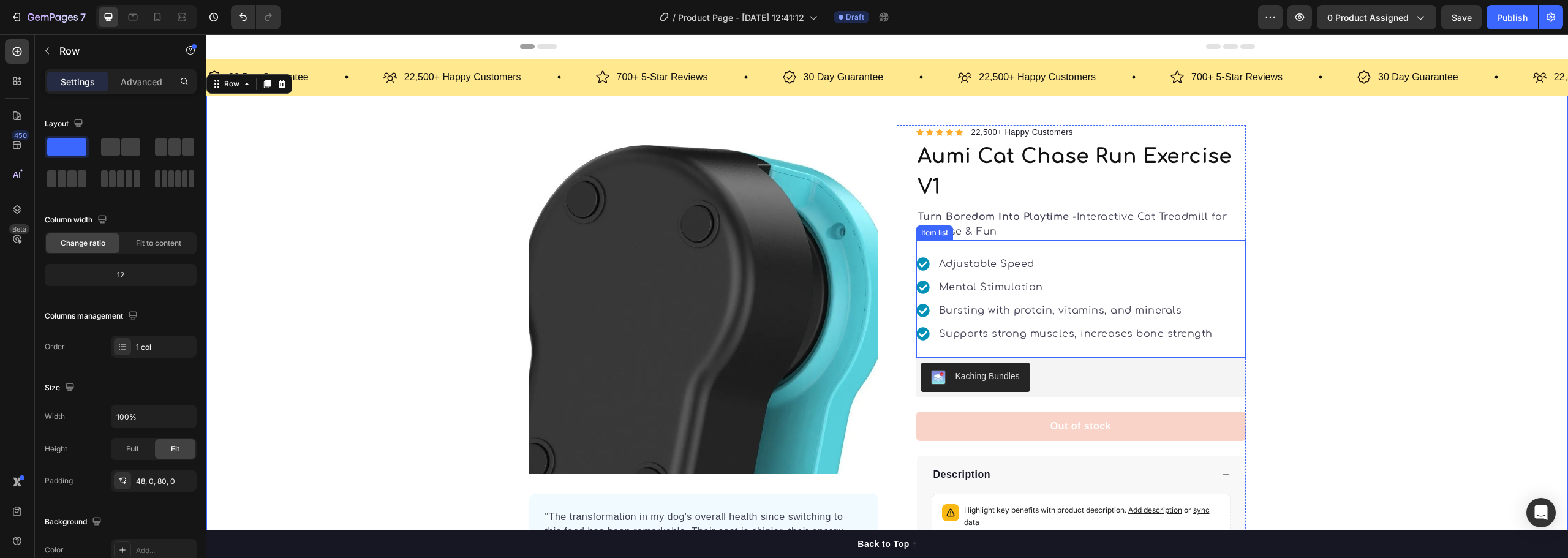
click at [961, 312] on p "Bursting with protein, vitamins, and minerals" at bounding box center [1076, 310] width 274 height 15
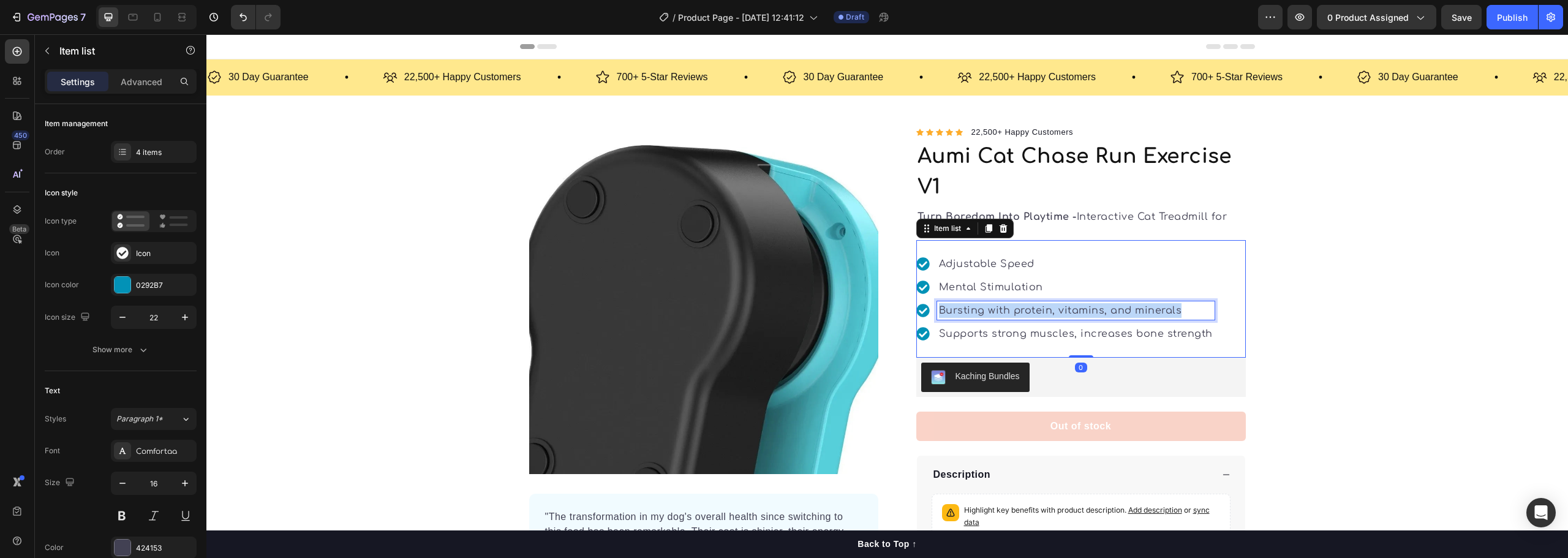
click at [961, 312] on p "Bursting with protein, vitamins, and minerals" at bounding box center [1076, 310] width 274 height 15
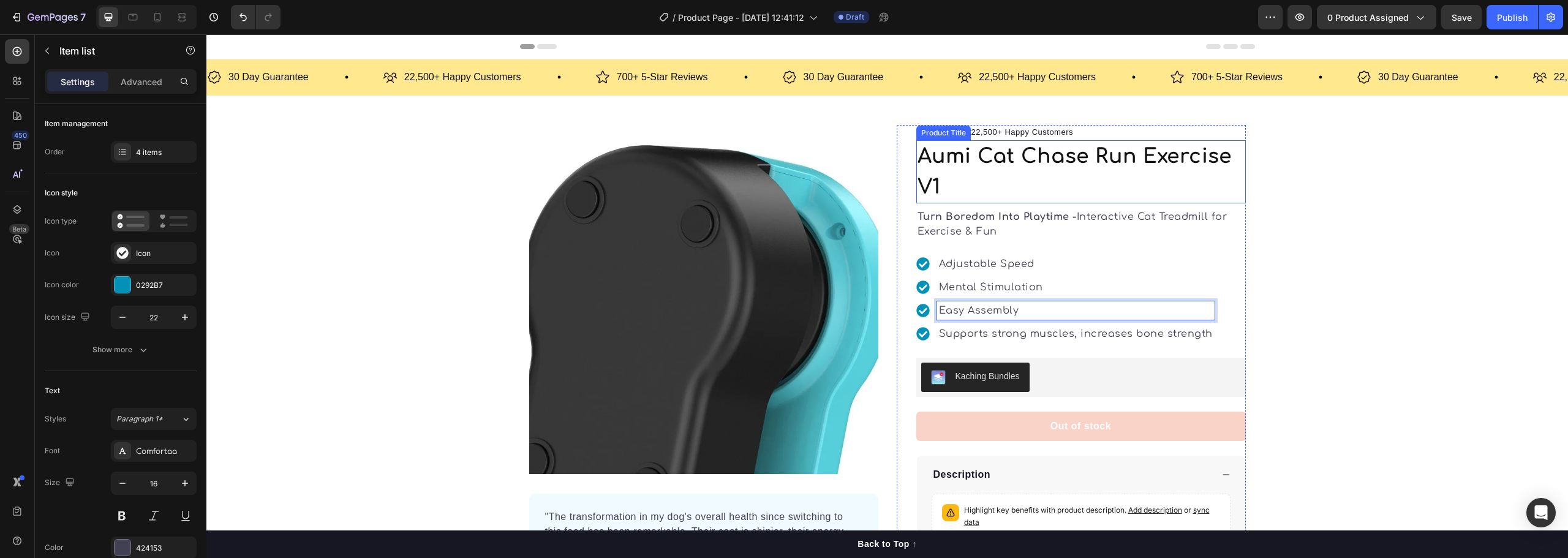
click at [1042, 152] on h1 "Aumi Cat Chase Run Exercise V1" at bounding box center [1081, 171] width 330 height 63
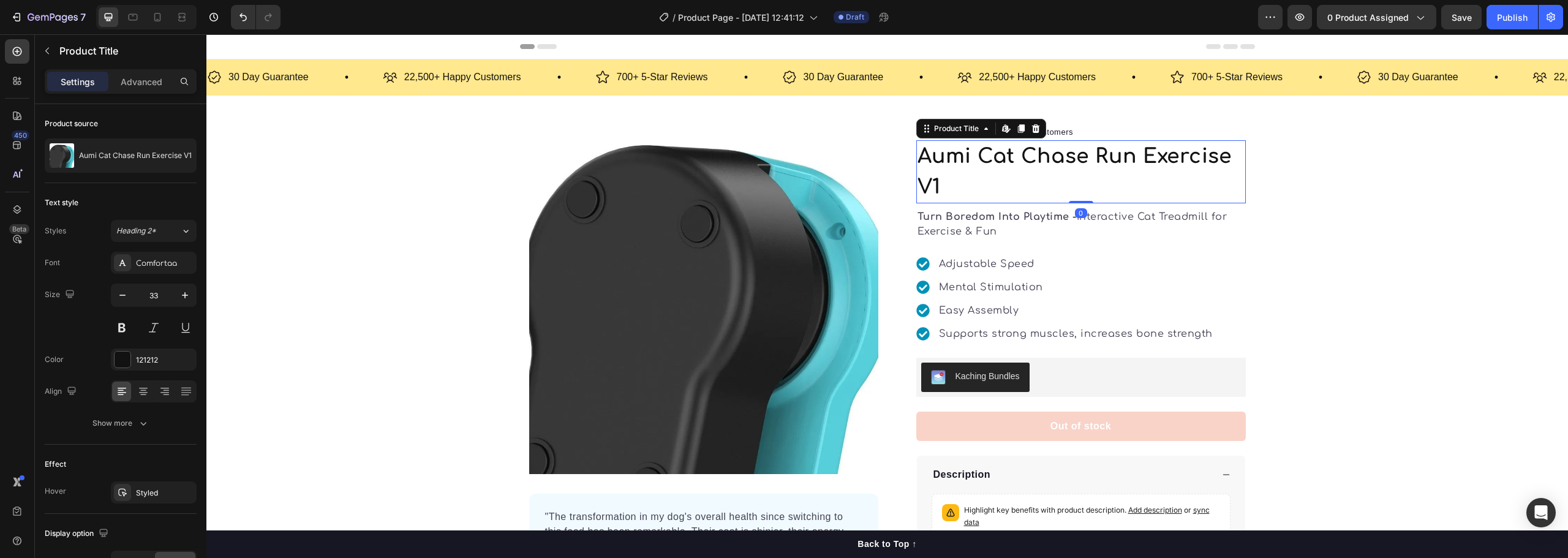
click at [1042, 152] on h1 "Aumi Cat Chase Run Exercise V1" at bounding box center [1081, 171] width 330 height 63
click at [162, 260] on div "Comfortaa" at bounding box center [164, 263] width 57 height 11
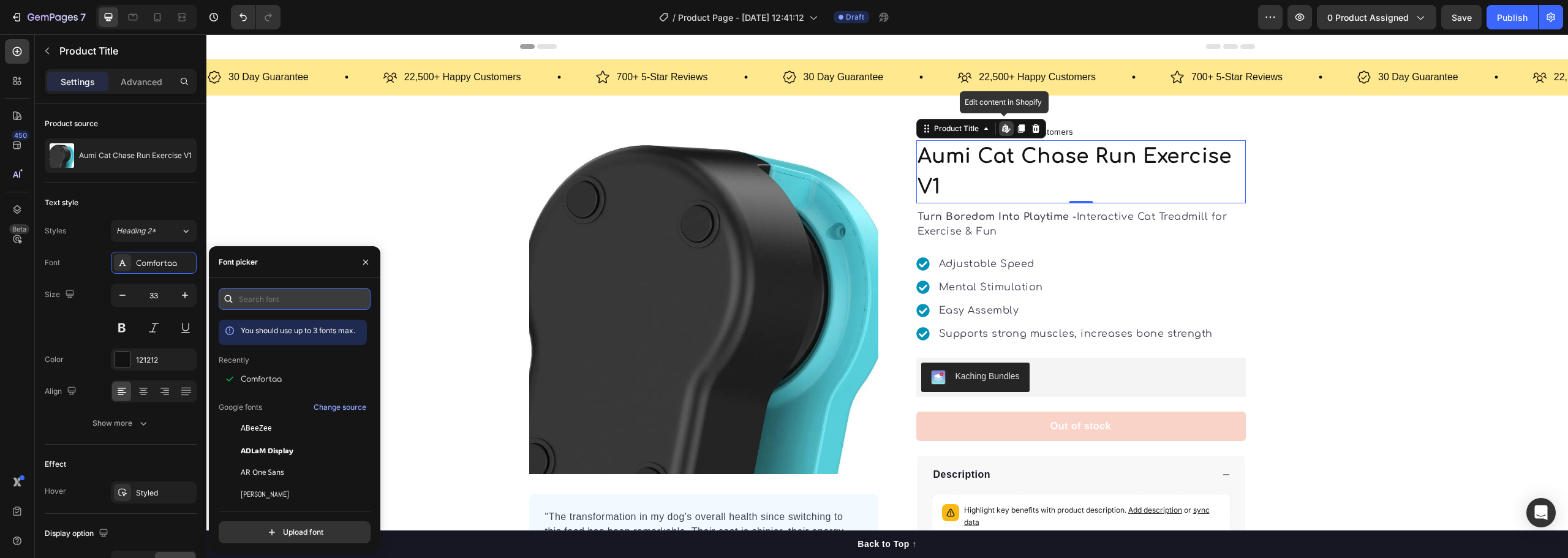
click at [277, 303] on input "text" at bounding box center [294, 298] width 152 height 22
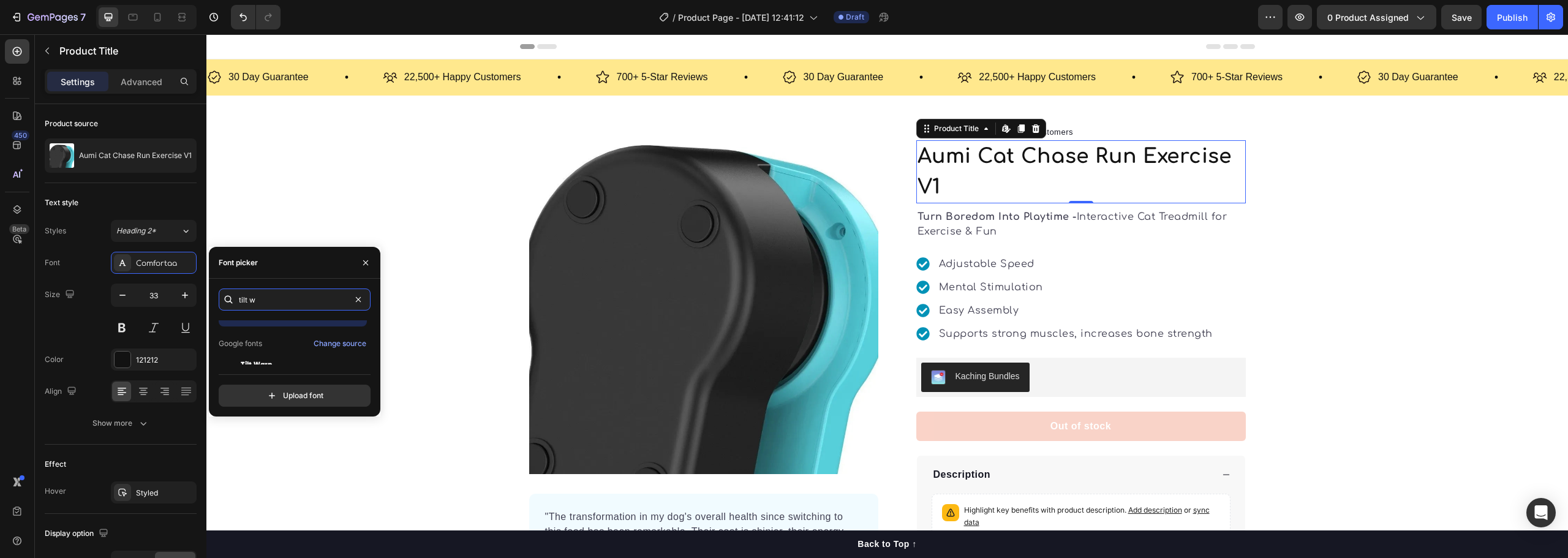
scroll to position [30, 0]
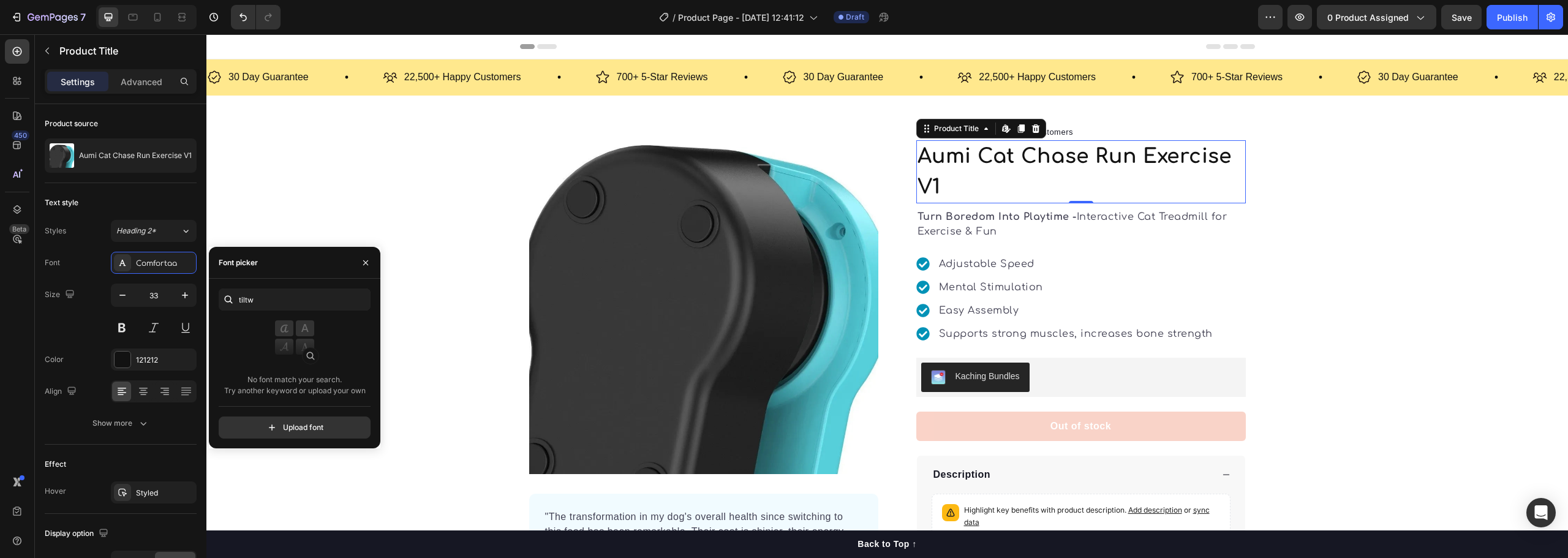
click at [263, 356] on div "No font match your search. Try another keyword or upload your own" at bounding box center [294, 358] width 152 height 76
click at [280, 299] on input "tiltw" at bounding box center [294, 299] width 152 height 22
click at [287, 303] on input "tiltw" at bounding box center [294, 299] width 152 height 22
click at [294, 305] on input "tiltw" at bounding box center [294, 299] width 152 height 22
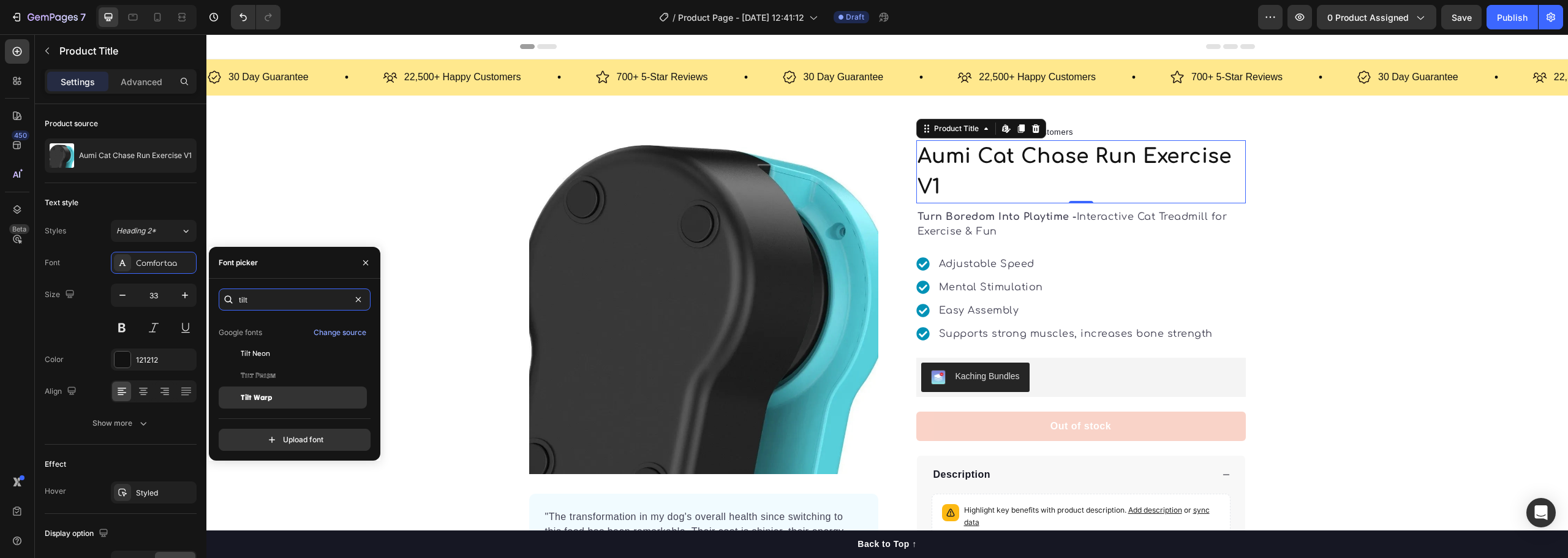
type input "tilt"
click at [278, 392] on div "Tilt Warp" at bounding box center [302, 397] width 124 height 11
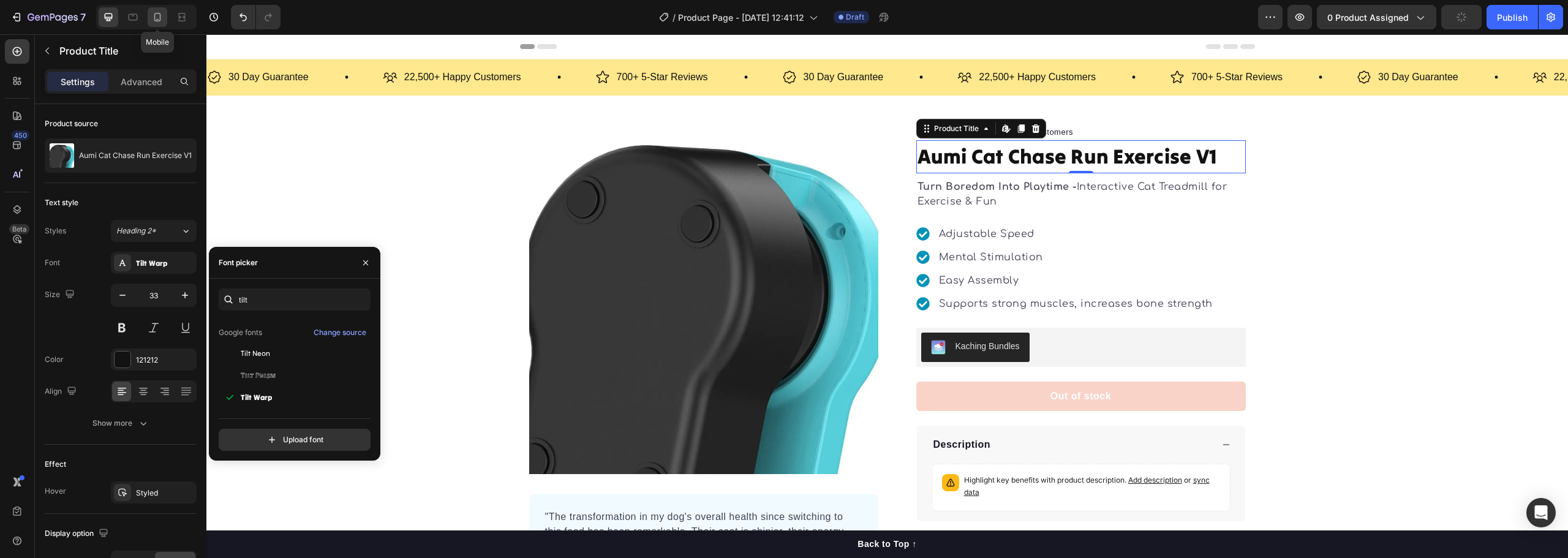
click at [157, 18] on icon at bounding box center [157, 17] width 12 height 12
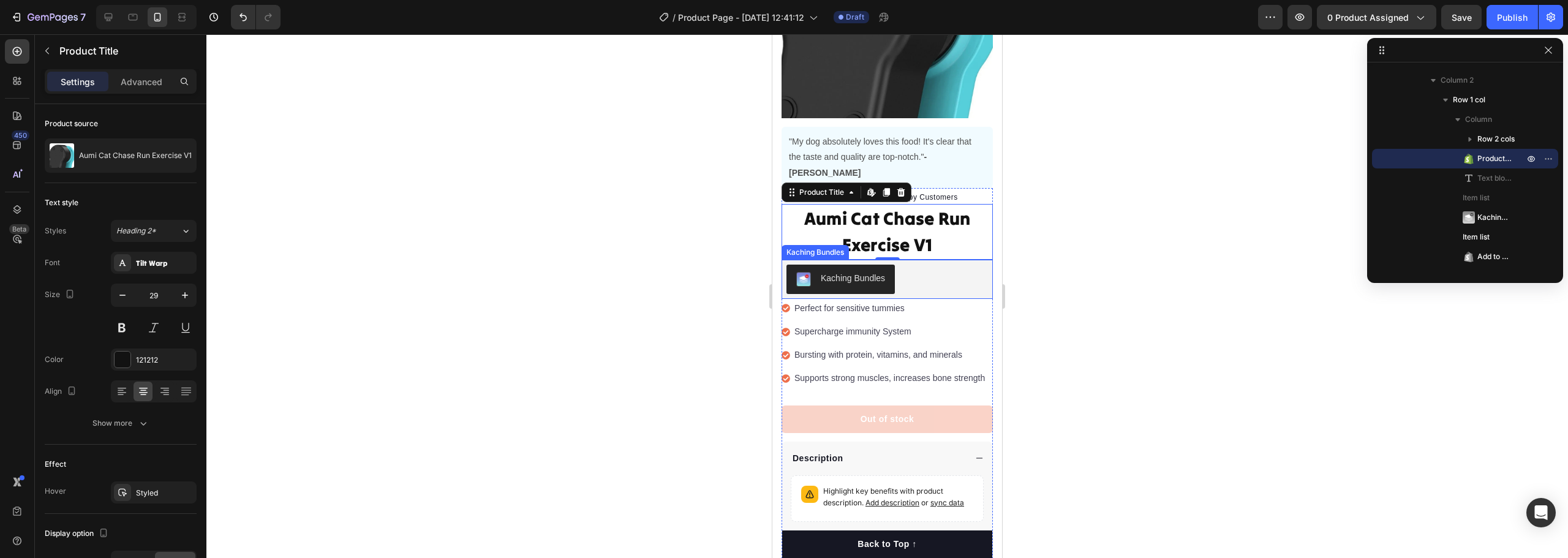
scroll to position [168, 0]
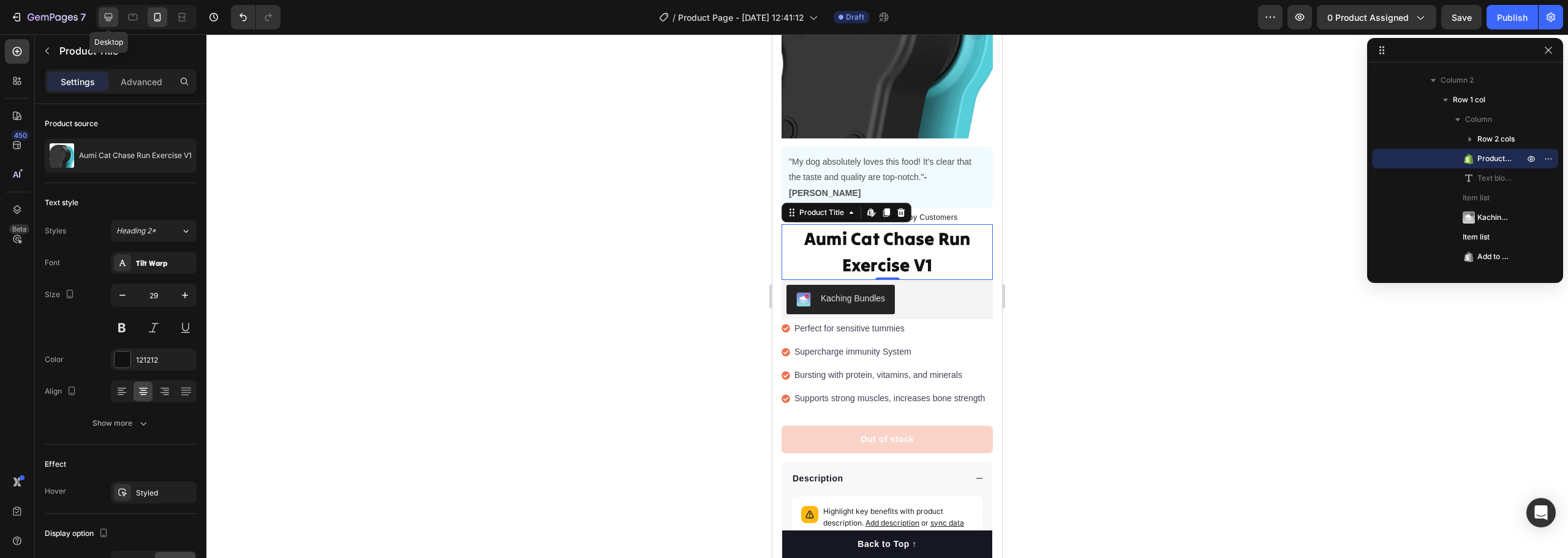
click at [117, 14] on div at bounding box center [108, 17] width 20 height 20
type input "33"
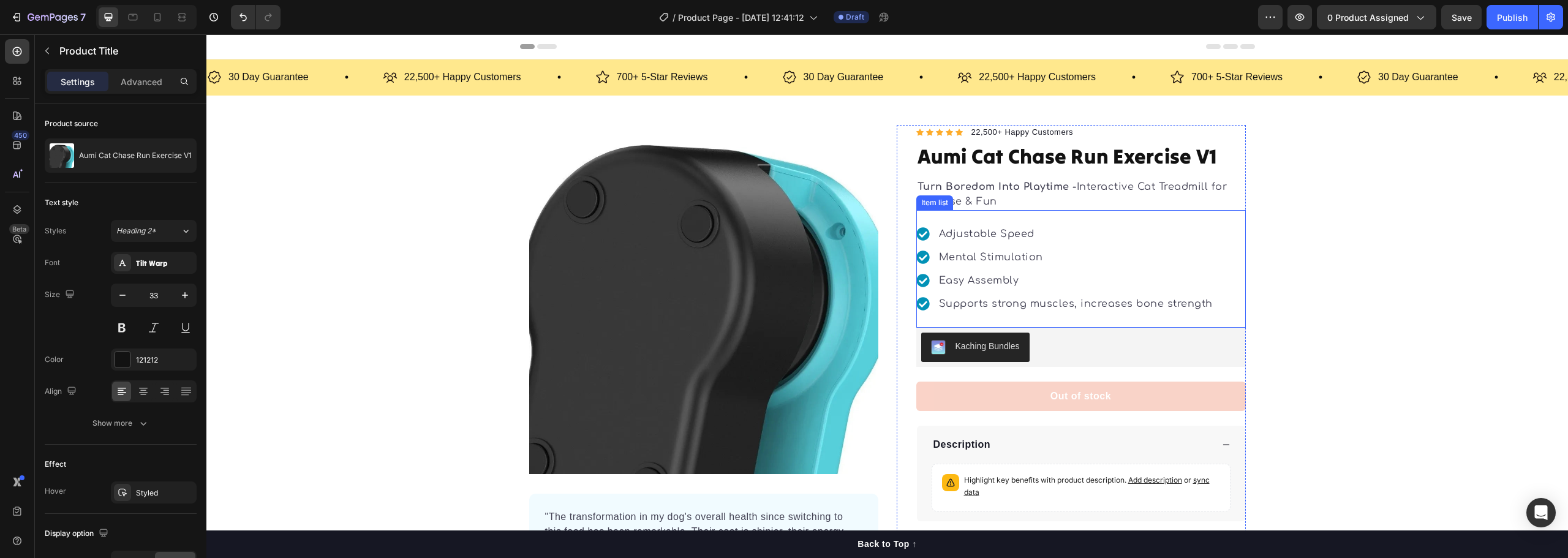
click at [1003, 309] on p "Supports strong muscles, increases bone strength" at bounding box center [1076, 303] width 274 height 15
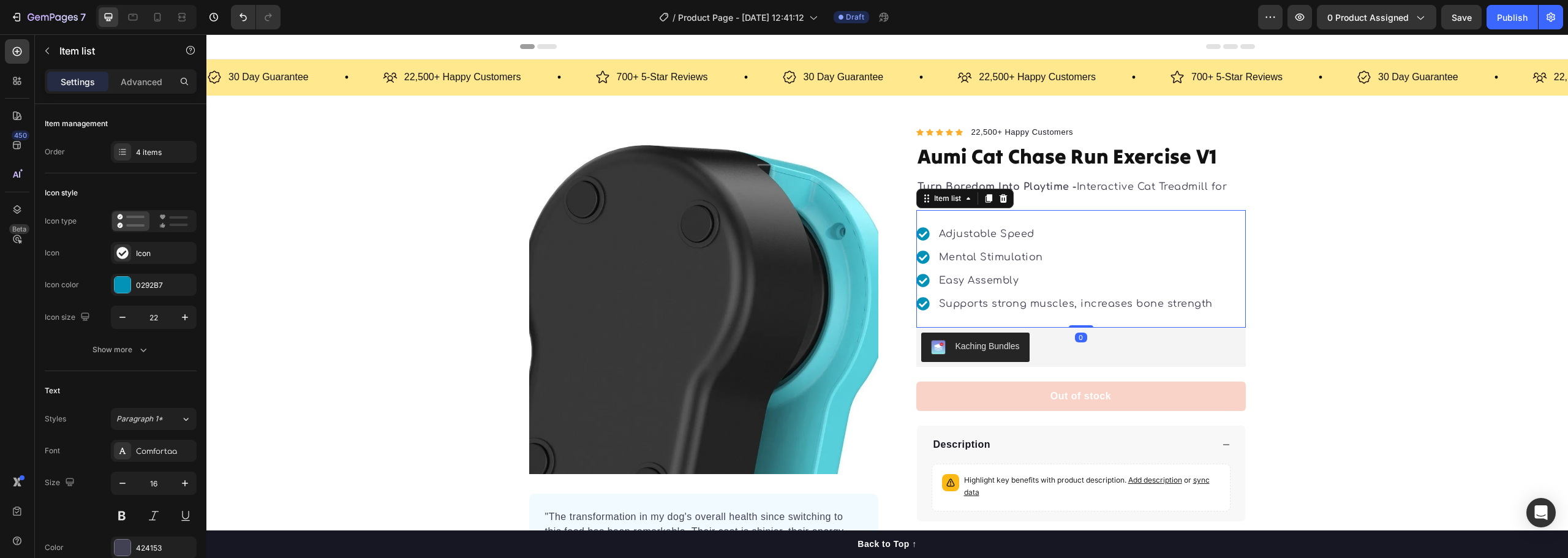
click at [1003, 309] on p "Supports strong muscles, increases bone strength" at bounding box center [1076, 303] width 274 height 15
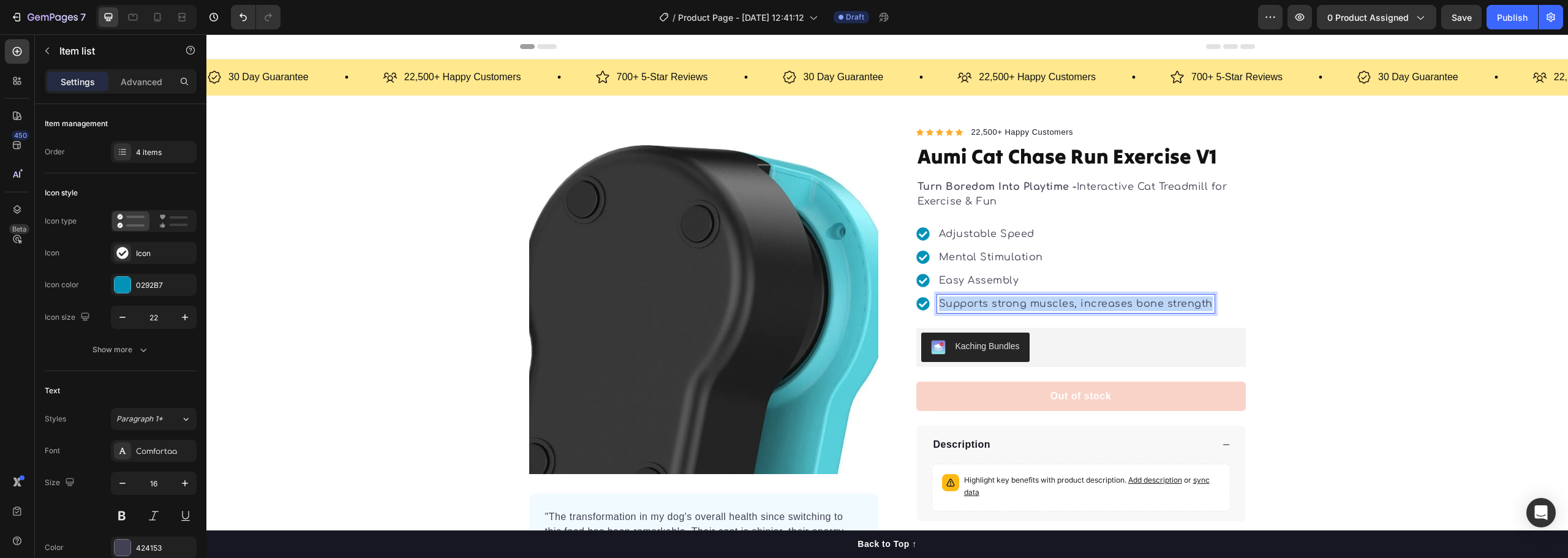
click at [1003, 309] on p "Supports strong muscles, increases bone strength" at bounding box center [1076, 303] width 274 height 15
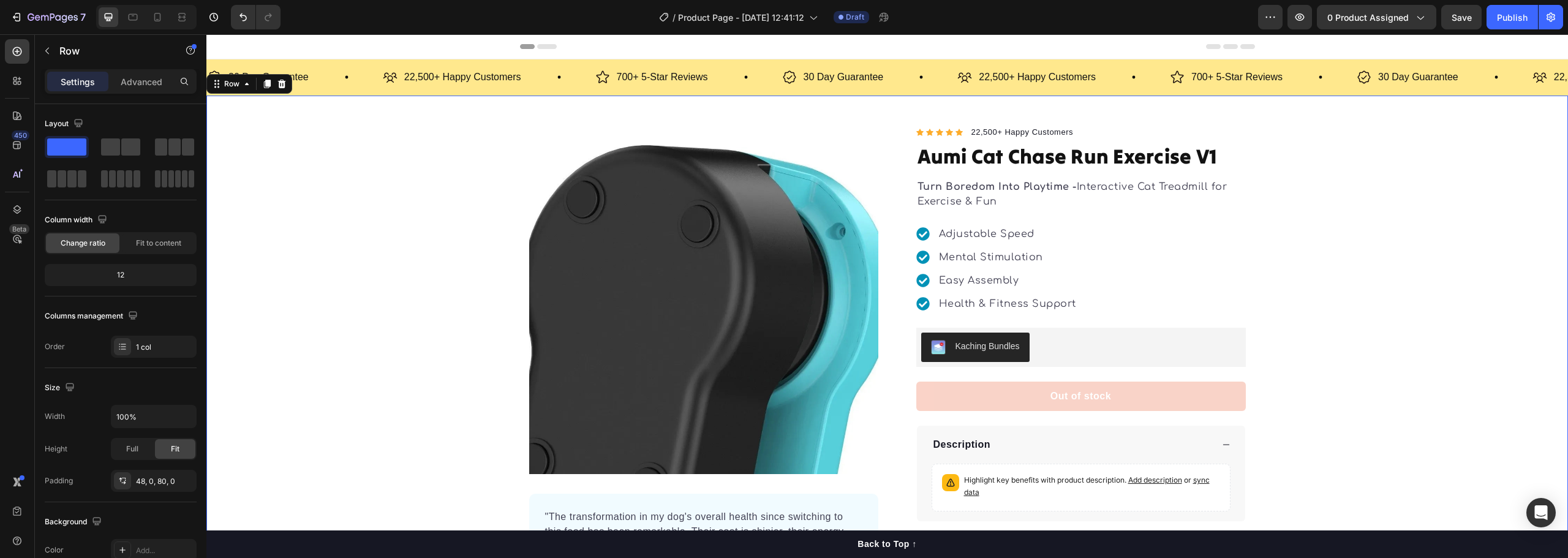
click at [1347, 380] on div "Product Images "The transformation in my dog's overall health since switching t…" at bounding box center [887, 359] width 1361 height 467
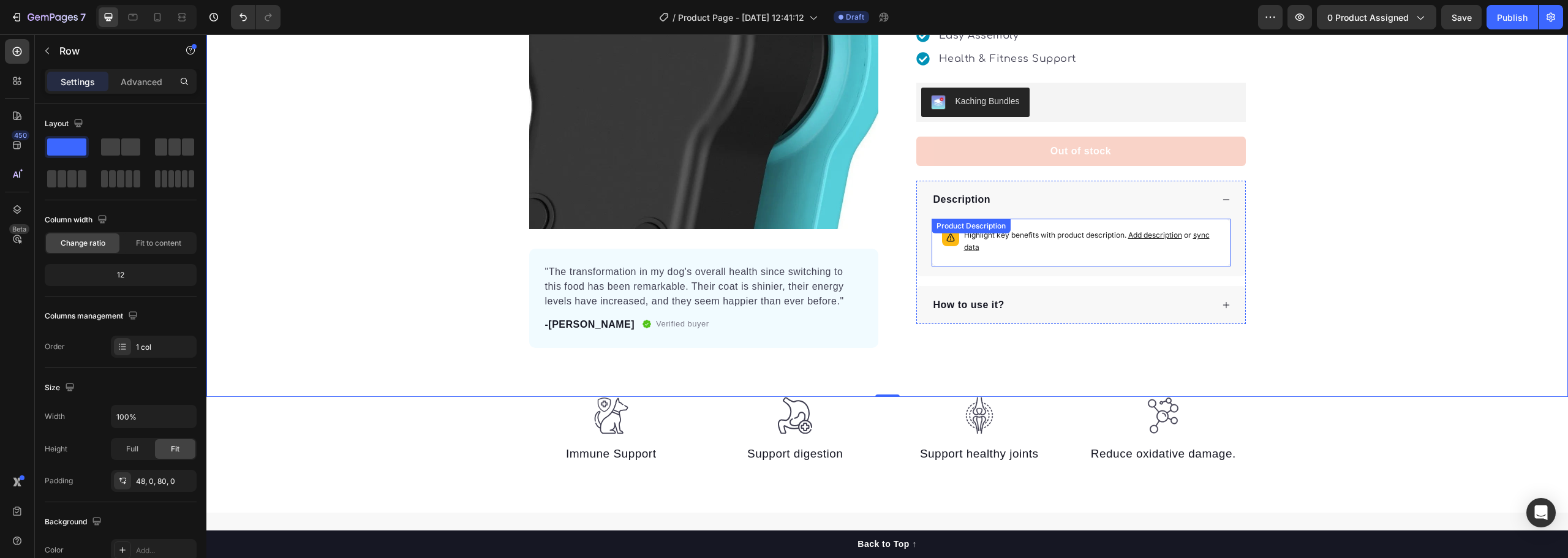
scroll to position [184, 0]
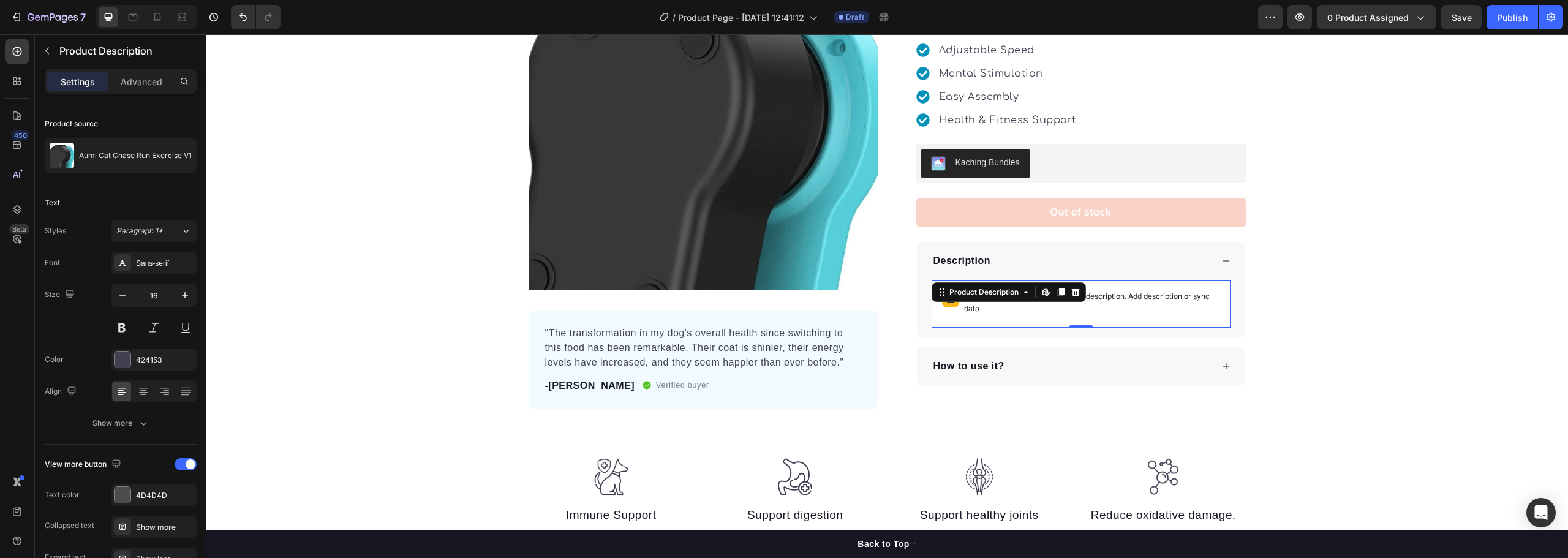
click at [1148, 305] on p "Highlight key benefits with product description. Add description or sync data" at bounding box center [1093, 302] width 256 height 25
click at [1052, 106] on div "Adjustable Speed Mental Stimulation Easy Assembly Health & Fitness Support" at bounding box center [997, 85] width 162 height 88
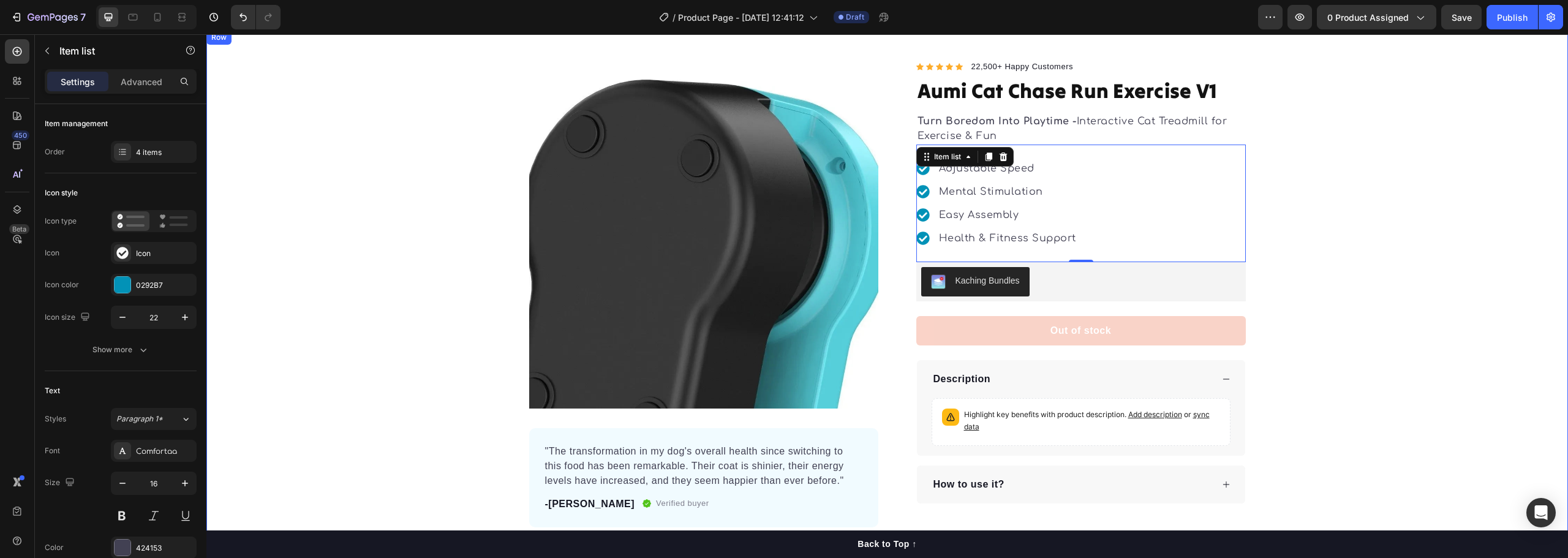
scroll to position [0, 0]
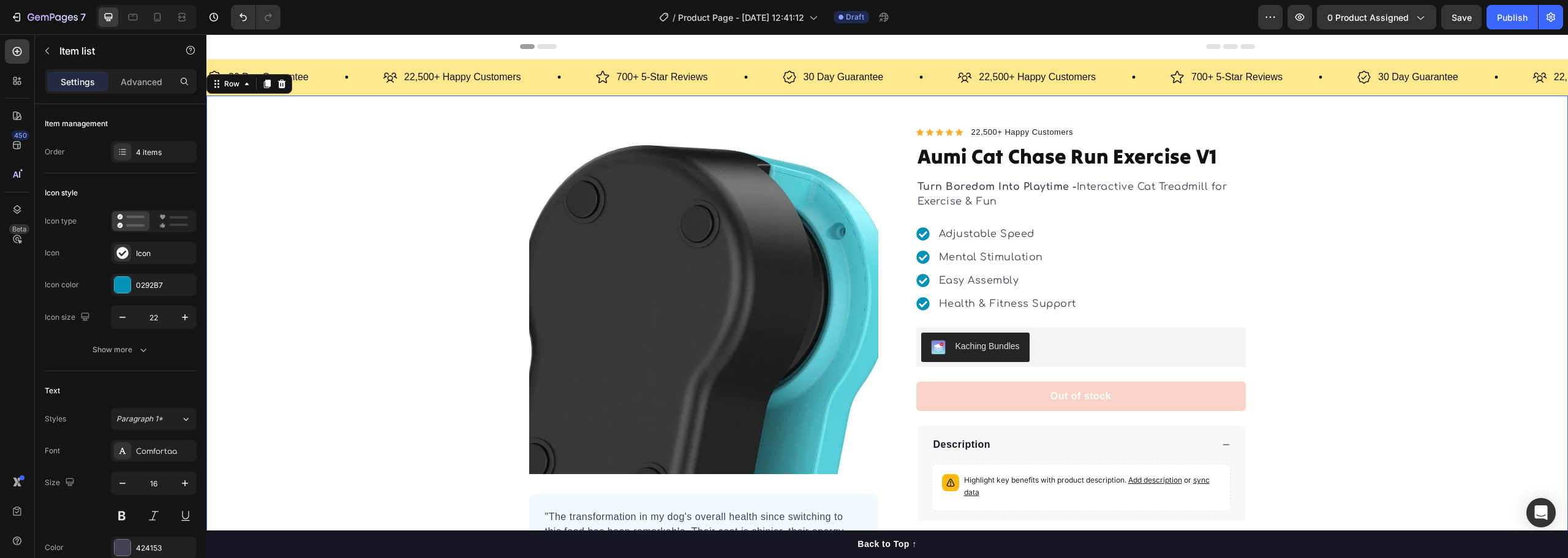
click at [371, 248] on div "Product Images "The transformation in my dog's overall health since switching t…" at bounding box center [887, 359] width 1361 height 467
